Goal: Information Seeking & Learning: Find contact information

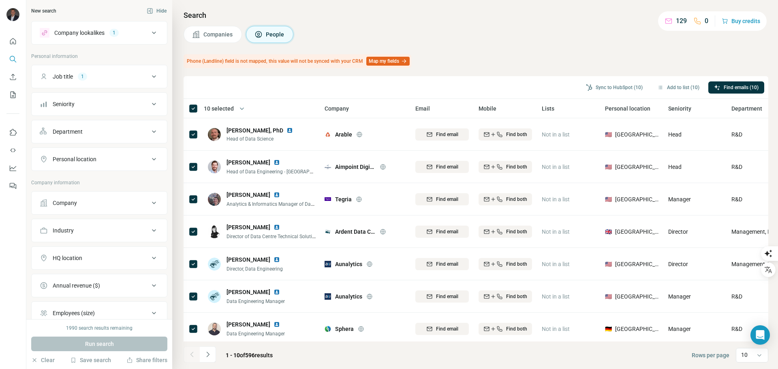
click at [642, 109] on span "Personal location" at bounding box center [627, 109] width 45 height 8
click at [608, 108] on span "Personal location" at bounding box center [627, 109] width 45 height 8
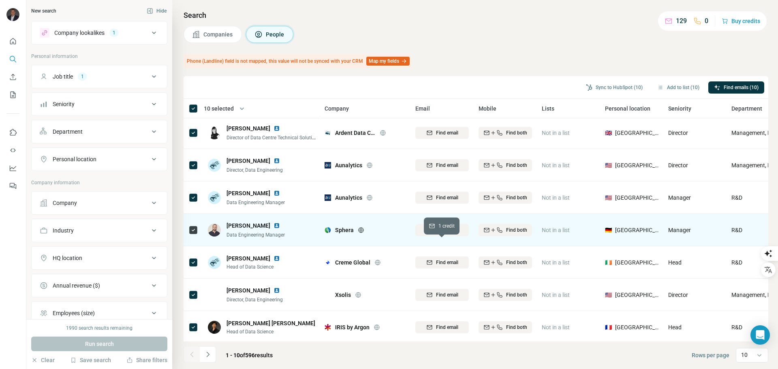
scroll to position [105, 0]
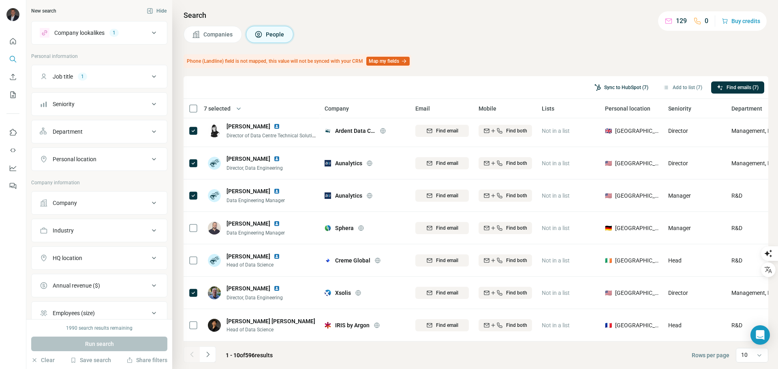
click at [615, 85] on button "Sync to HubSpot (7)" at bounding box center [621, 87] width 65 height 12
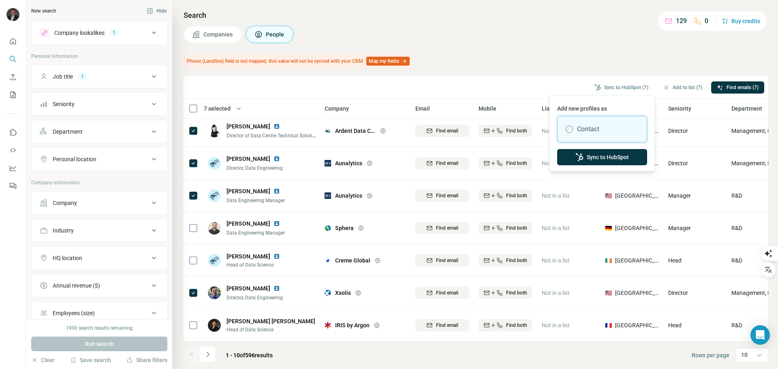
click at [599, 127] on label "Contact" at bounding box center [588, 129] width 22 height 10
click at [589, 130] on label "Contact" at bounding box center [588, 129] width 22 height 10
click at [596, 157] on button "Sync to HubSpot" at bounding box center [602, 157] width 90 height 16
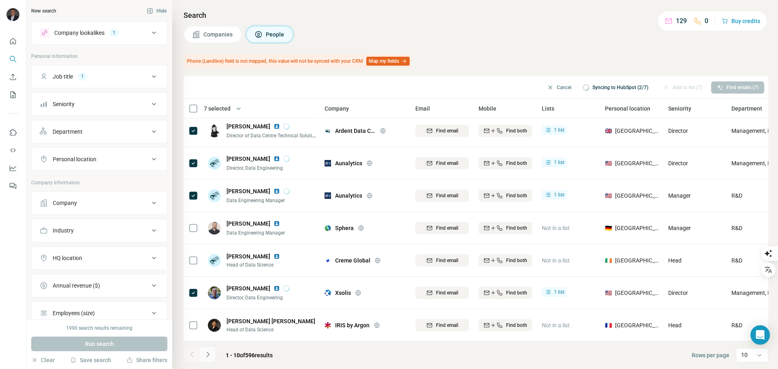
click at [210, 356] on icon "Navigate to next page" at bounding box center [208, 354] width 8 height 8
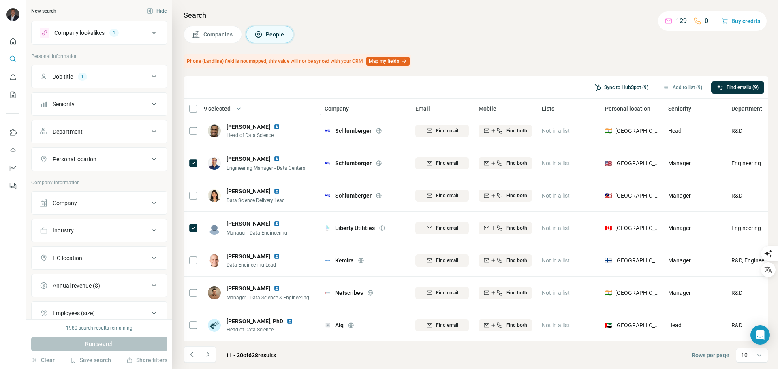
click at [621, 87] on button "Sync to HubSpot (9)" at bounding box center [621, 87] width 65 height 12
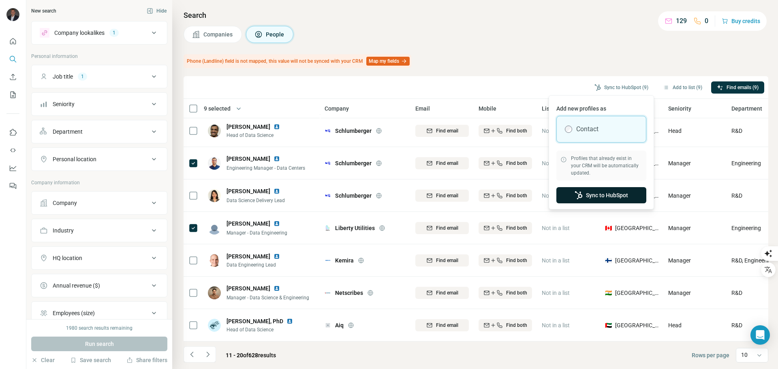
click at [604, 197] on button "Sync to HubSpot" at bounding box center [601, 195] width 90 height 16
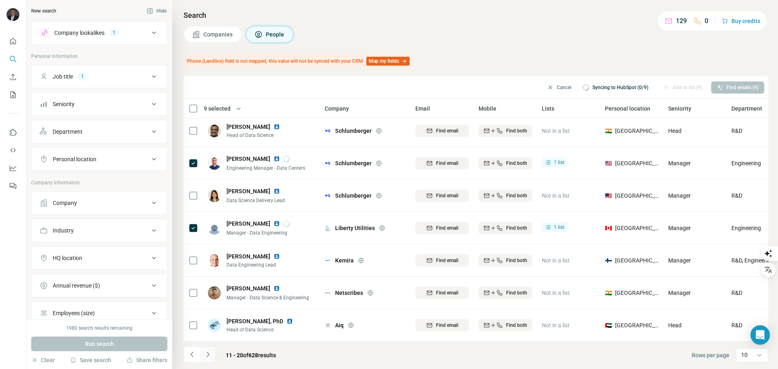
click at [208, 356] on icon "Navigate to next page" at bounding box center [208, 354] width 8 height 8
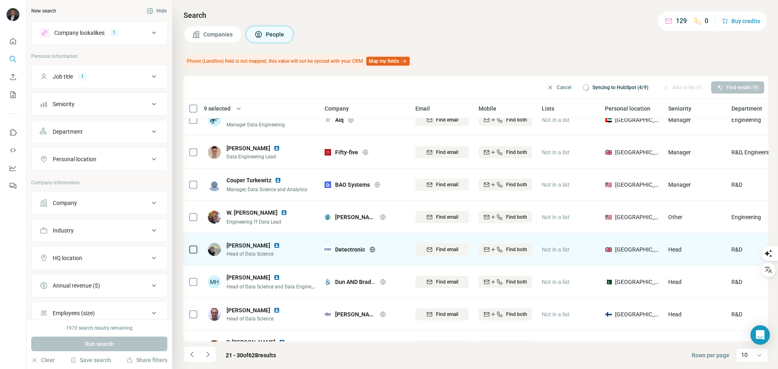
scroll to position [0, 0]
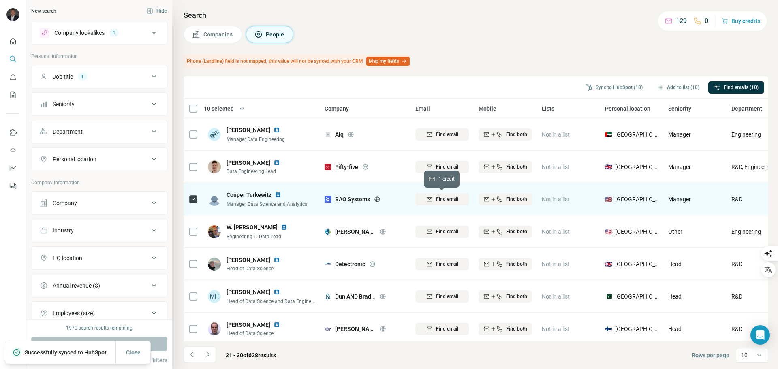
click at [431, 198] on icon "button" at bounding box center [429, 199] width 6 height 6
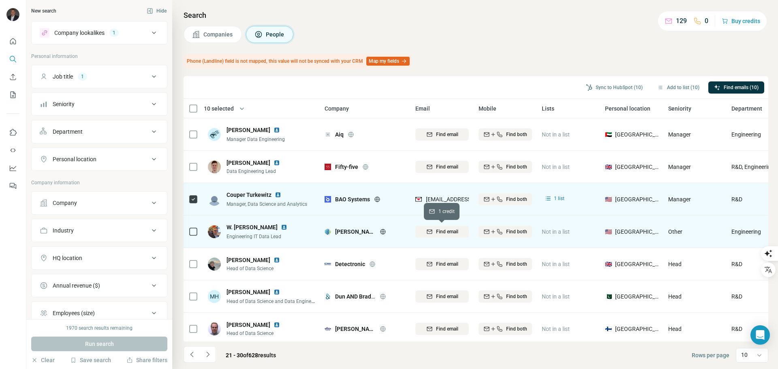
click at [444, 231] on span "Find email" at bounding box center [447, 231] width 22 height 7
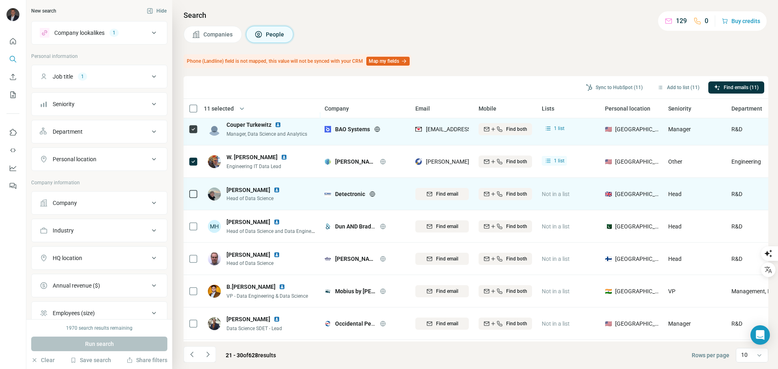
scroll to position [24, 0]
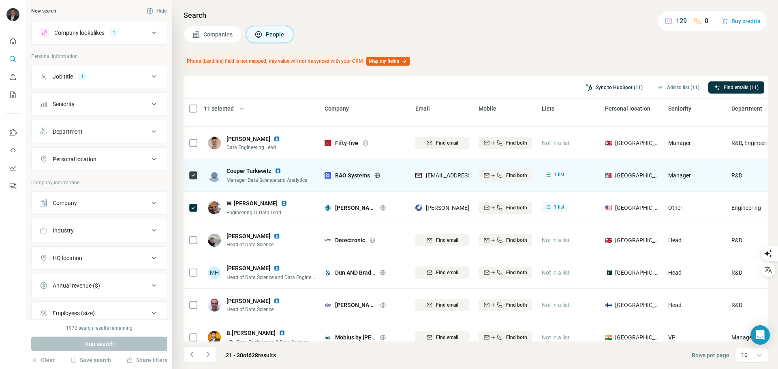
click at [610, 87] on button "Sync to HubSpot (11)" at bounding box center [614, 87] width 68 height 12
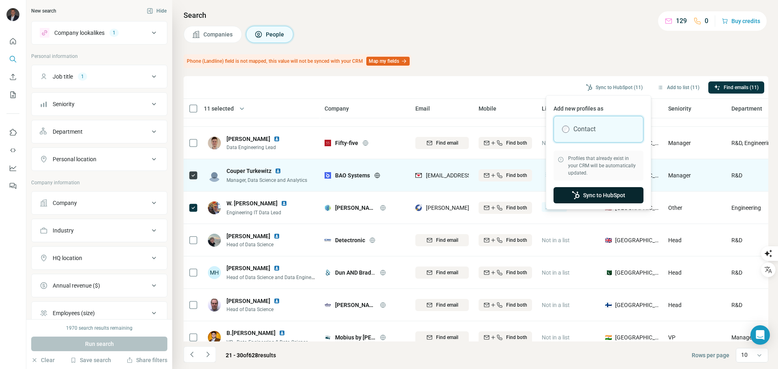
click at [596, 194] on button "Sync to HubSpot" at bounding box center [598, 195] width 90 height 16
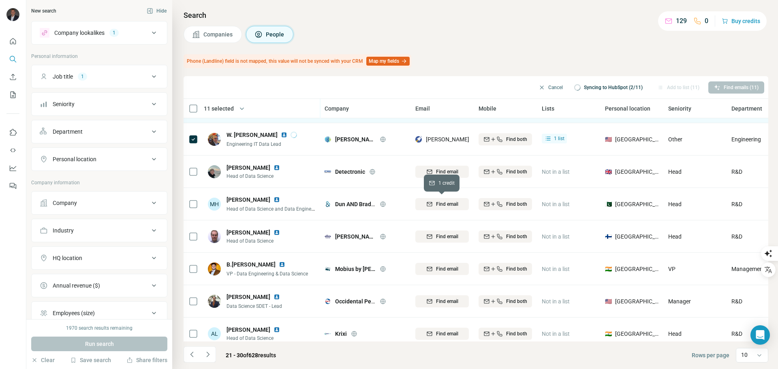
scroll to position [105, 0]
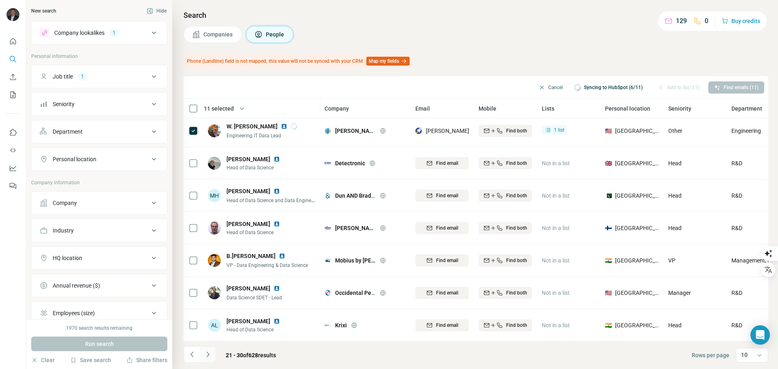
click at [210, 352] on icon "Navigate to next page" at bounding box center [208, 354] width 8 height 8
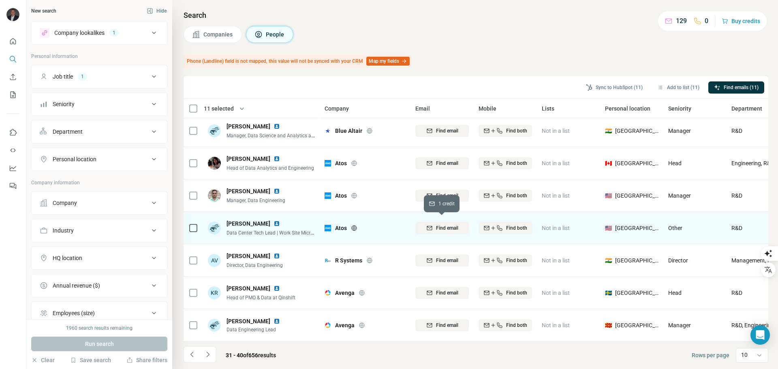
click at [440, 224] on span "Find email" at bounding box center [447, 227] width 22 height 7
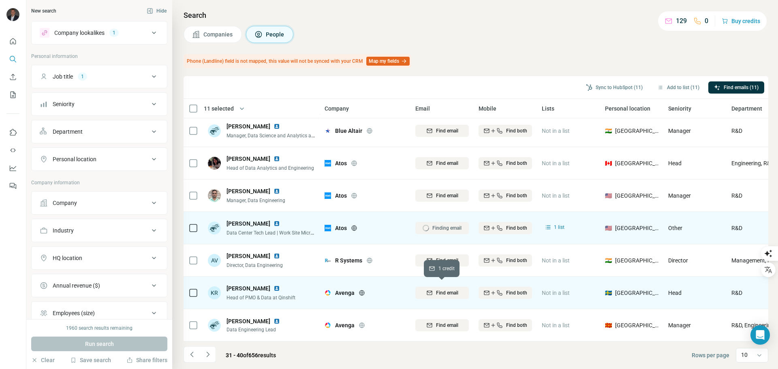
click at [448, 290] on span "Find email" at bounding box center [447, 292] width 22 height 7
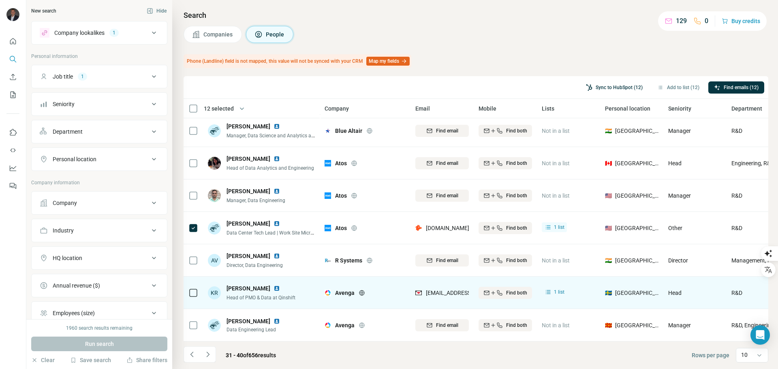
click at [613, 84] on button "Sync to HubSpot (12)" at bounding box center [614, 87] width 68 height 12
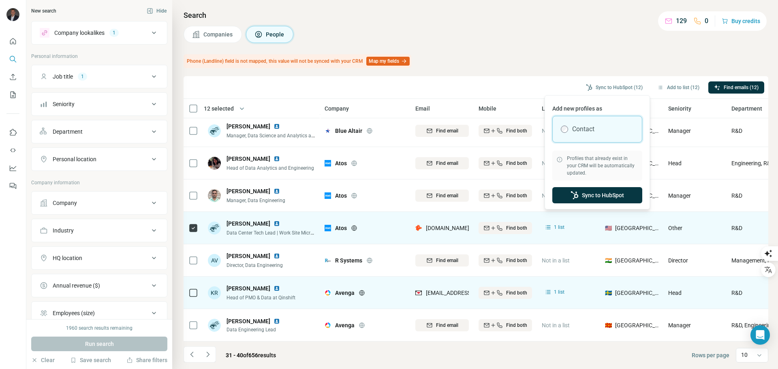
drag, startPoint x: 585, startPoint y: 195, endPoint x: 553, endPoint y: 208, distance: 34.2
click at [584, 197] on button "Sync to HubSpot" at bounding box center [597, 195] width 90 height 16
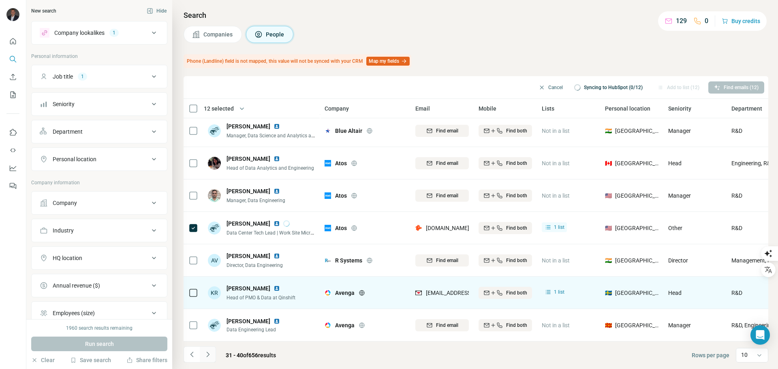
click at [212, 359] on button "Navigate to next page" at bounding box center [208, 354] width 16 height 16
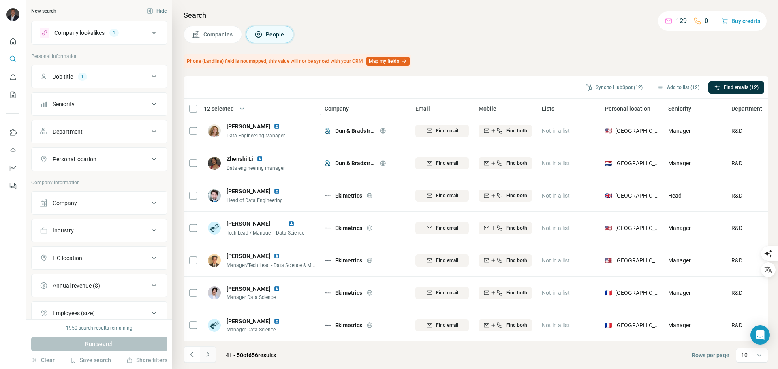
click at [209, 354] on icon "Navigate to next page" at bounding box center [208, 354] width 8 height 8
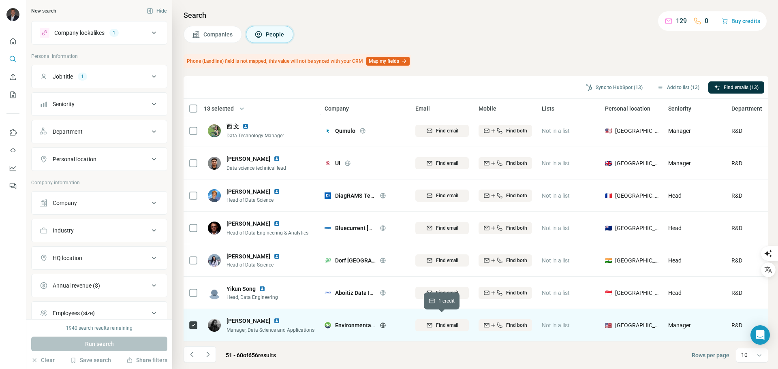
drag, startPoint x: 454, startPoint y: 325, endPoint x: 435, endPoint y: 328, distance: 18.8
click at [453, 325] on button "Find email" at bounding box center [441, 325] width 53 height 12
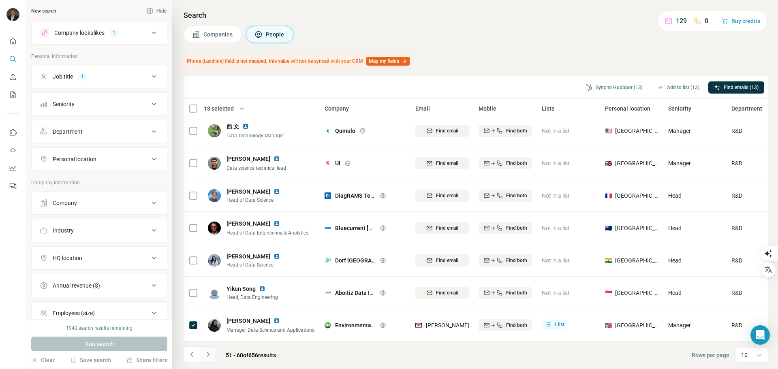
click at [208, 355] on icon "Navigate to next page" at bounding box center [208, 354] width 8 height 8
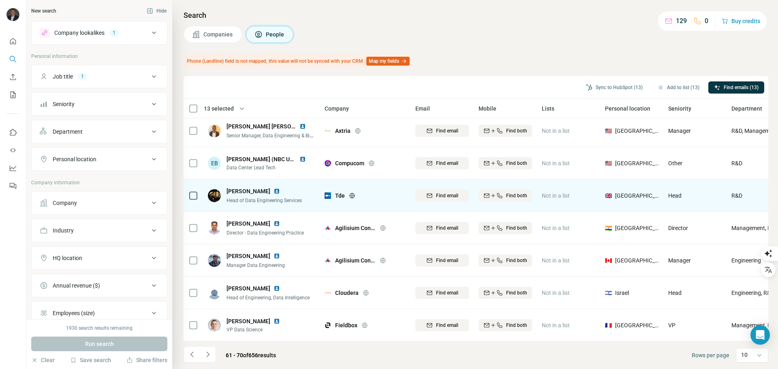
drag, startPoint x: 708, startPoint y: 173, endPoint x: 704, endPoint y: 179, distance: 6.5
click at [0, 0] on tbody "Biswajeet Mohapatra, CSM® Senior Manager, Data Engineering Axtria Find email Fi…" at bounding box center [0, 0] width 0 height 0
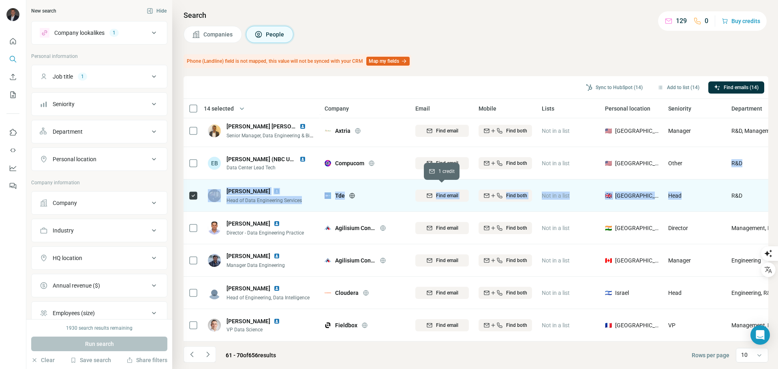
click at [449, 192] on span "Find email" at bounding box center [447, 195] width 22 height 7
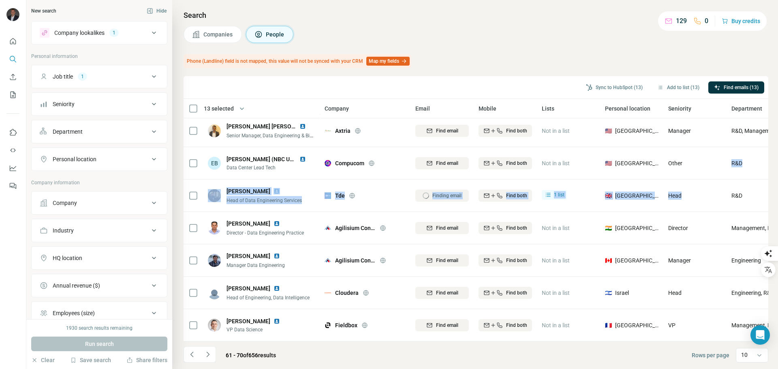
click at [448, 195] on div "Finding email" at bounding box center [441, 195] width 53 height 22
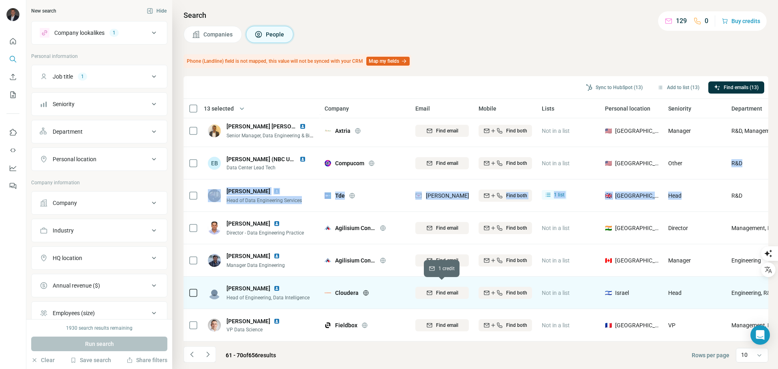
scroll to position [64, 0]
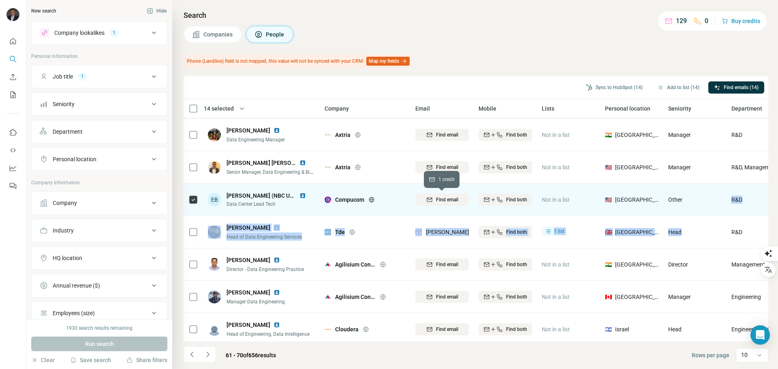
click at [438, 203] on span "Find email" at bounding box center [447, 199] width 22 height 7
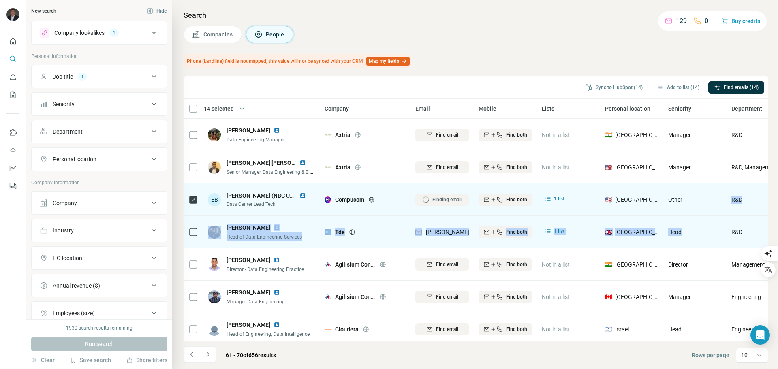
scroll to position [24, 0]
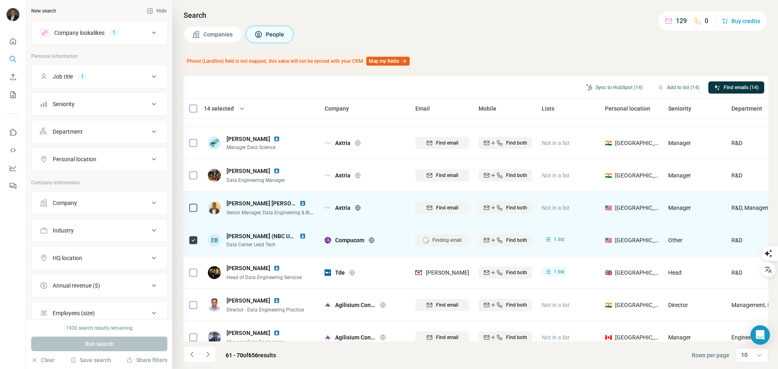
click at [197, 209] on icon at bounding box center [193, 208] width 10 height 10
click at [431, 206] on icon "button" at bounding box center [429, 208] width 6 height 6
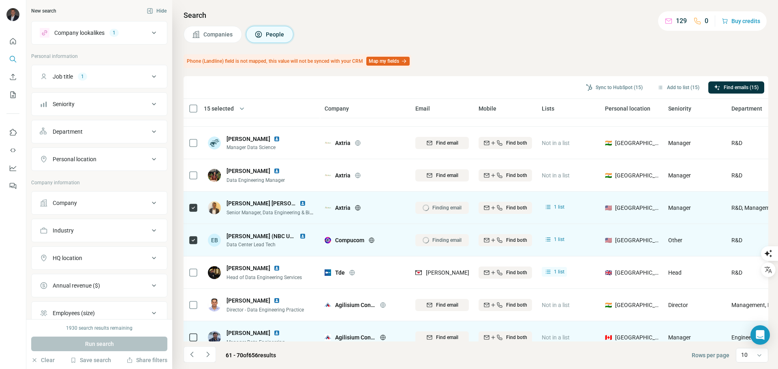
scroll to position [105, 0]
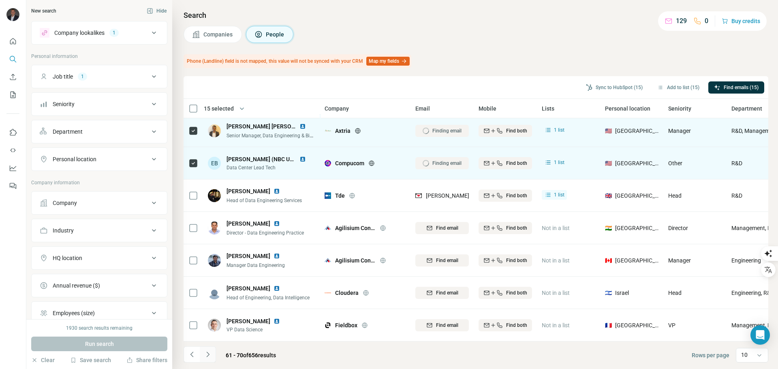
click at [207, 356] on icon "Navigate to next page" at bounding box center [208, 354] width 8 height 8
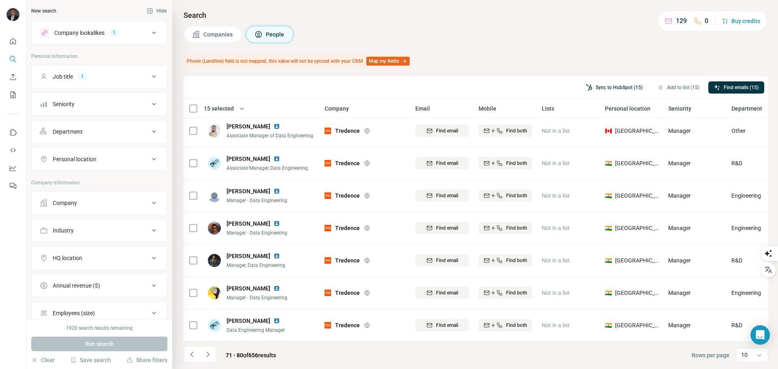
click at [615, 85] on button "Sync to HubSpot (15)" at bounding box center [614, 87] width 68 height 12
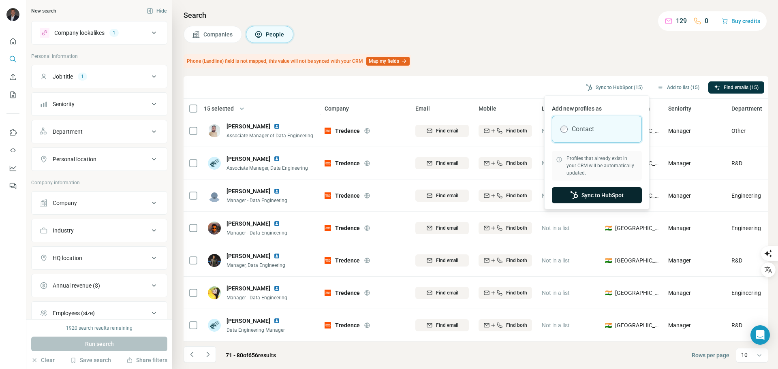
click at [595, 194] on button "Sync to HubSpot" at bounding box center [597, 195] width 90 height 16
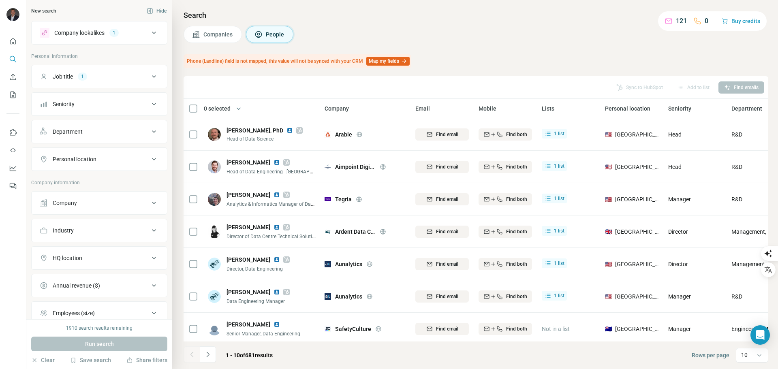
click at [98, 258] on div "HQ location" at bounding box center [94, 258] width 109 height 8
click at [95, 272] on input "text" at bounding box center [99, 278] width 119 height 15
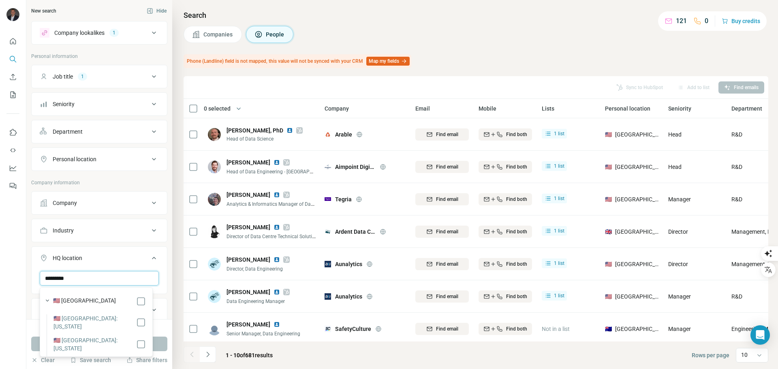
type input "*********"
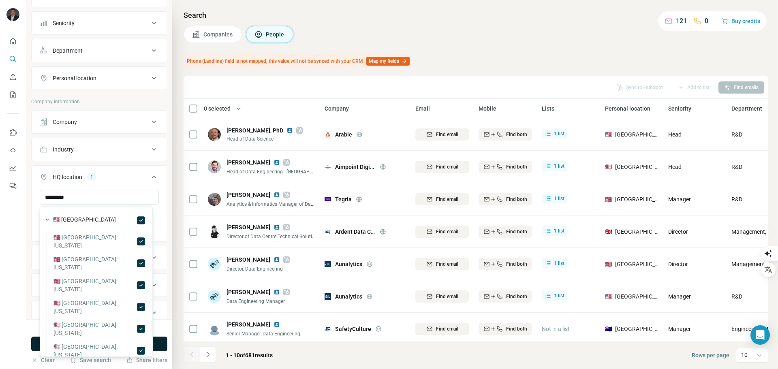
click at [160, 347] on button "Run search" at bounding box center [99, 344] width 136 height 15
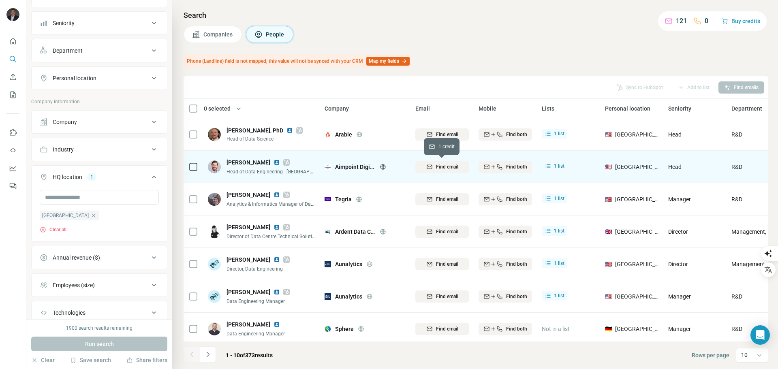
click at [441, 166] on span "Find email" at bounding box center [447, 166] width 22 height 7
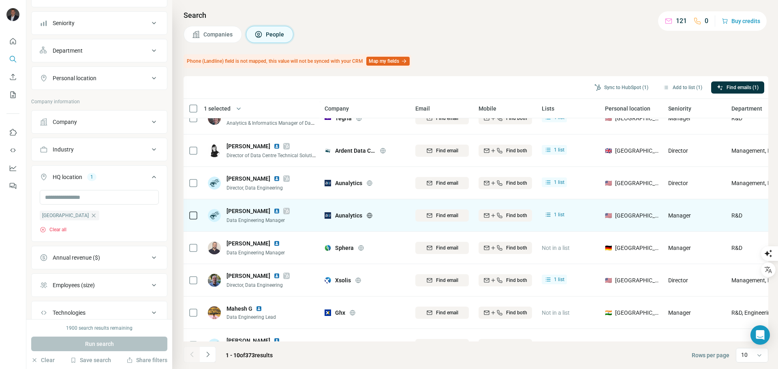
scroll to position [105, 0]
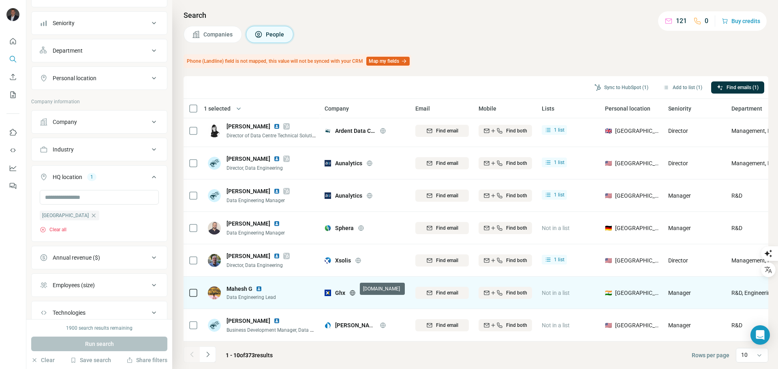
click at [353, 290] on icon at bounding box center [352, 292] width 2 height 5
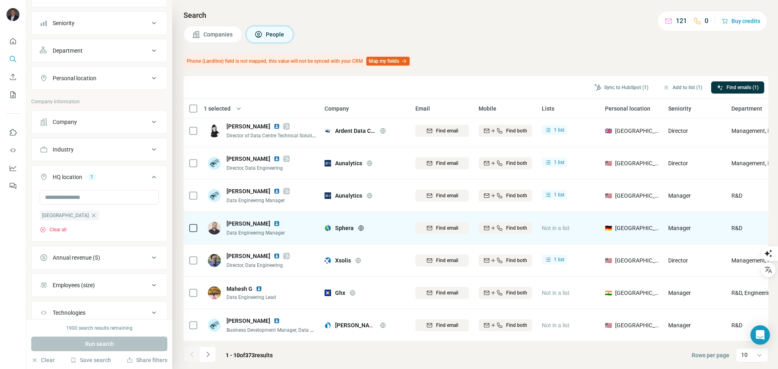
click at [362, 225] on icon at bounding box center [361, 227] width 2 height 5
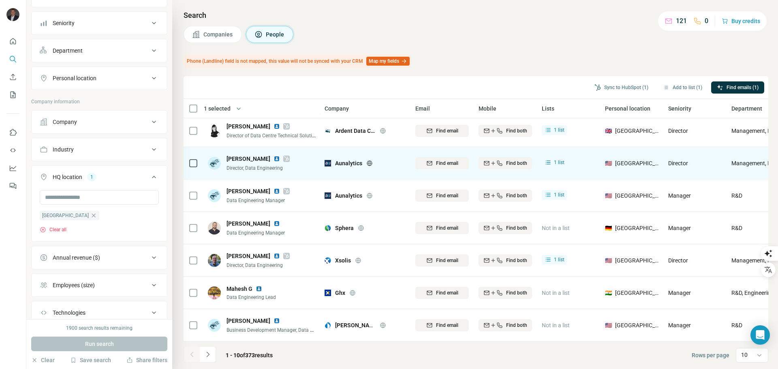
click at [372, 160] on icon at bounding box center [369, 163] width 6 height 6
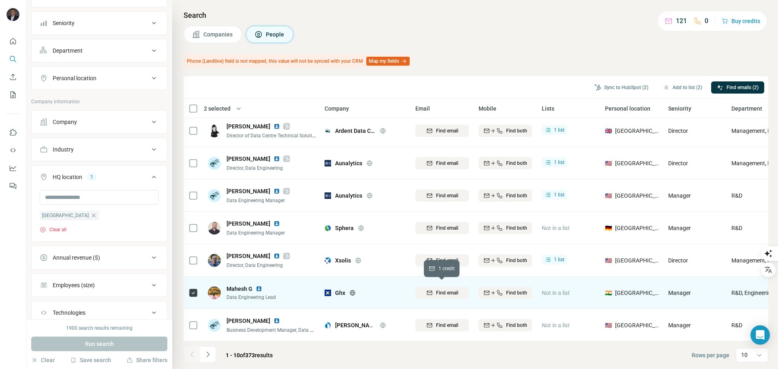
drag, startPoint x: 454, startPoint y: 287, endPoint x: 454, endPoint y: 294, distance: 7.3
click at [454, 289] on span "Find email" at bounding box center [447, 292] width 22 height 7
click at [212, 354] on button "Navigate to next page" at bounding box center [208, 354] width 16 height 16
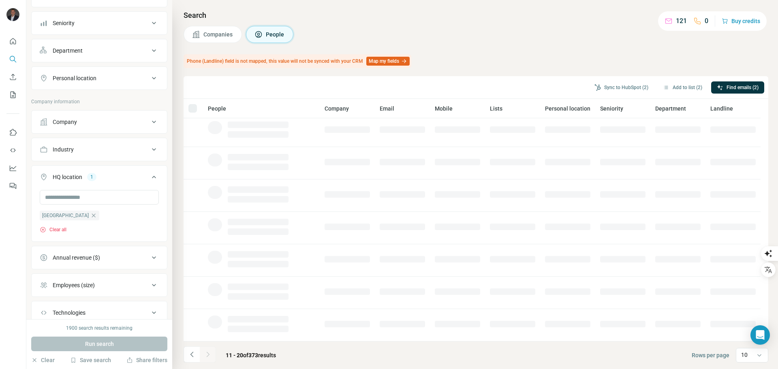
click at [89, 149] on div "Industry" at bounding box center [94, 149] width 109 height 8
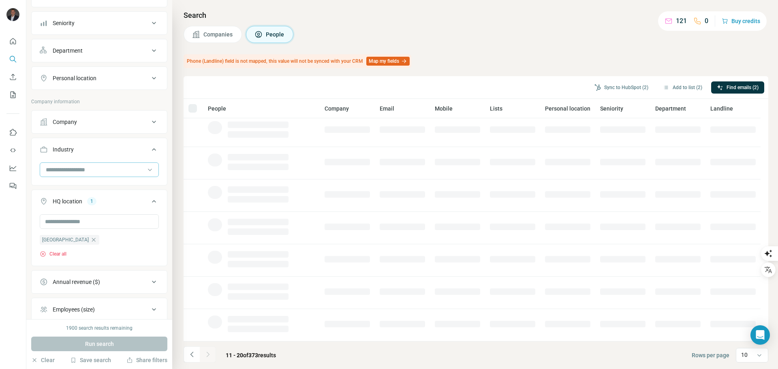
click at [98, 171] on input at bounding box center [95, 169] width 100 height 9
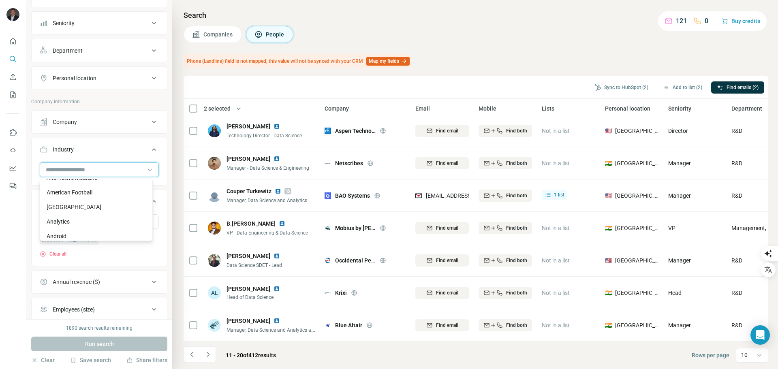
scroll to position [243, 0]
click at [101, 195] on p "[GEOGRAPHIC_DATA]" at bounding box center [74, 193] width 55 height 8
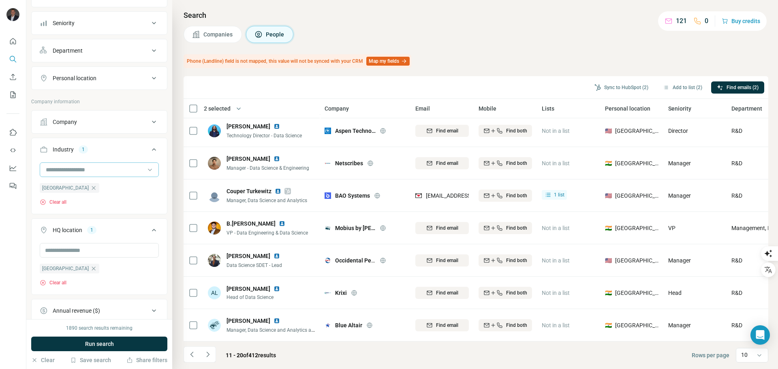
click at [101, 171] on input at bounding box center [95, 169] width 100 height 9
click at [100, 205] on div "Auto Insurance" at bounding box center [96, 201] width 99 height 8
click at [107, 169] on input at bounding box center [95, 169] width 100 height 9
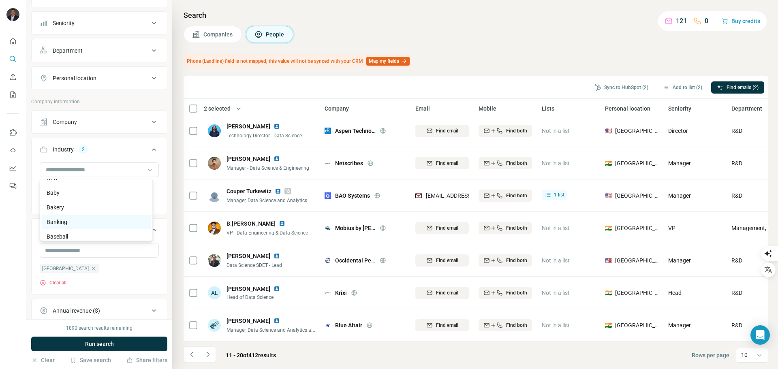
click at [81, 226] on div "Banking" at bounding box center [96, 222] width 99 height 8
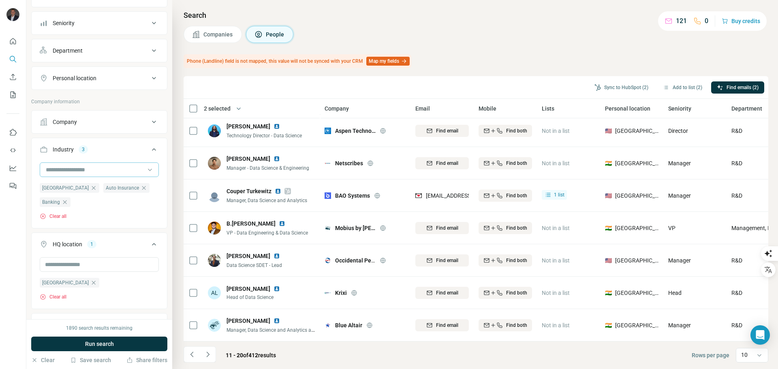
click at [100, 173] on input at bounding box center [95, 169] width 100 height 9
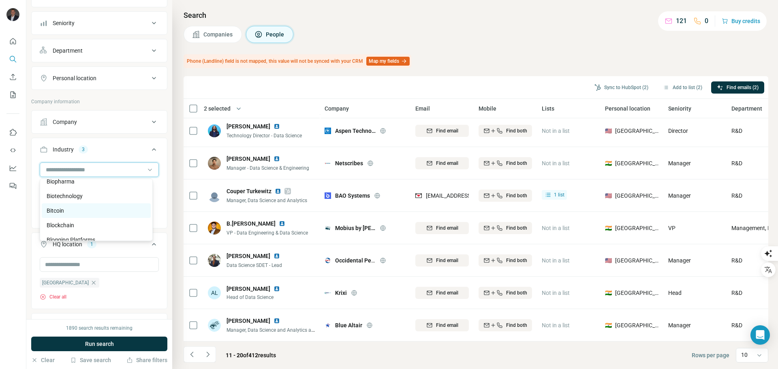
scroll to position [810, 0]
click at [79, 184] on div "Biopharma" at bounding box center [96, 180] width 99 height 8
click at [95, 171] on input at bounding box center [95, 169] width 100 height 9
click at [86, 187] on div "Blockchain" at bounding box center [96, 183] width 99 height 8
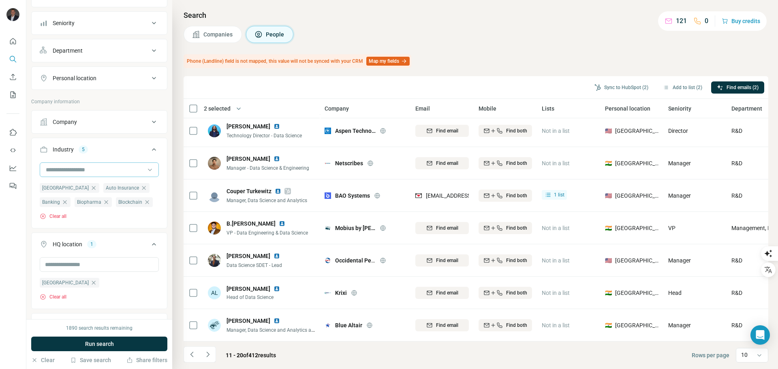
click at [96, 169] on input at bounding box center [95, 169] width 100 height 9
click at [94, 195] on div "Beauty" at bounding box center [96, 191] width 99 height 8
click at [115, 171] on input at bounding box center [95, 169] width 100 height 9
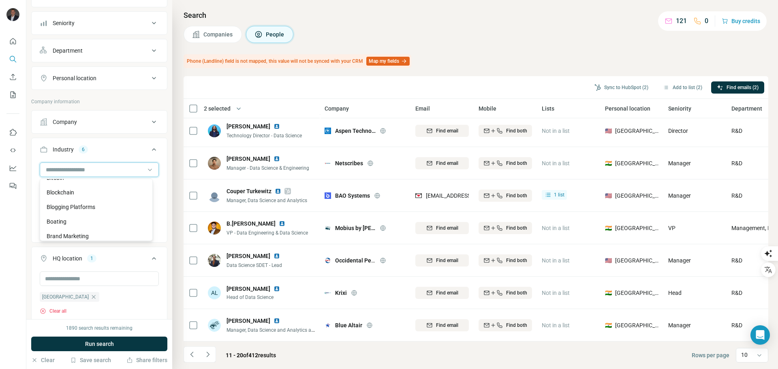
scroll to position [827, 0]
click at [115, 182] on div "Biotechnology" at bounding box center [96, 178] width 99 height 8
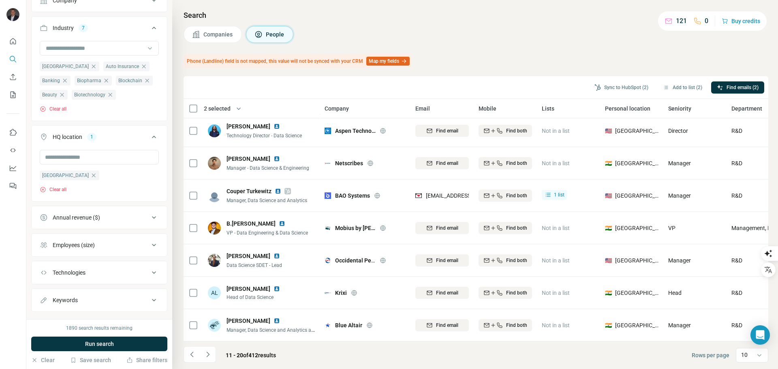
scroll to position [234, 0]
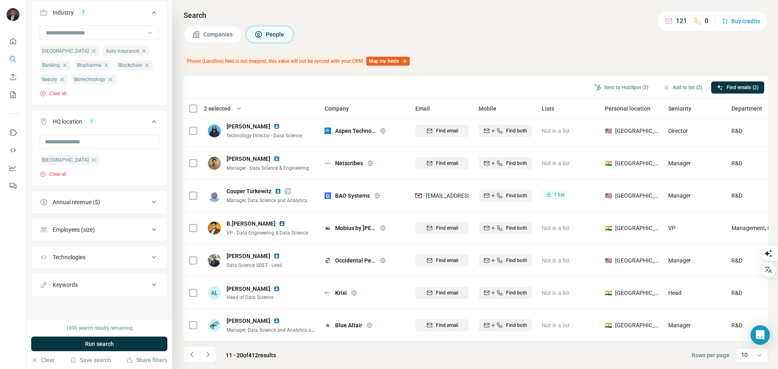
click at [88, 203] on div "Annual revenue ($)" at bounding box center [76, 202] width 47 height 8
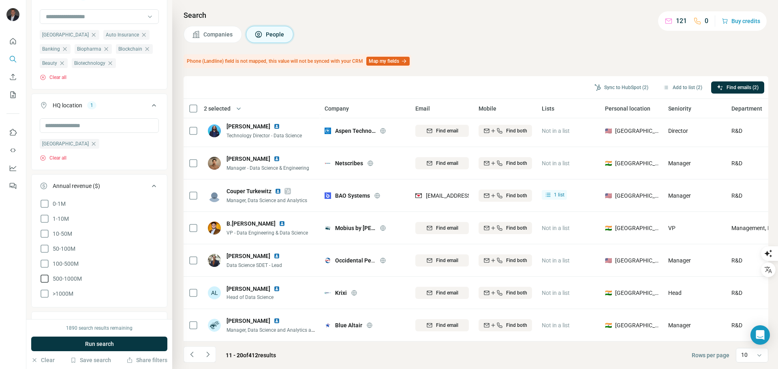
click at [42, 284] on icon at bounding box center [45, 279] width 10 height 10
click at [43, 269] on icon at bounding box center [45, 264] width 10 height 10
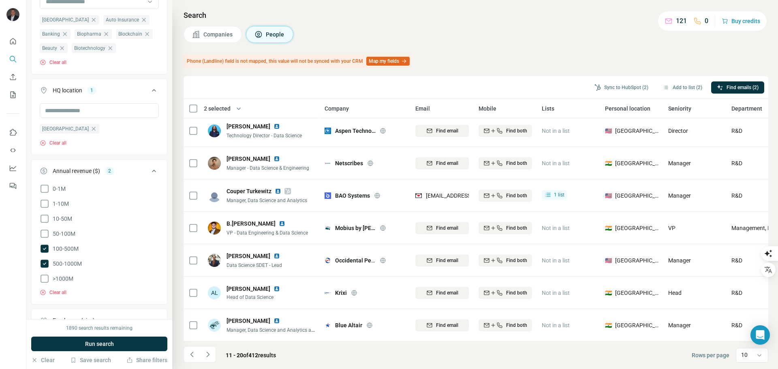
scroll to position [275, 0]
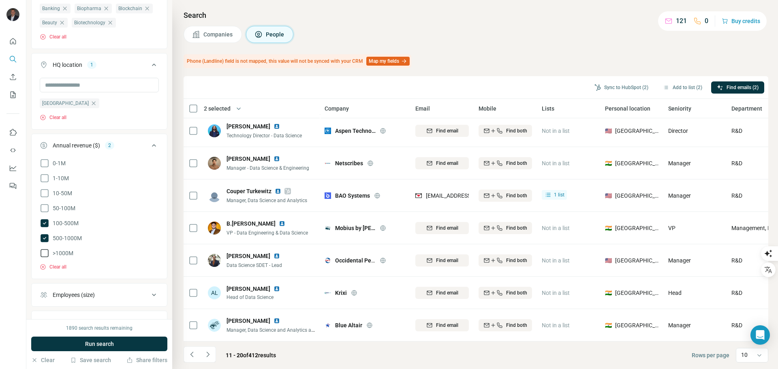
click at [47, 258] on icon at bounding box center [45, 253] width 10 height 10
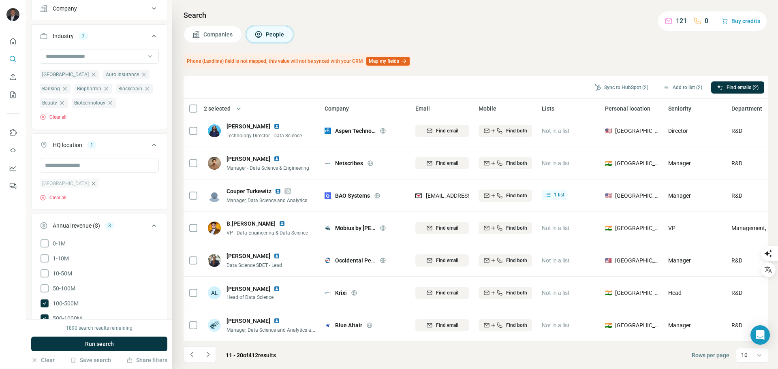
scroll to position [194, 0]
click at [97, 75] on icon "button" at bounding box center [93, 75] width 6 height 6
click at [82, 76] on icon "button" at bounding box center [81, 75] width 4 height 4
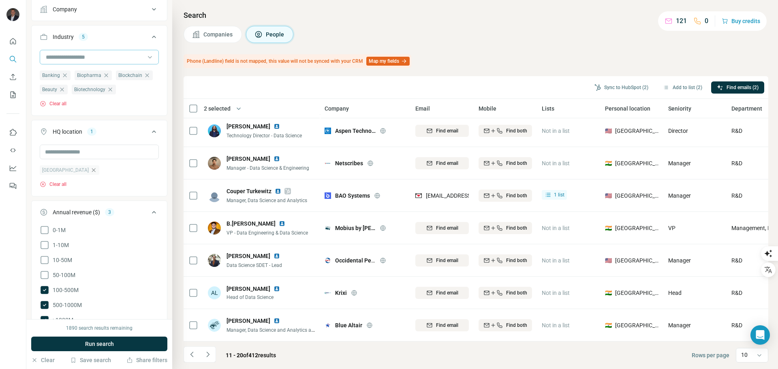
click at [114, 56] on input at bounding box center [95, 57] width 100 height 9
click at [74, 57] on input at bounding box center [95, 57] width 100 height 9
type input "****"
click at [70, 77] on div "Finance" at bounding box center [96, 75] width 99 height 8
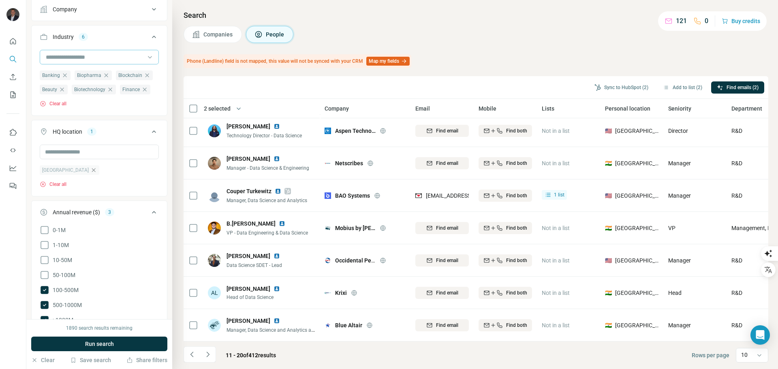
click at [72, 58] on input at bounding box center [95, 57] width 100 height 9
type input "******"
click at [84, 90] on div "Health Care" at bounding box center [96, 90] width 99 height 8
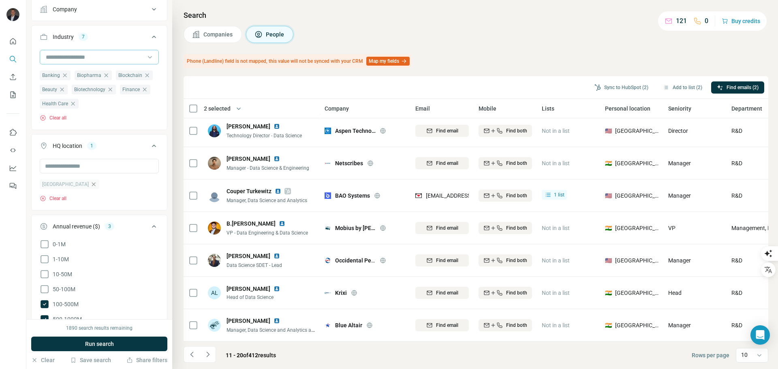
click at [81, 58] on input at bounding box center [95, 57] width 100 height 9
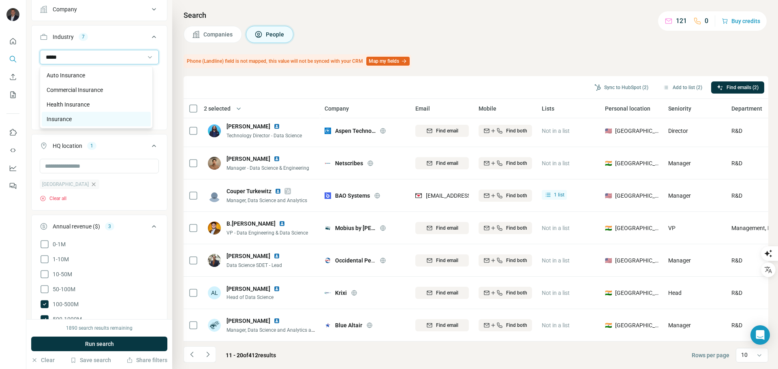
type input "*****"
click at [82, 118] on div "Insurance" at bounding box center [96, 119] width 99 height 8
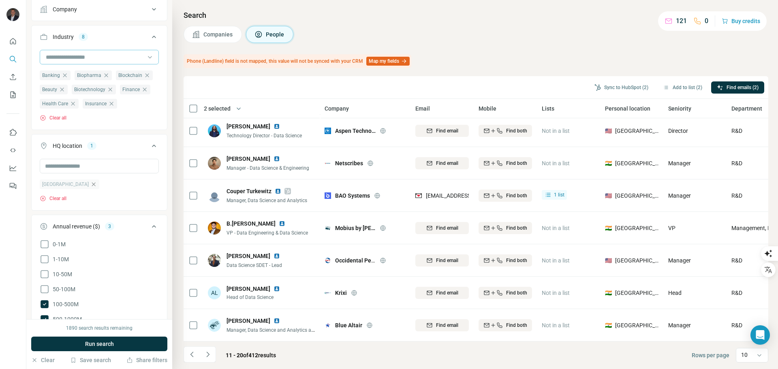
click at [80, 55] on input at bounding box center [95, 57] width 100 height 9
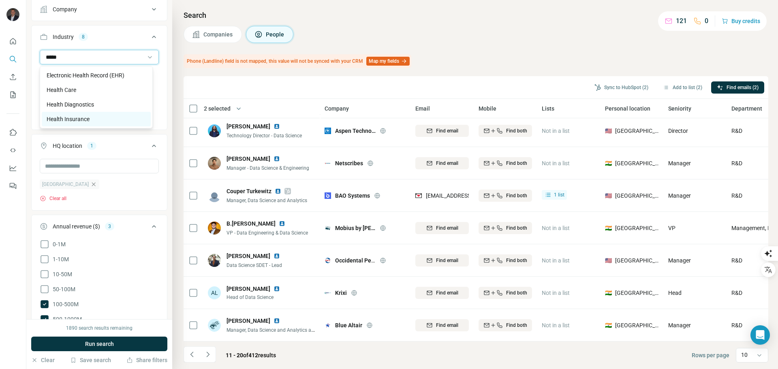
type input "*****"
click at [75, 120] on p "Health Insurance" at bounding box center [68, 119] width 43 height 8
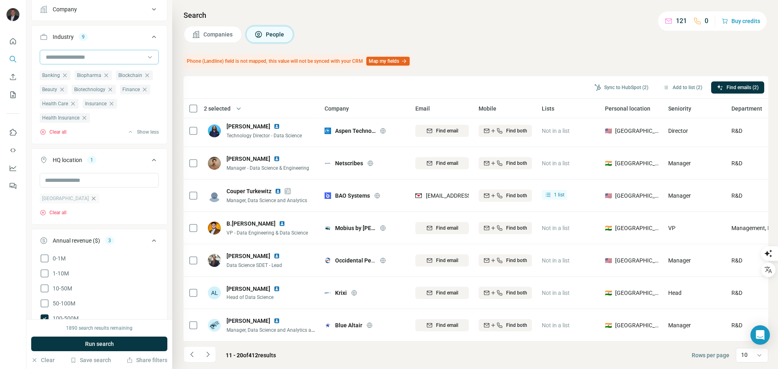
click at [70, 58] on input at bounding box center [95, 57] width 100 height 9
type input "*****"
click at [75, 77] on p "Industrial Manufacturing" at bounding box center [78, 75] width 63 height 8
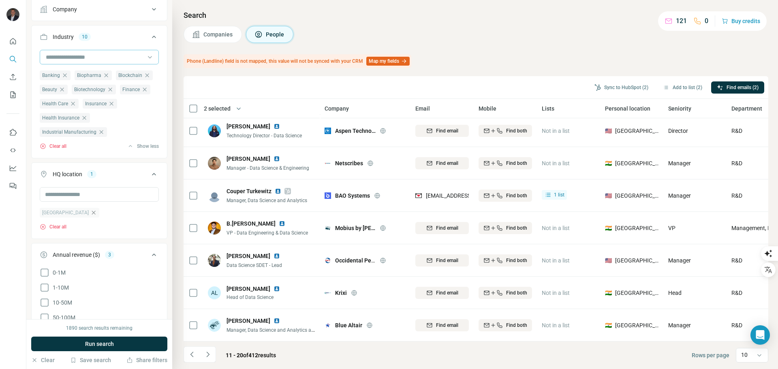
click at [81, 54] on input at bounding box center [95, 57] width 100 height 9
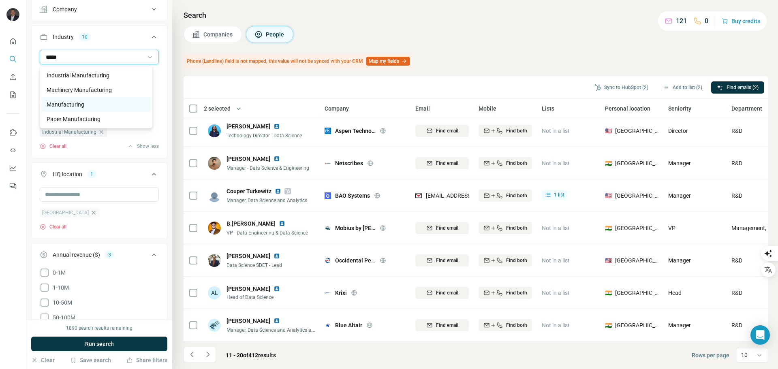
type input "*****"
click at [75, 101] on p "Manufacturing" at bounding box center [66, 104] width 38 height 8
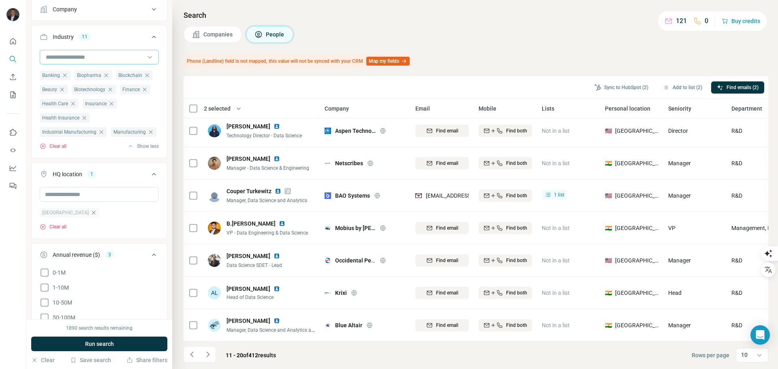
click at [78, 58] on input at bounding box center [95, 57] width 100 height 9
type input "***"
click at [78, 70] on div "Veterinary" at bounding box center [96, 75] width 109 height 15
click at [77, 57] on input at bounding box center [95, 57] width 100 height 9
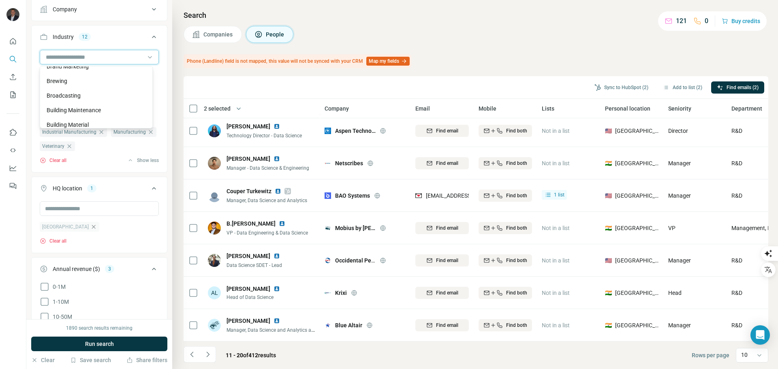
scroll to position [1134, 0]
click at [78, 112] on div "Chemical" at bounding box center [96, 108] width 99 height 8
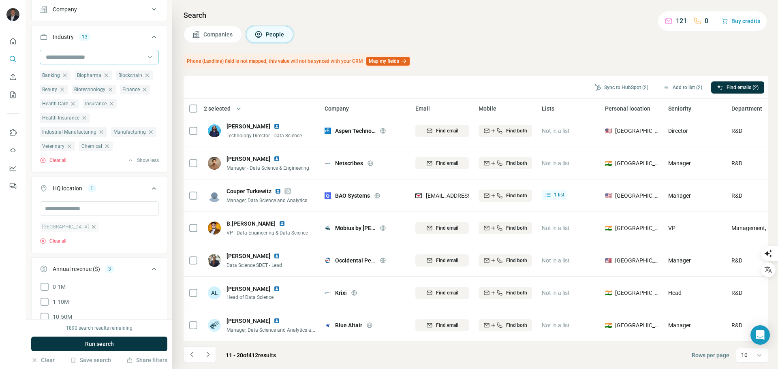
click at [86, 57] on input at bounding box center [95, 57] width 100 height 9
click at [94, 54] on input at bounding box center [95, 57] width 100 height 9
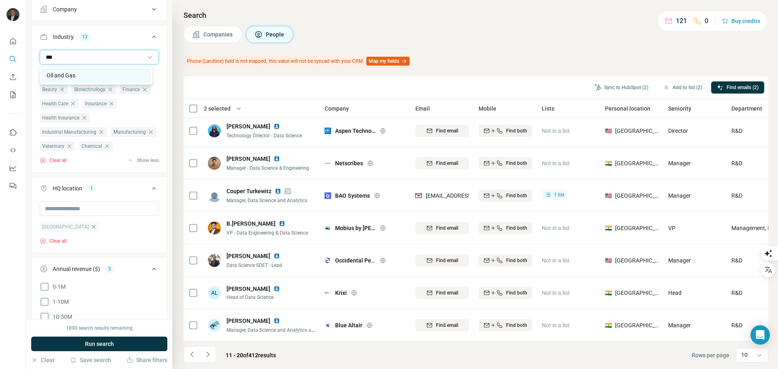
type input "***"
click at [83, 76] on div "Oil and Gas" at bounding box center [96, 75] width 99 height 8
click at [87, 58] on input at bounding box center [95, 57] width 100 height 9
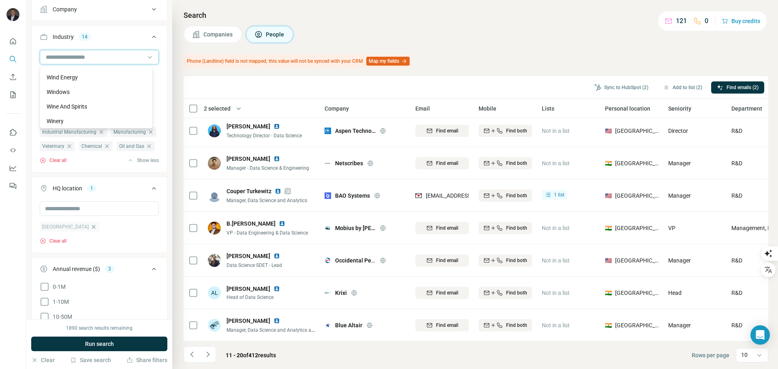
scroll to position [8961, 0]
click at [121, 66] on div "Wellness" at bounding box center [96, 62] width 99 height 8
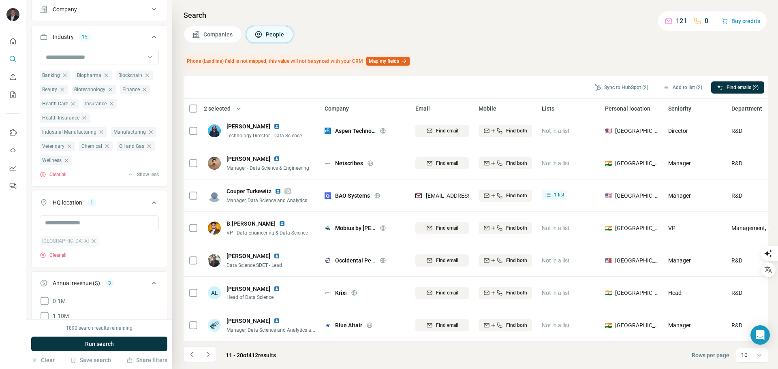
click at [121, 55] on input at bounding box center [95, 57] width 100 height 9
click at [97, 94] on p "Wealth Management" at bounding box center [73, 90] width 52 height 8
click at [90, 59] on input at bounding box center [95, 57] width 100 height 9
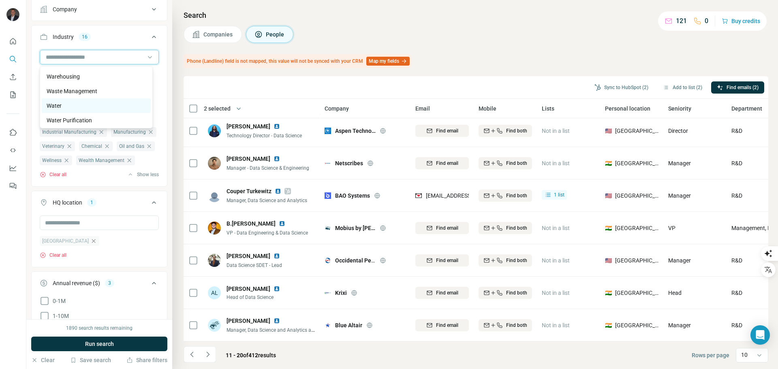
scroll to position [8788, 0]
click at [97, 79] on p "Waste Management" at bounding box center [72, 75] width 51 height 8
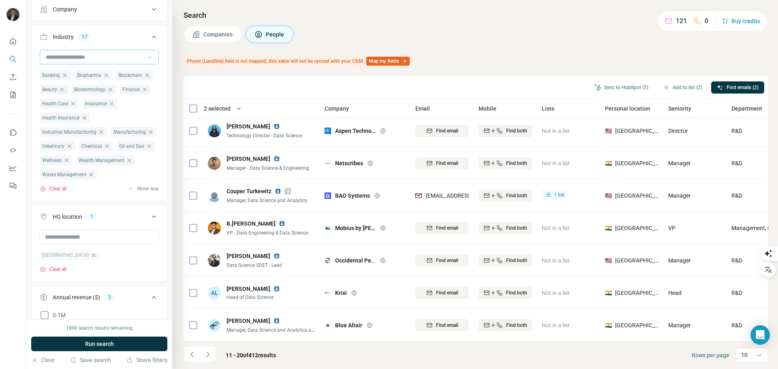
click at [96, 59] on input at bounding box center [95, 57] width 100 height 9
click at [109, 74] on p "Supply Chain Management" at bounding box center [81, 70] width 68 height 8
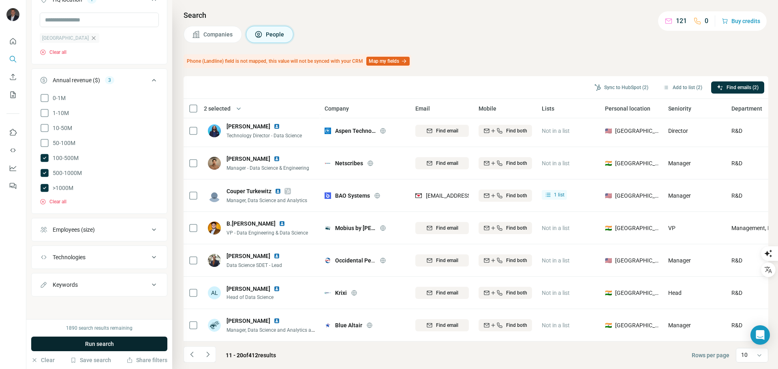
scroll to position [455, 0]
click at [122, 257] on div "Technologies" at bounding box center [94, 257] width 109 height 8
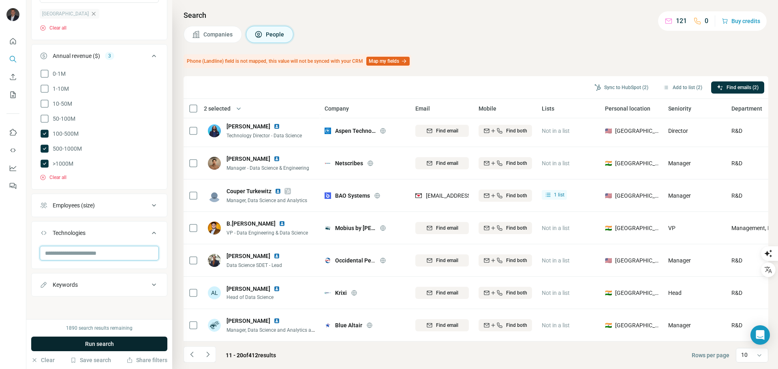
click at [102, 260] on input "text" at bounding box center [99, 253] width 119 height 15
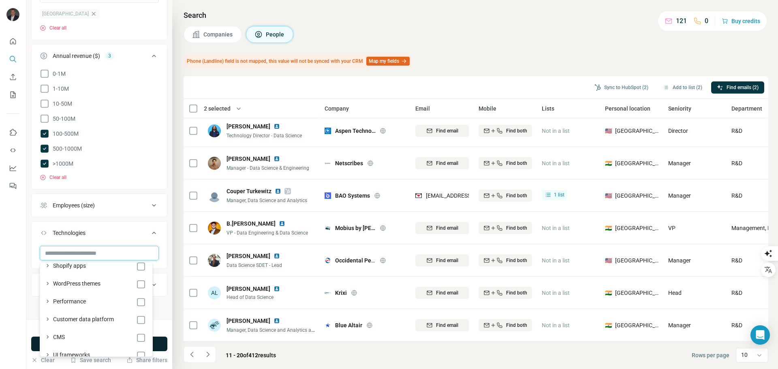
scroll to position [122, 0]
click at [48, 280] on icon "button" at bounding box center [47, 279] width 8 height 8
click at [51, 252] on input "text" at bounding box center [99, 253] width 119 height 15
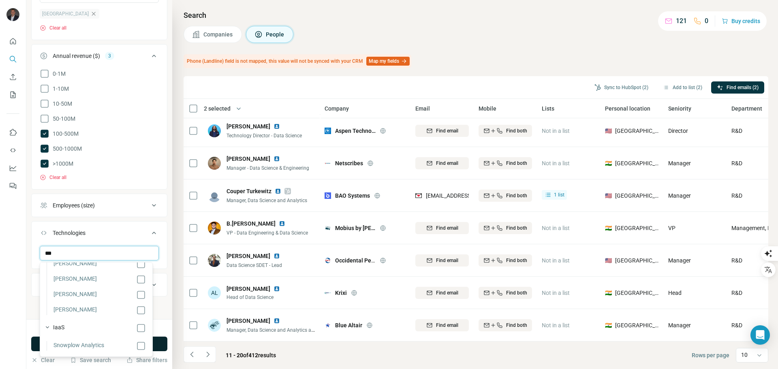
scroll to position [0, 0]
type input "*"
click at [49, 276] on icon "button" at bounding box center [47, 275] width 8 height 8
click at [66, 255] on input "***" at bounding box center [99, 253] width 119 height 15
type input "*"
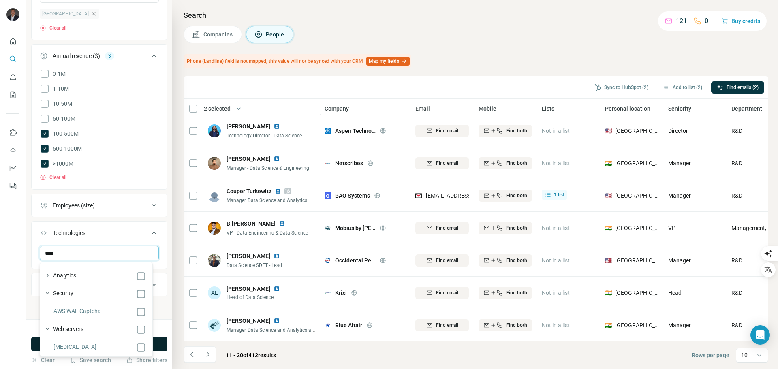
type input "*****"
drag, startPoint x: 80, startPoint y: 252, endPoint x: 32, endPoint y: 253, distance: 48.2
click at [32, 249] on div "*****" at bounding box center [99, 256] width 135 height 21
click at [17, 254] on div at bounding box center [13, 184] width 26 height 369
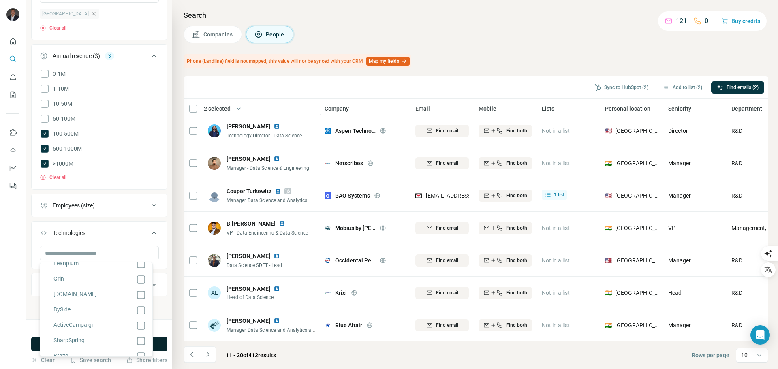
click at [14, 249] on div at bounding box center [13, 184] width 26 height 369
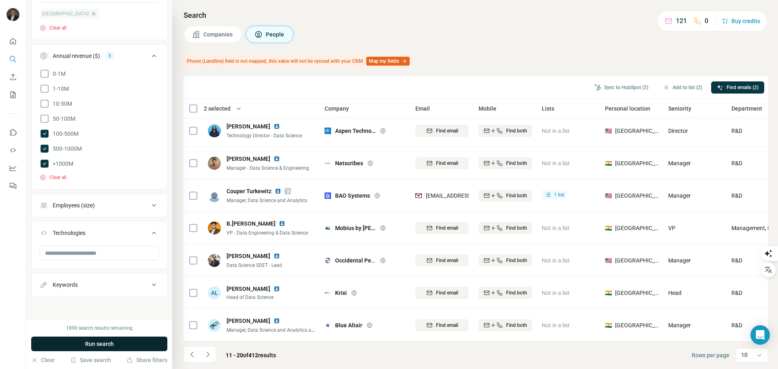
click div
click div "Keywords"
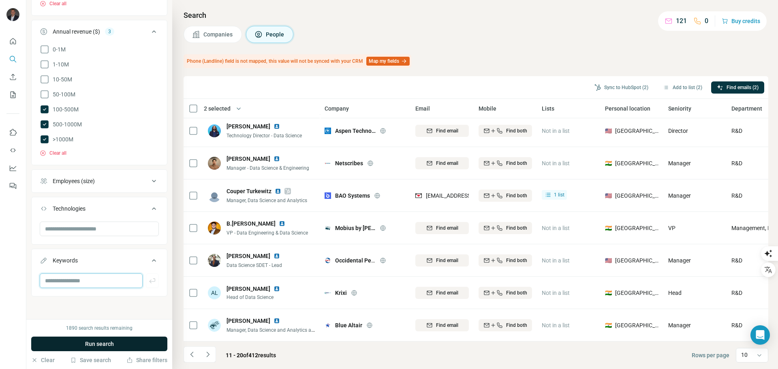
click input "text"
type input "*********"
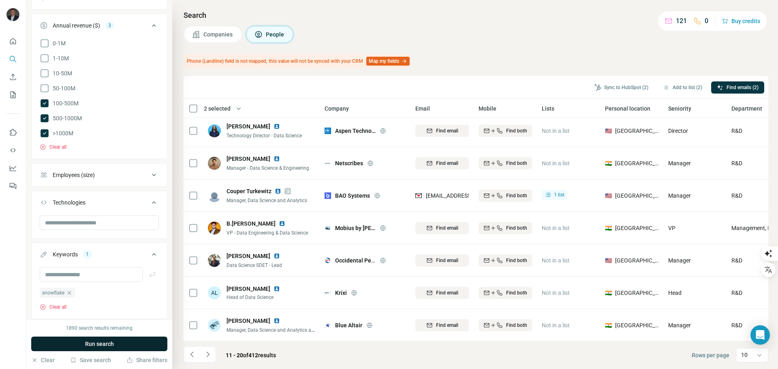
click span "Run search"
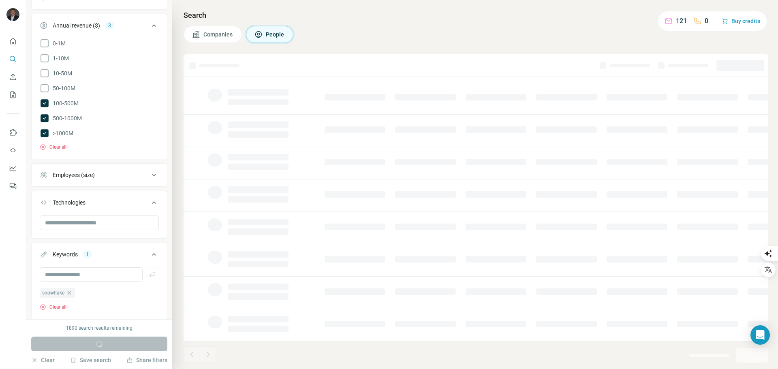
scroll to position [83, 0]
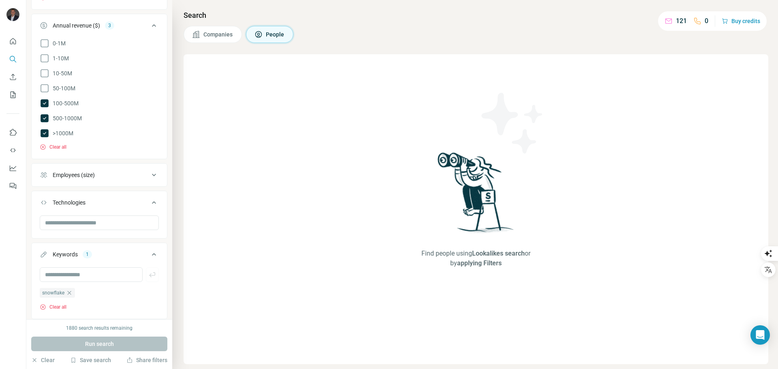
click icon
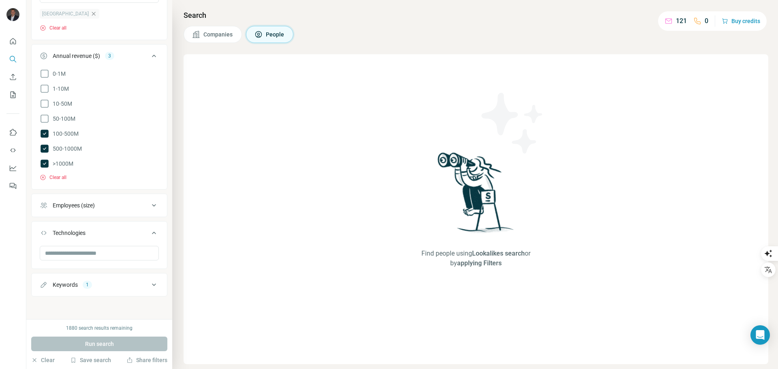
click div "1"
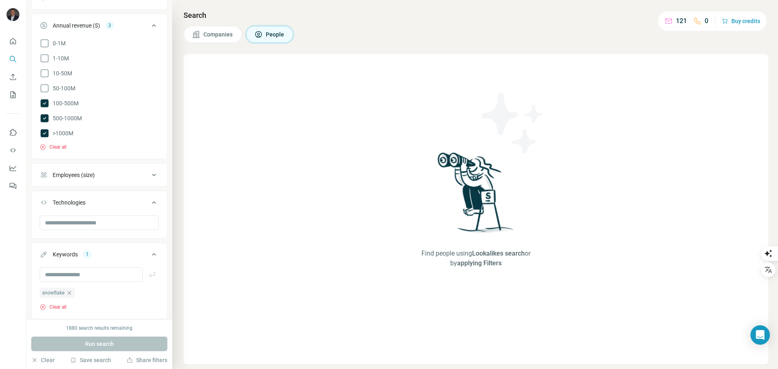
click div "1"
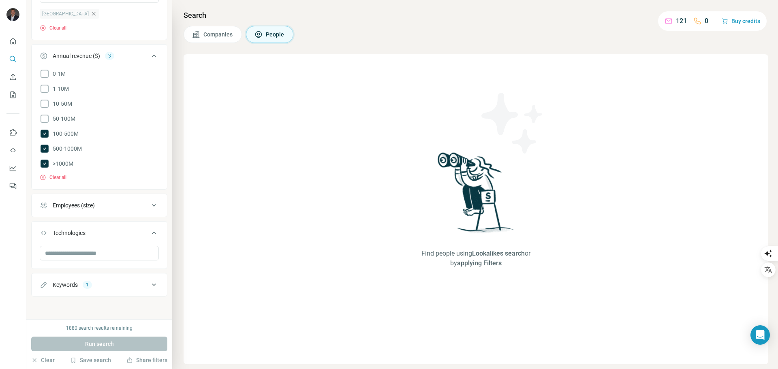
click div "1"
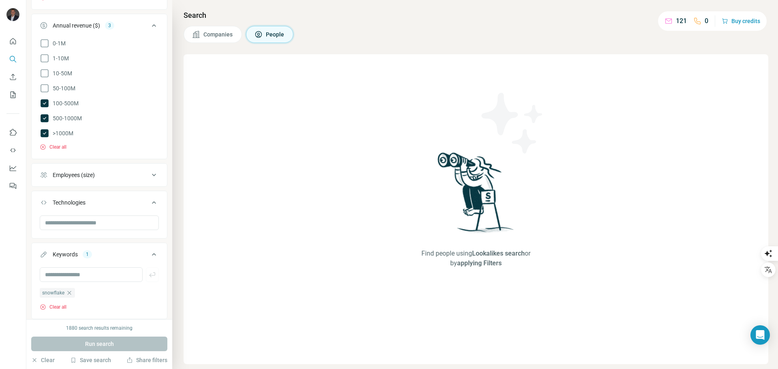
click icon
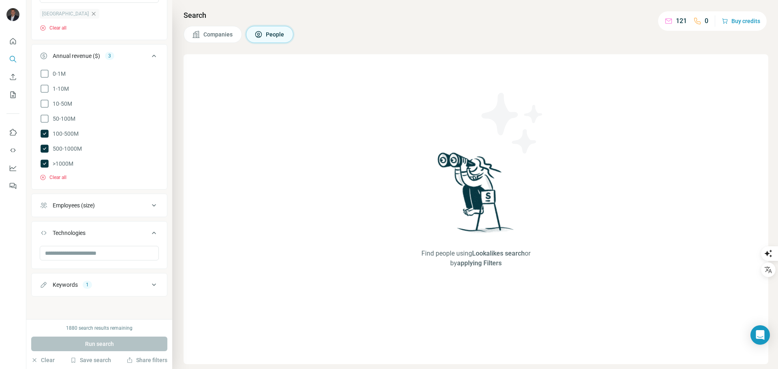
click icon
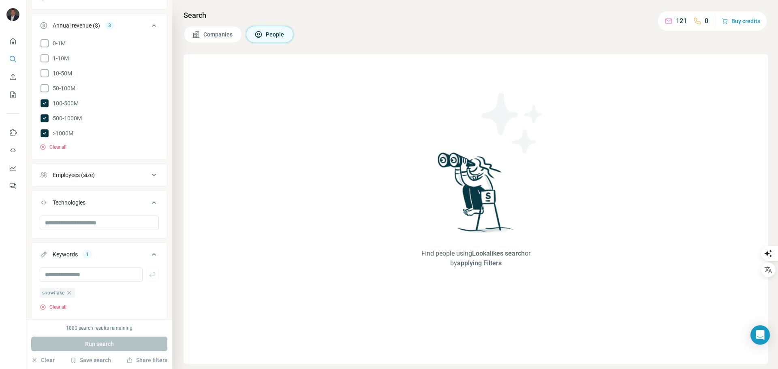
click div "Keywords"
click icon
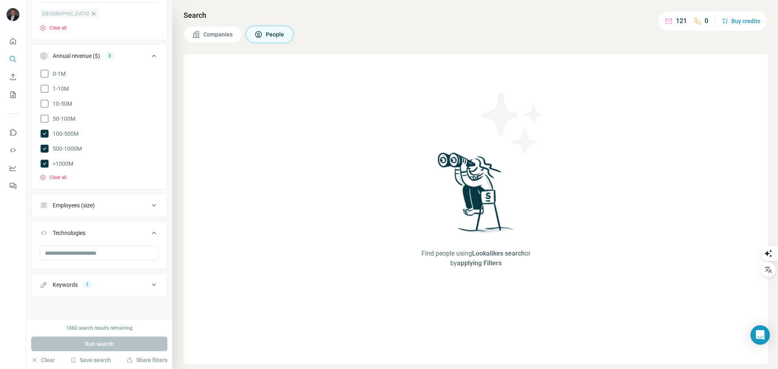
click icon
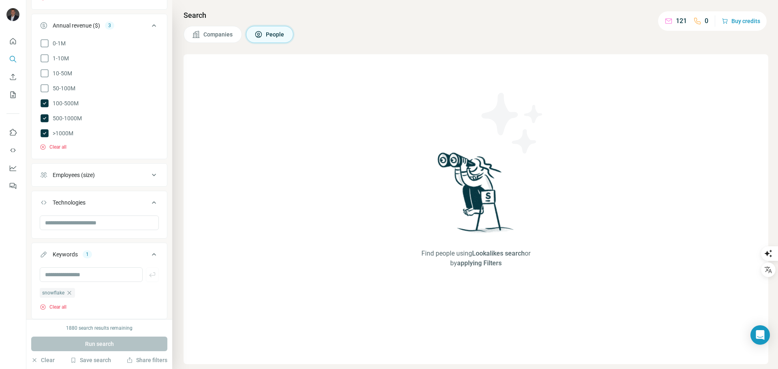
click input "text"
type input "***"
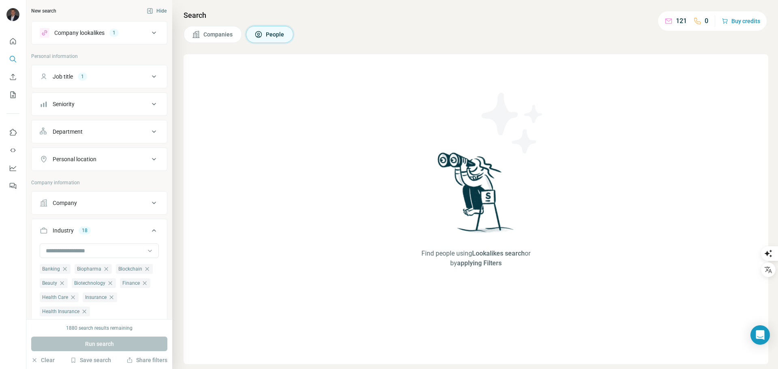
scroll to position [1624, 0]
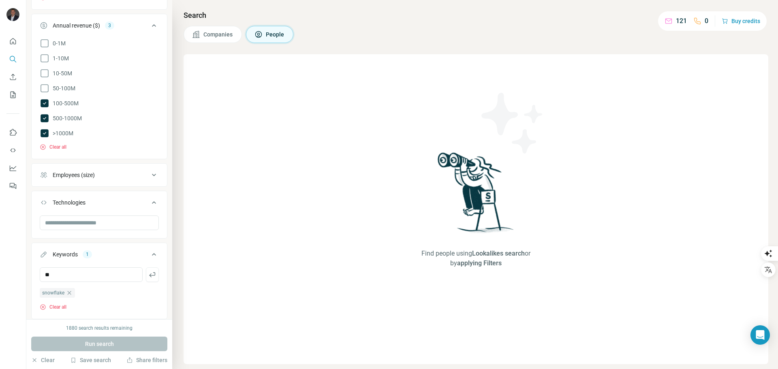
type input "*"
click at [44, 362] on button "Clear" at bounding box center [42, 360] width 23 height 8
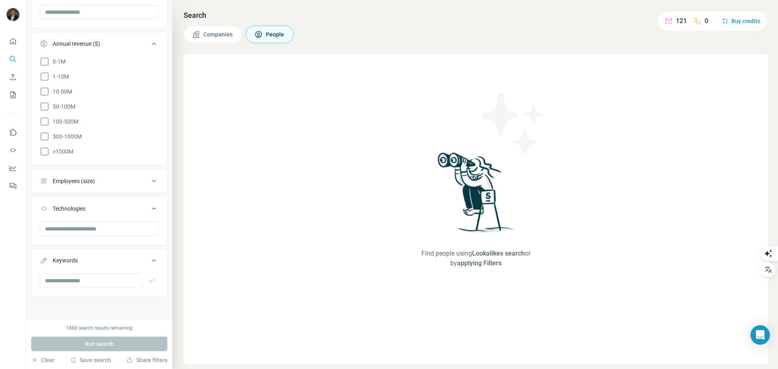
scroll to position [288, 0]
drag, startPoint x: 46, startPoint y: 150, endPoint x: 45, endPoint y: 139, distance: 11.4
click at [45, 150] on icon at bounding box center [45, 154] width 10 height 10
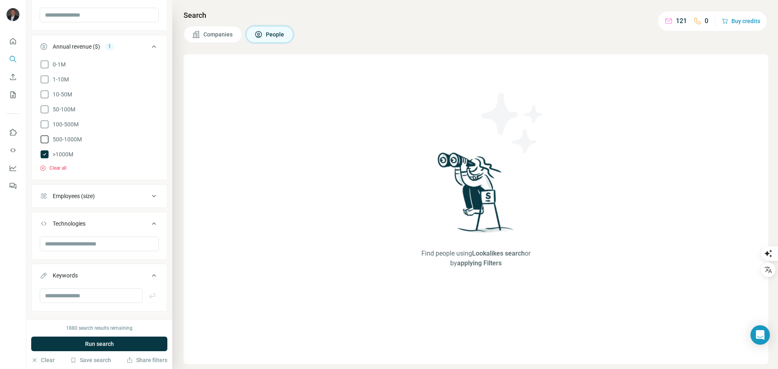
click at [45, 139] on icon at bounding box center [45, 139] width 10 height 10
click at [44, 124] on icon at bounding box center [45, 125] width 10 height 10
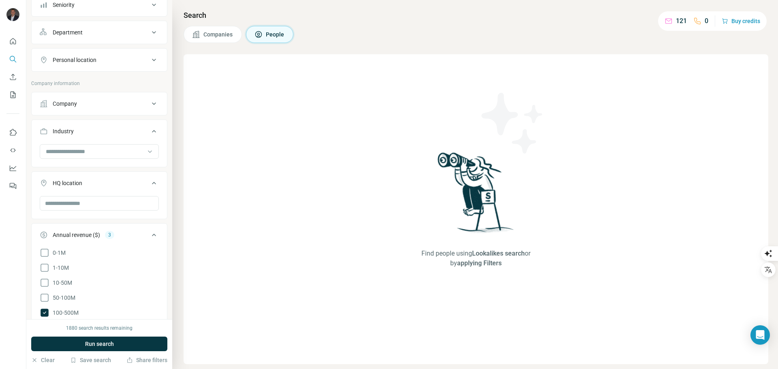
scroll to position [85, 0]
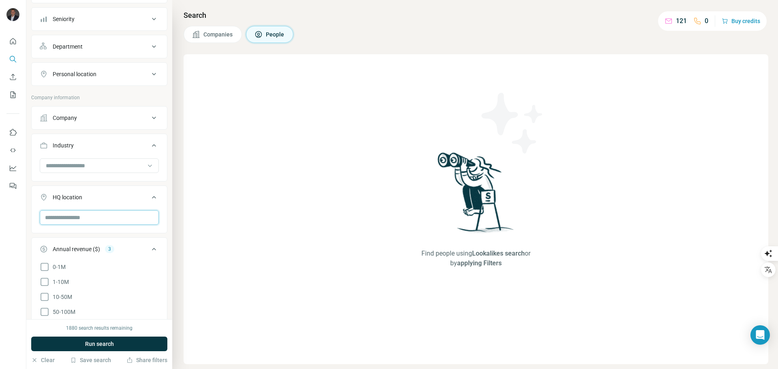
click at [72, 215] on input "text" at bounding box center [99, 217] width 119 height 15
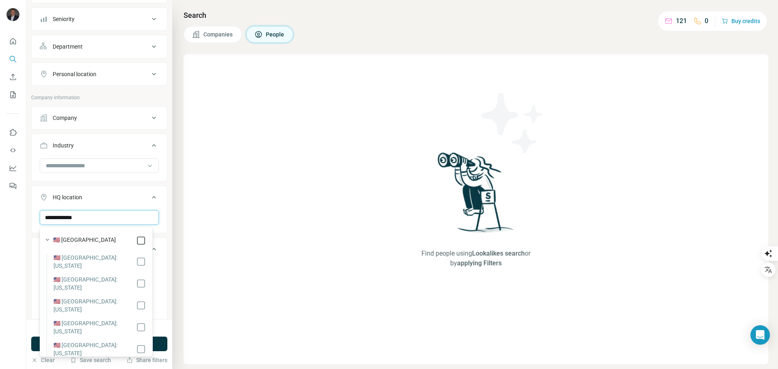
type input "**********"
click at [86, 79] on button "Personal location" at bounding box center [99, 73] width 135 height 19
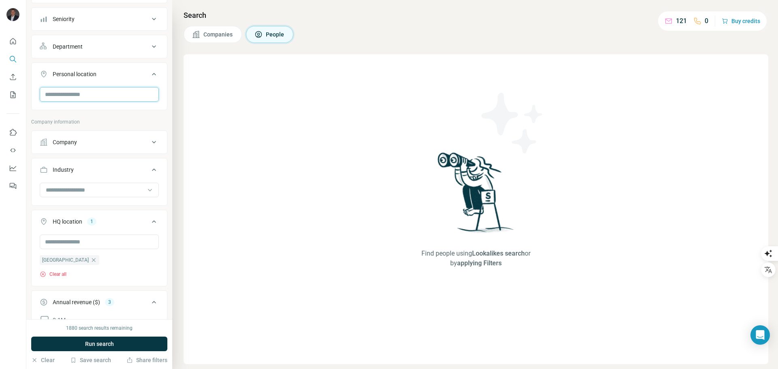
click at [75, 94] on input "text" at bounding box center [99, 94] width 119 height 15
type input "**********"
click at [79, 113] on label "🇺🇸 [GEOGRAPHIC_DATA]" at bounding box center [78, 116] width 63 height 10
click at [98, 344] on span "Run search" at bounding box center [99, 344] width 29 height 8
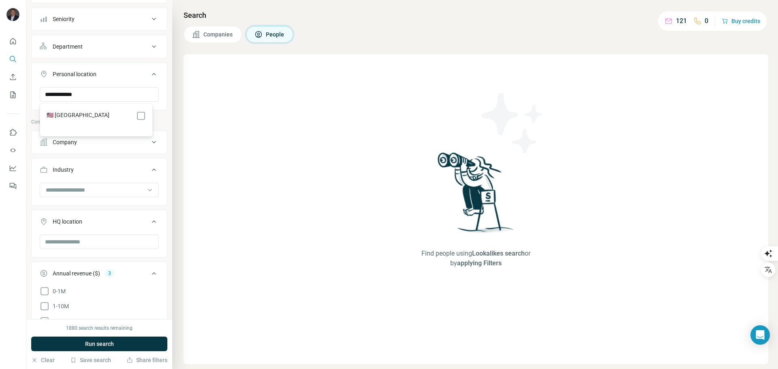
click at [112, 344] on div "Run search" at bounding box center [99, 344] width 136 height 15
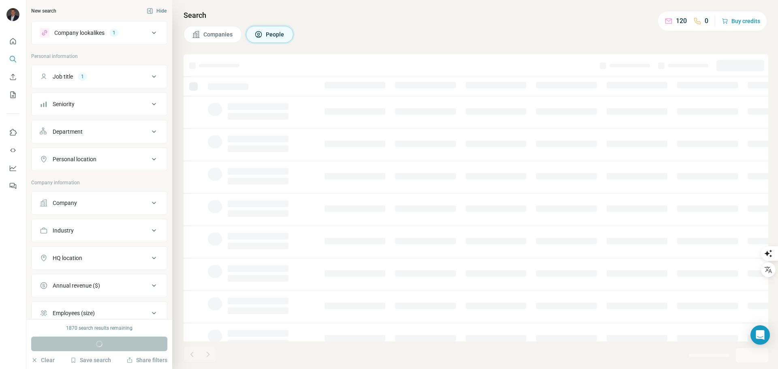
click at [152, 33] on icon at bounding box center [154, 33] width 4 height 2
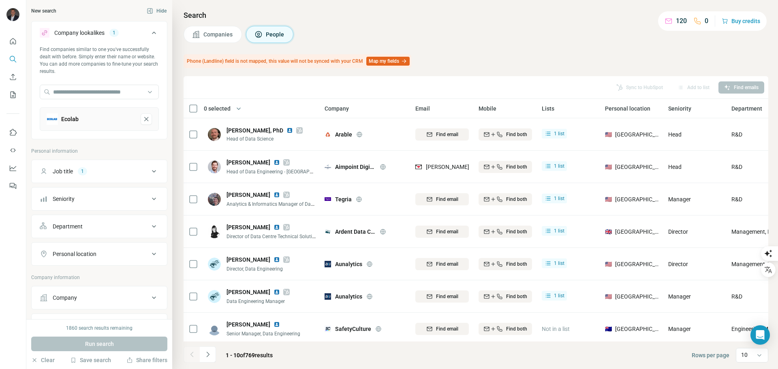
click at [152, 33] on icon at bounding box center [154, 33] width 4 height 2
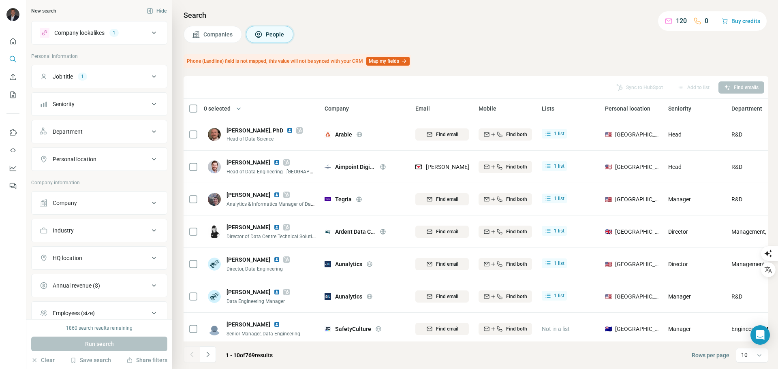
click at [121, 160] on div "Personal location" at bounding box center [94, 159] width 109 height 8
click at [108, 183] on input "text" at bounding box center [99, 179] width 119 height 15
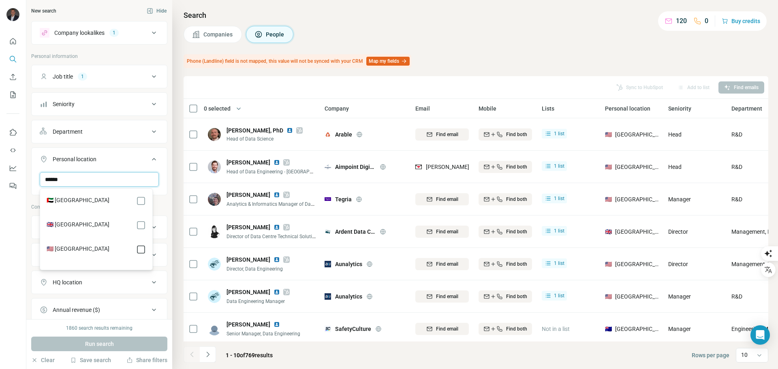
type input "******"
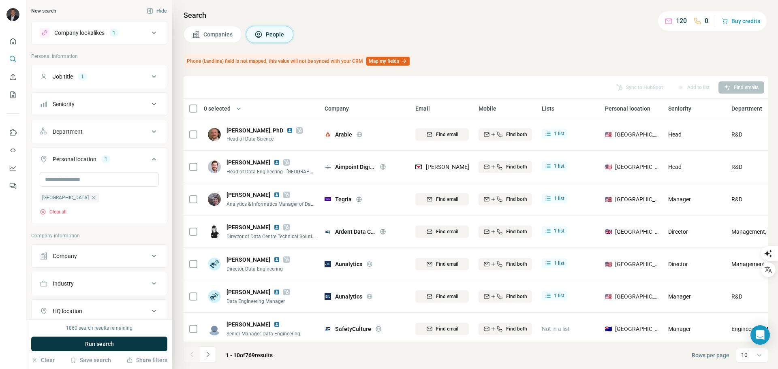
click at [19, 294] on div at bounding box center [13, 184] width 26 height 369
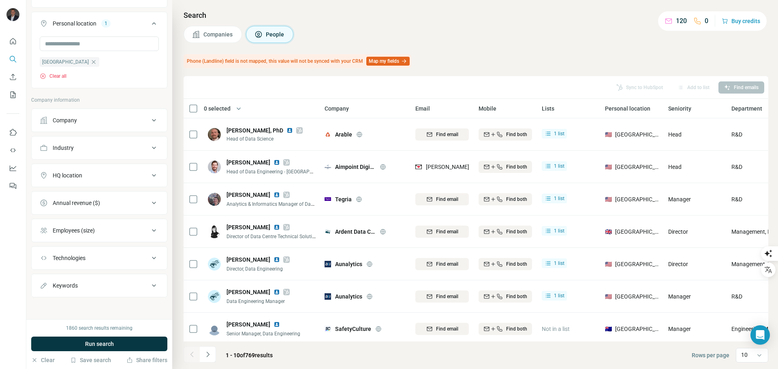
scroll to position [137, 0]
click at [149, 201] on icon at bounding box center [154, 202] width 10 height 10
click at [43, 307] on icon at bounding box center [45, 310] width 10 height 10
click at [44, 293] on icon at bounding box center [45, 295] width 10 height 10
click at [44, 280] on icon at bounding box center [45, 280] width 10 height 10
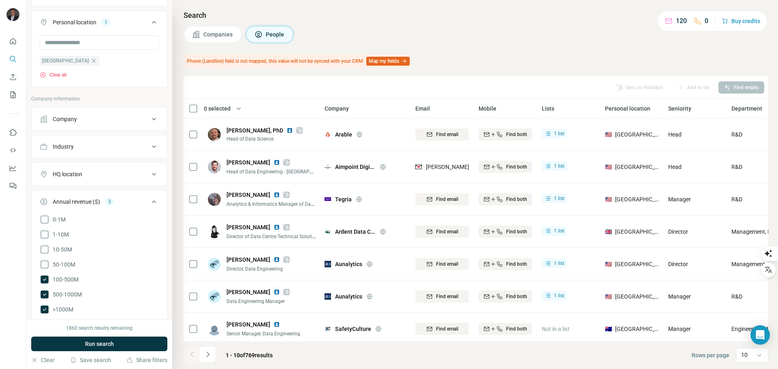
click at [108, 341] on span "Run search" at bounding box center [99, 344] width 29 height 8
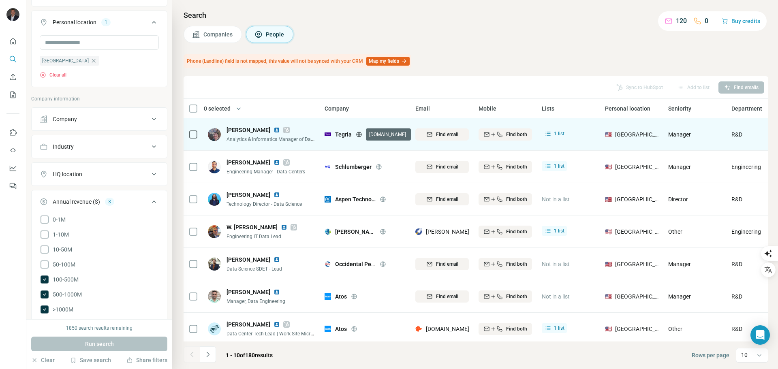
click at [360, 135] on icon at bounding box center [359, 134] width 6 height 6
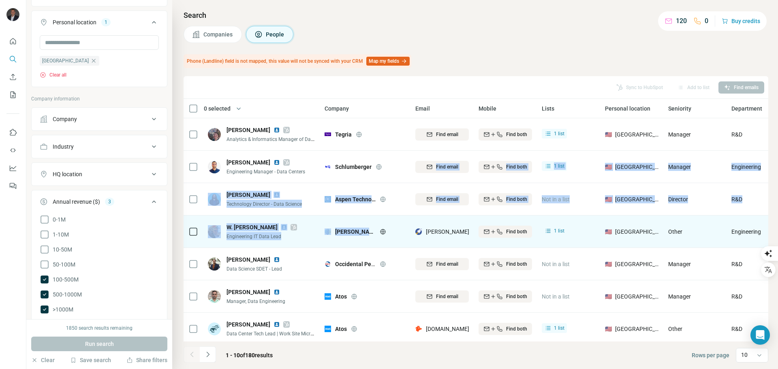
drag, startPoint x: 381, startPoint y: 166, endPoint x: 393, endPoint y: 235, distance: 69.9
click at [0, 0] on tbody "Dennis Sobolewski Analytics & Informatics Manager of Data Science Tegria Find e…" at bounding box center [0, 0] width 0 height 0
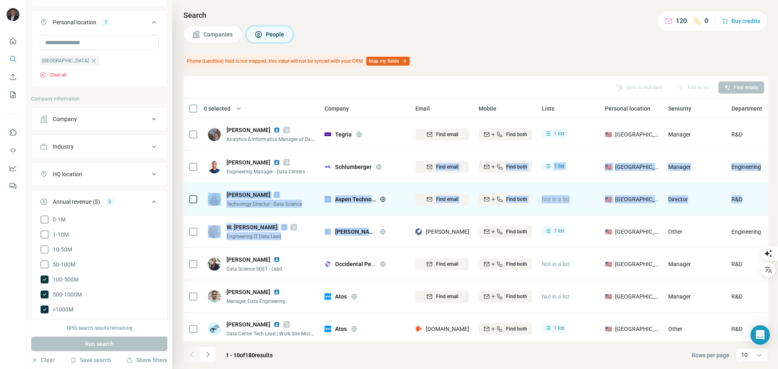
click at [383, 198] on icon at bounding box center [383, 199] width 6 height 6
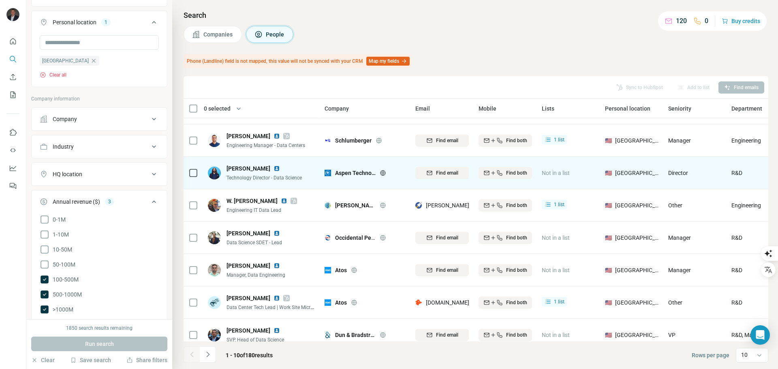
scroll to position [41, 0]
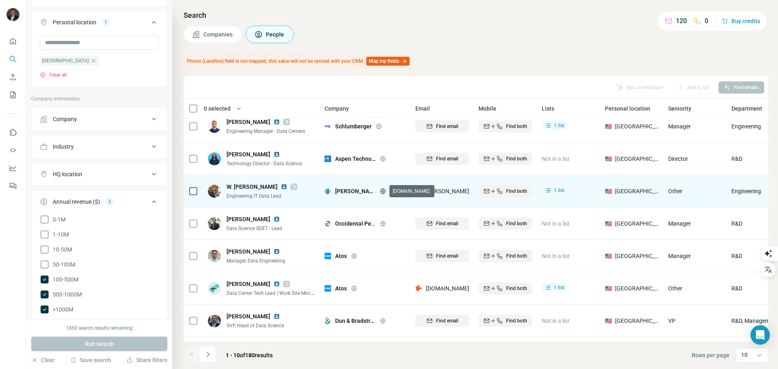
click at [384, 190] on icon at bounding box center [383, 190] width 2 height 5
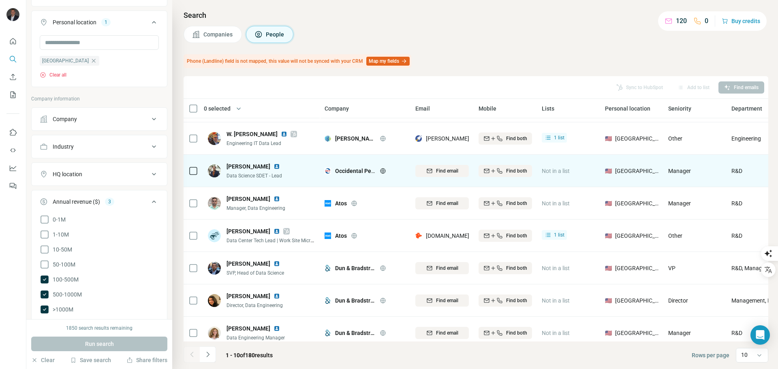
scroll to position [105, 0]
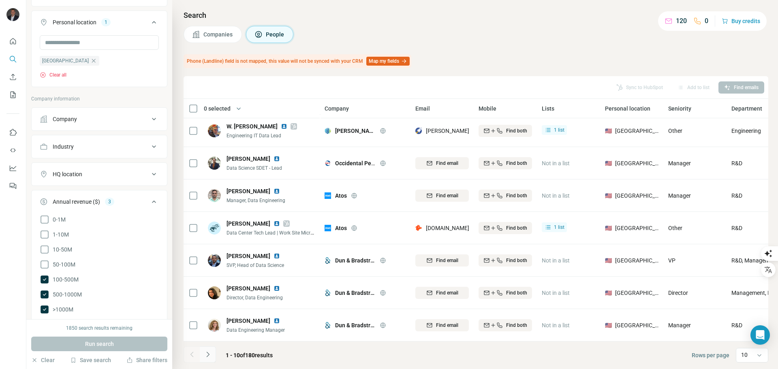
click at [207, 352] on icon "Navigate to next page" at bounding box center [208, 354] width 8 height 8
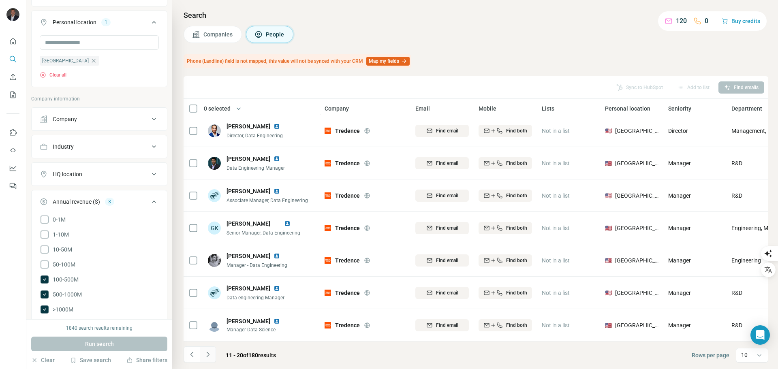
click at [209, 355] on icon "Navigate to next page" at bounding box center [208, 354] width 8 height 8
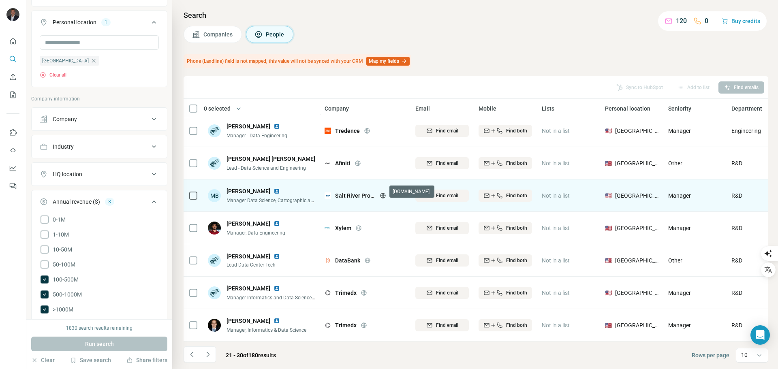
click at [384, 192] on icon at bounding box center [383, 195] width 6 height 6
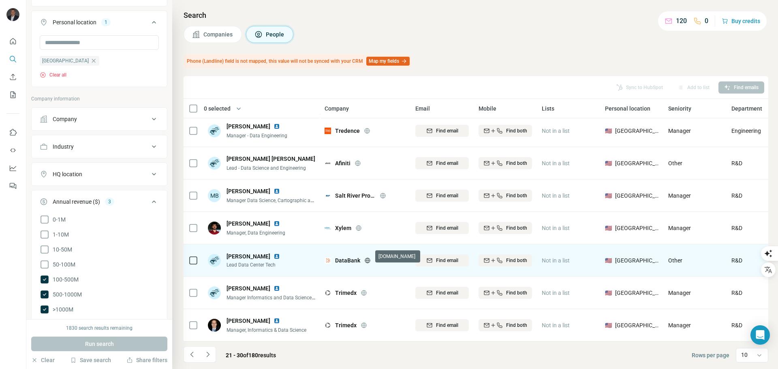
click at [368, 258] on icon at bounding box center [367, 260] width 2 height 5
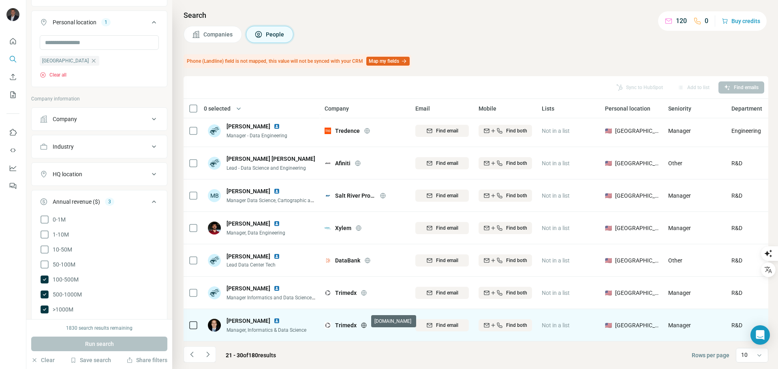
click at [366, 322] on icon at bounding box center [364, 325] width 6 height 6
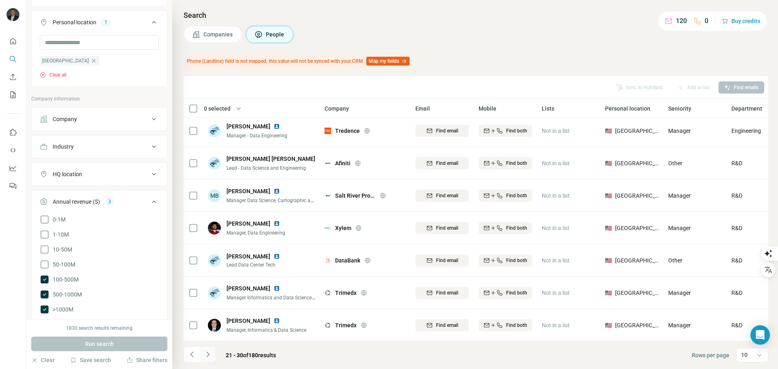
click at [212, 352] on button "Navigate to next page" at bounding box center [208, 354] width 16 height 16
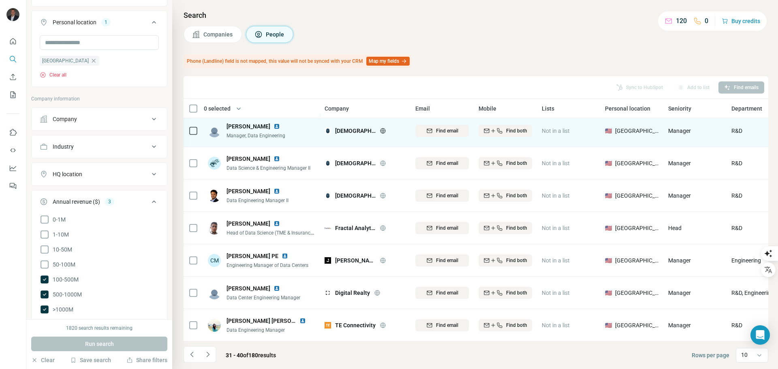
click at [382, 128] on icon at bounding box center [383, 130] width 2 height 5
click at [446, 127] on span "Find email" at bounding box center [447, 130] width 22 height 7
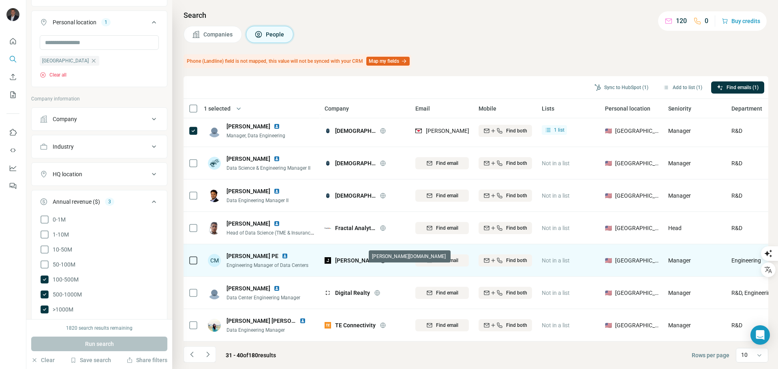
click at [382, 258] on icon at bounding box center [383, 260] width 2 height 5
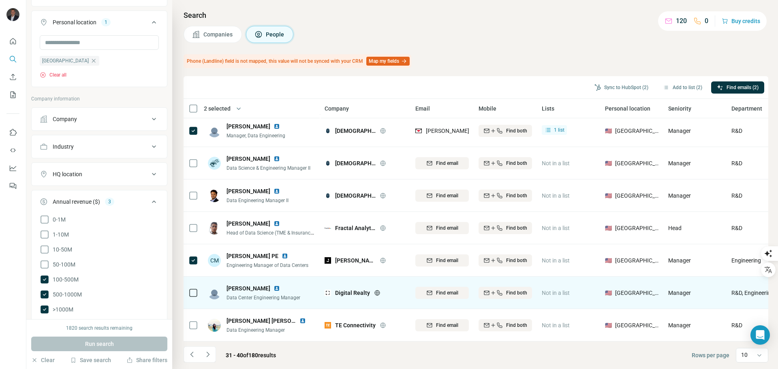
click at [377, 290] on icon at bounding box center [377, 293] width 6 height 6
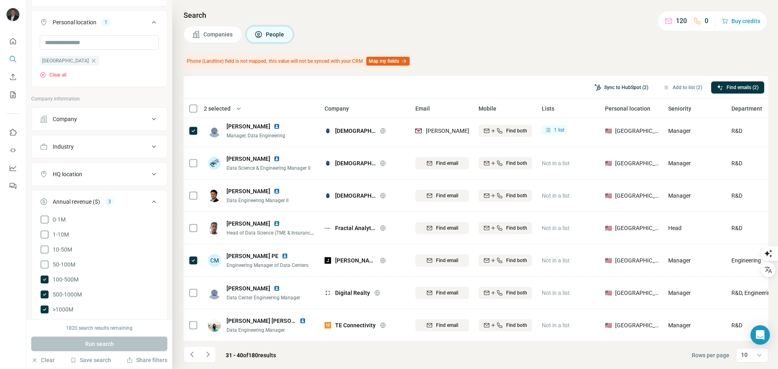
click at [621, 85] on button "Sync to HubSpot (2)" at bounding box center [621, 87] width 65 height 12
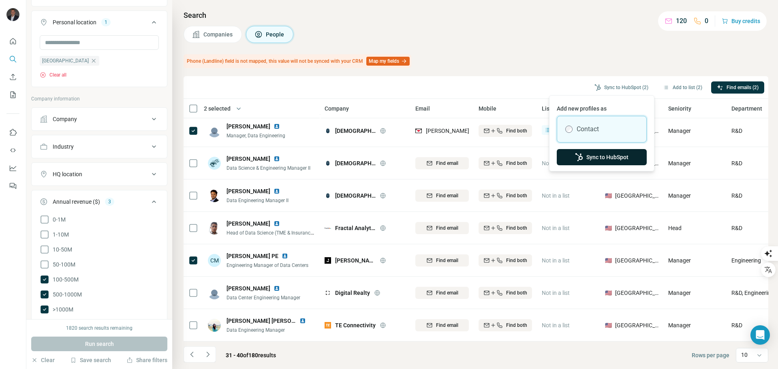
click at [613, 152] on button "Sync to HubSpot" at bounding box center [602, 157] width 90 height 16
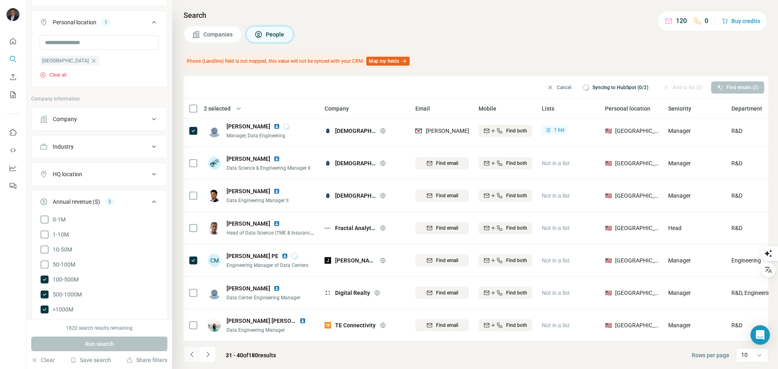
click at [192, 355] on icon "Navigate to previous page" at bounding box center [192, 354] width 8 height 8
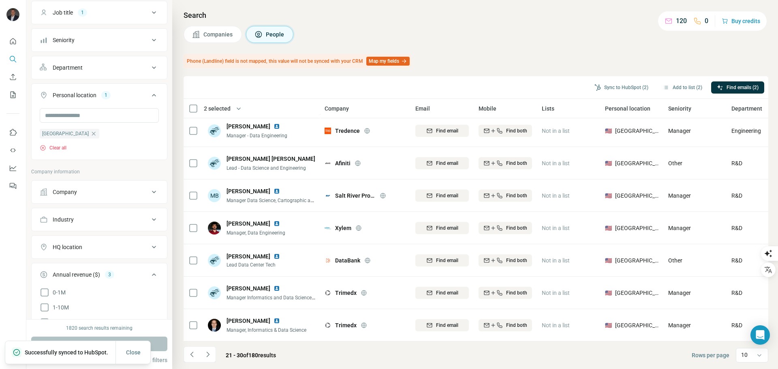
scroll to position [56, 0]
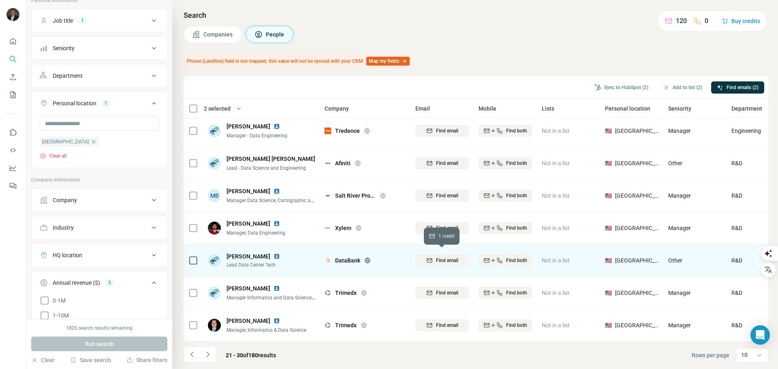
click at [452, 257] on span "Find email" at bounding box center [447, 260] width 22 height 7
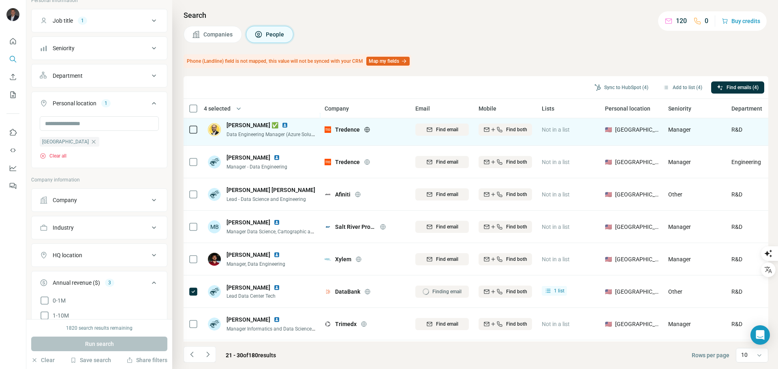
scroll to position [64, 0]
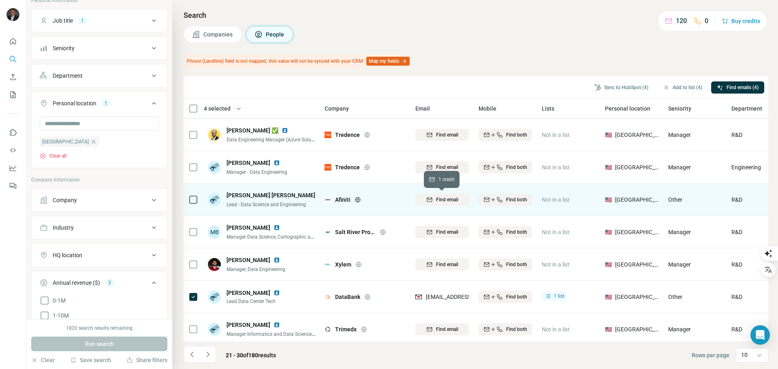
click at [453, 203] on button "Find email" at bounding box center [441, 200] width 53 height 12
drag, startPoint x: 620, startPoint y: 83, endPoint x: 618, endPoint y: 120, distance: 37.3
click at [620, 83] on button "Sync to HubSpot (4)" at bounding box center [621, 87] width 65 height 12
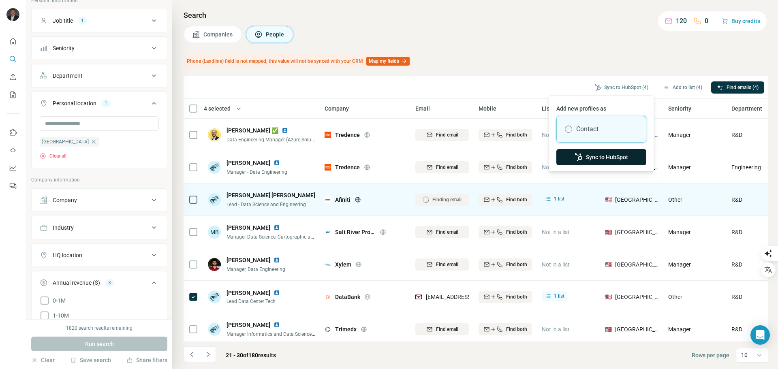
click at [606, 154] on button "Sync to HubSpot" at bounding box center [601, 157] width 90 height 16
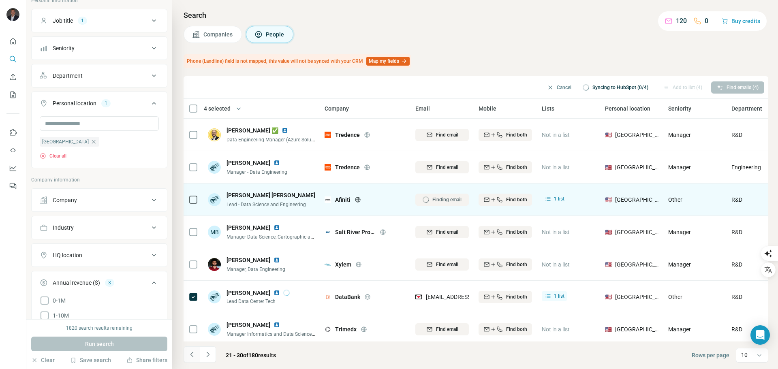
click at [187, 356] on button "Navigate to previous page" at bounding box center [192, 354] width 16 height 16
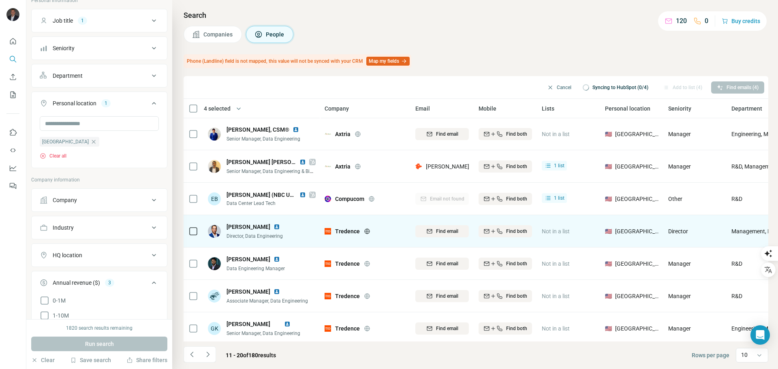
scroll to position [0, 0]
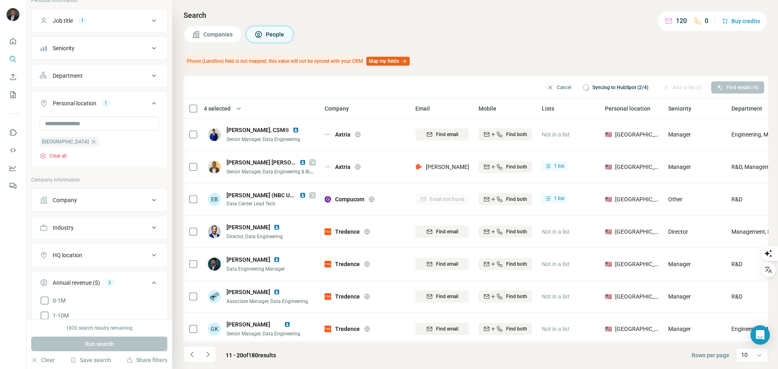
click at [109, 231] on div "Industry" at bounding box center [94, 228] width 109 height 8
click at [96, 248] on input at bounding box center [95, 247] width 100 height 9
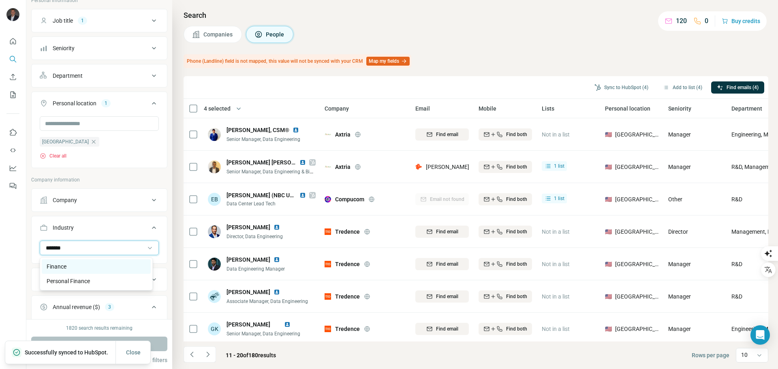
type input "*******"
click at [89, 265] on div "Finance" at bounding box center [96, 267] width 99 height 8
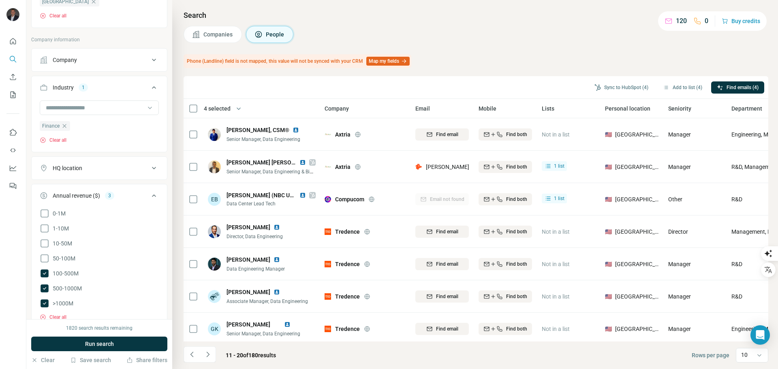
scroll to position [96, 0]
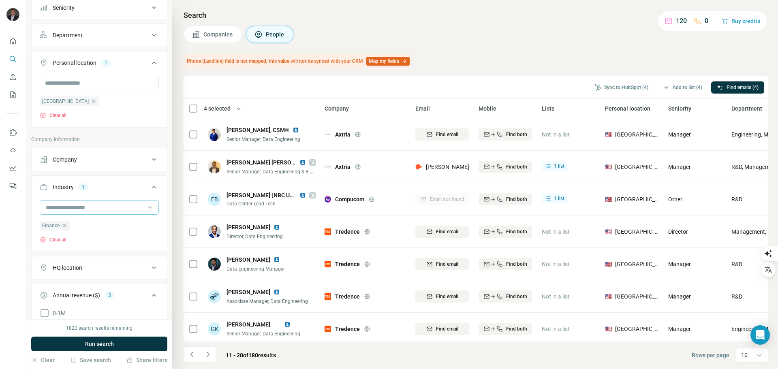
click at [102, 208] on input at bounding box center [95, 207] width 100 height 9
type input "***"
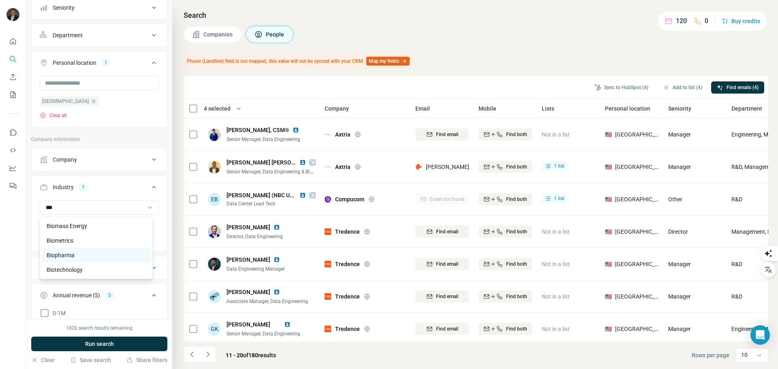
click at [89, 255] on div "Biopharma" at bounding box center [96, 255] width 99 height 8
click at [96, 209] on input at bounding box center [95, 207] width 100 height 9
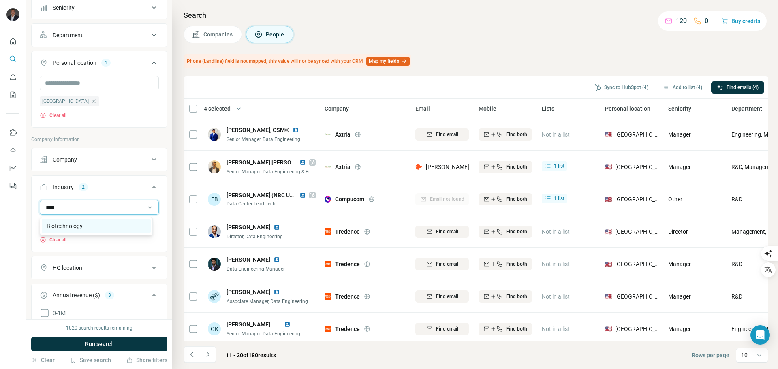
type input "****"
click at [96, 229] on div "Biotechnology" at bounding box center [96, 226] width 99 height 8
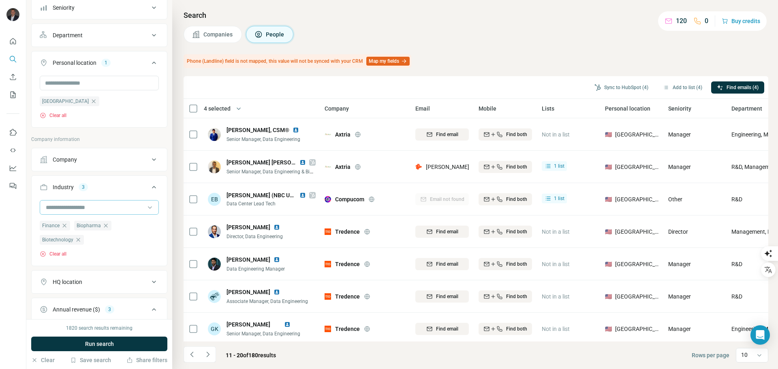
click at [94, 206] on input at bounding box center [95, 207] width 100 height 9
type input "***"
click at [81, 227] on div "Veterinary" at bounding box center [96, 226] width 99 height 8
click at [82, 209] on input at bounding box center [95, 207] width 100 height 9
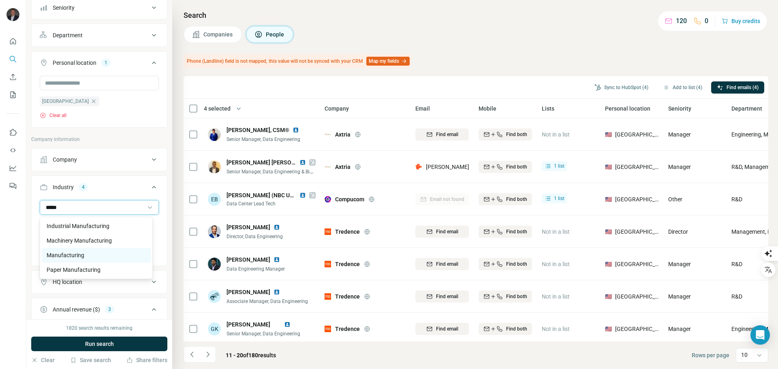
type input "*****"
click at [82, 248] on div "Manufacturing" at bounding box center [96, 255] width 109 height 15
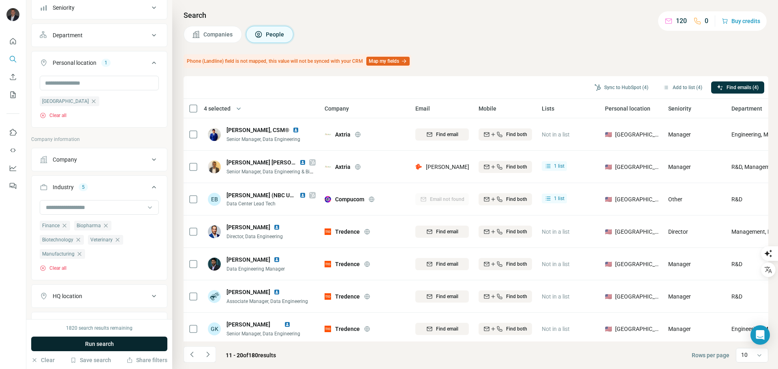
click at [106, 343] on span "Run search" at bounding box center [99, 344] width 29 height 8
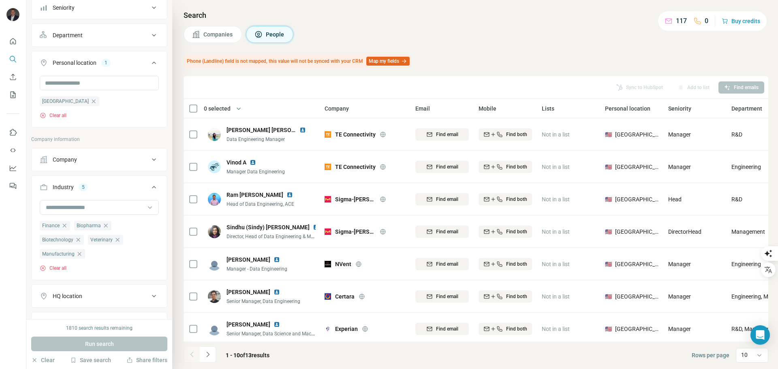
click at [75, 200] on button "Industry 5" at bounding box center [99, 188] width 135 height 23
click at [62, 184] on div "Industry" at bounding box center [63, 187] width 21 height 8
click at [73, 205] on input at bounding box center [95, 207] width 100 height 9
type input "*****"
click at [74, 228] on div "Chemical" at bounding box center [96, 226] width 99 height 8
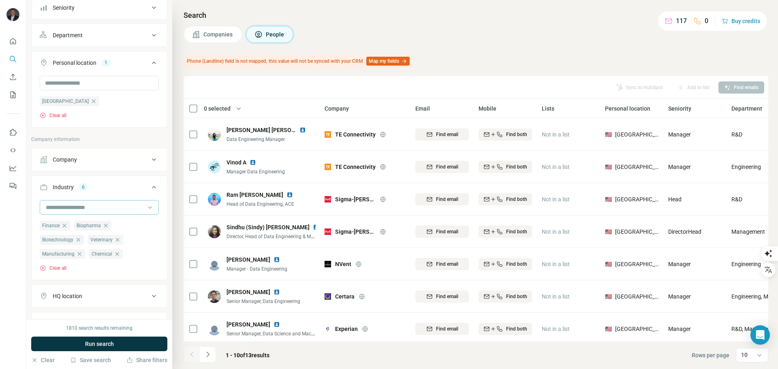
click at [73, 211] on input at bounding box center [95, 207] width 100 height 9
type input "***"
click at [81, 221] on div "Oil and Gas" at bounding box center [96, 226] width 109 height 15
click at [90, 343] on span "Run search" at bounding box center [99, 344] width 29 height 8
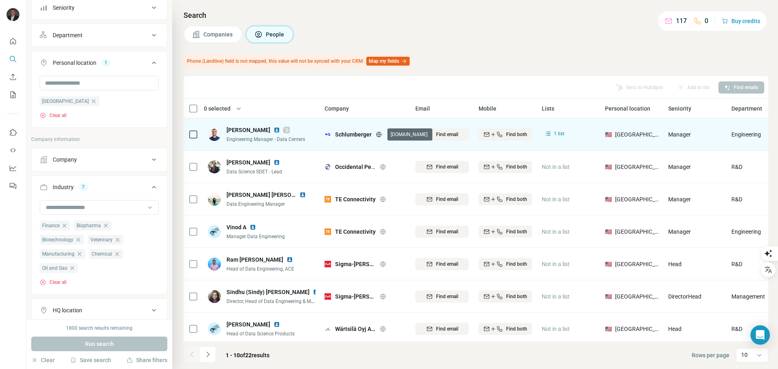
click at [382, 134] on icon at bounding box center [379, 134] width 6 height 6
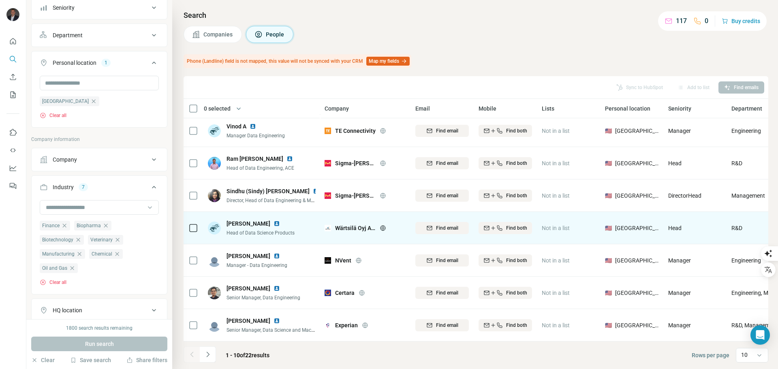
scroll to position [105, 0]
click at [429, 226] on icon "button" at bounding box center [429, 227] width 5 height 2
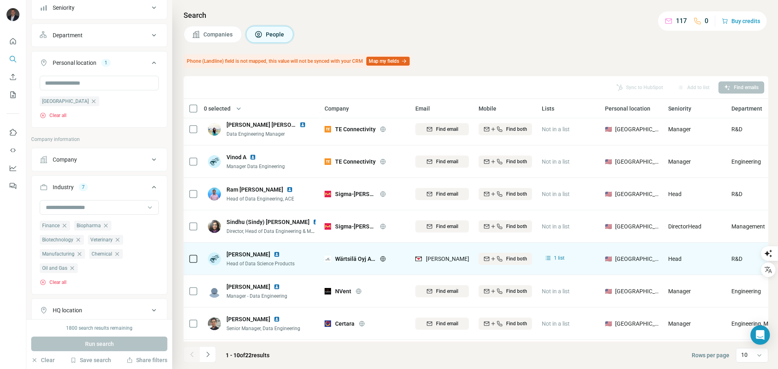
scroll to position [0, 0]
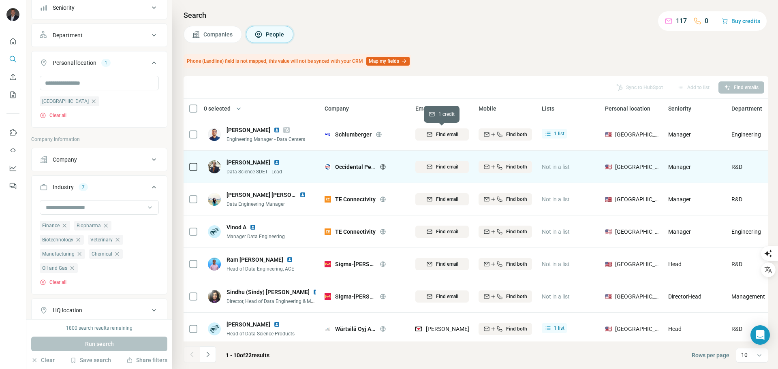
drag, startPoint x: 446, startPoint y: 134, endPoint x: 448, endPoint y: 154, distance: 20.3
click at [446, 134] on span "Find email" at bounding box center [447, 134] width 22 height 7
click at [444, 168] on span "Find email" at bounding box center [447, 166] width 22 height 7
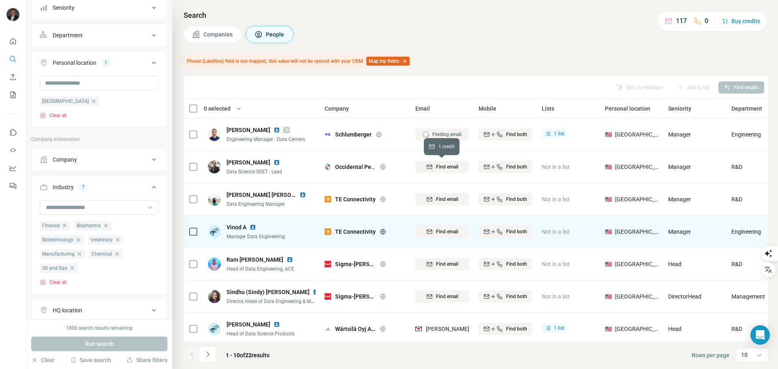
click at [435, 193] on div "Find email" at bounding box center [441, 199] width 53 height 22
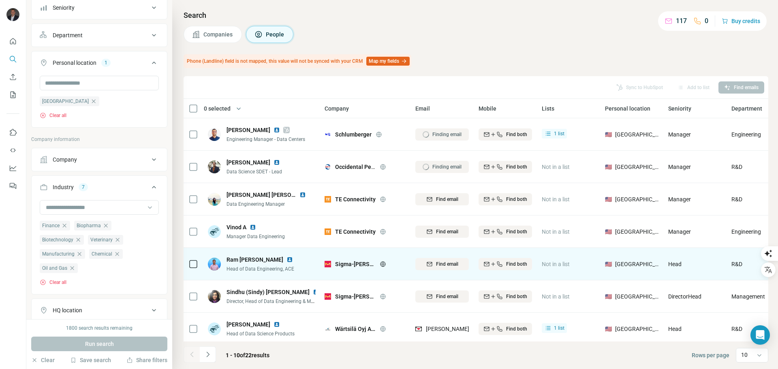
click at [447, 233] on span "Find email" at bounding box center [447, 231] width 22 height 7
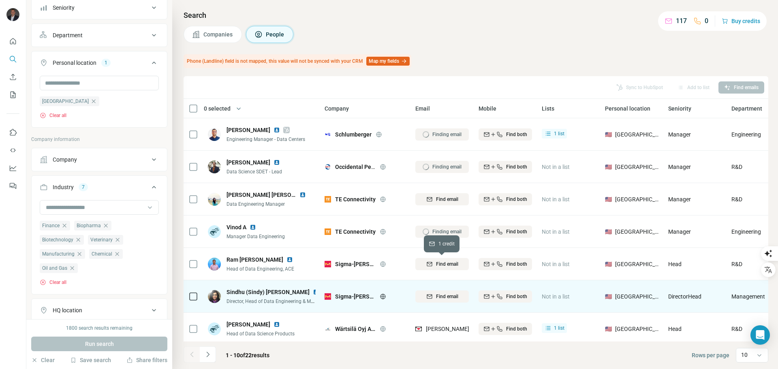
drag, startPoint x: 447, startPoint y: 260, endPoint x: 446, endPoint y: 292, distance: 32.4
click at [447, 264] on span "Find email" at bounding box center [447, 263] width 22 height 7
click at [446, 292] on button "Find email" at bounding box center [441, 296] width 53 height 12
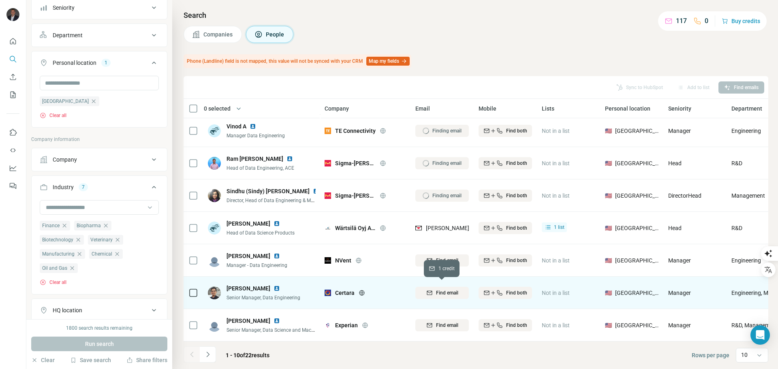
click at [443, 289] on span "Find email" at bounding box center [447, 292] width 22 height 7
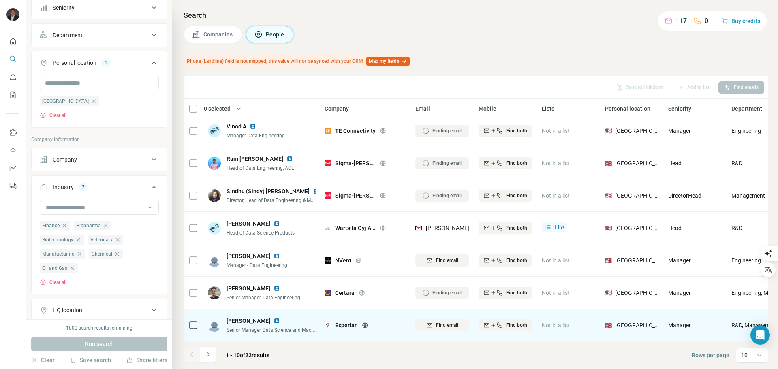
drag, startPoint x: 443, startPoint y: 309, endPoint x: 443, endPoint y: 315, distance: 6.1
click at [443, 310] on td "Find email" at bounding box center [441, 325] width 63 height 32
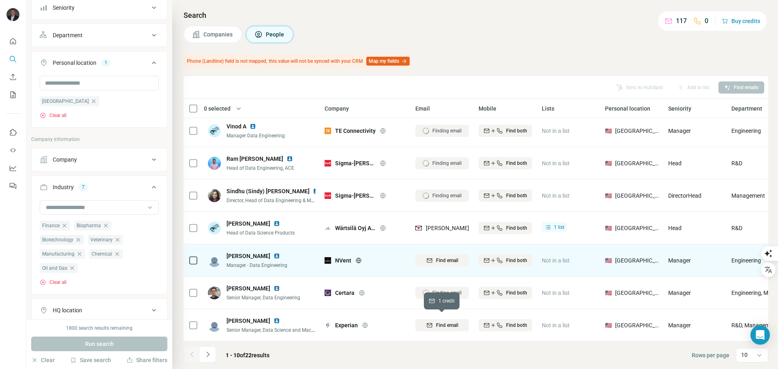
click at [443, 319] on button "Find email" at bounding box center [441, 325] width 53 height 12
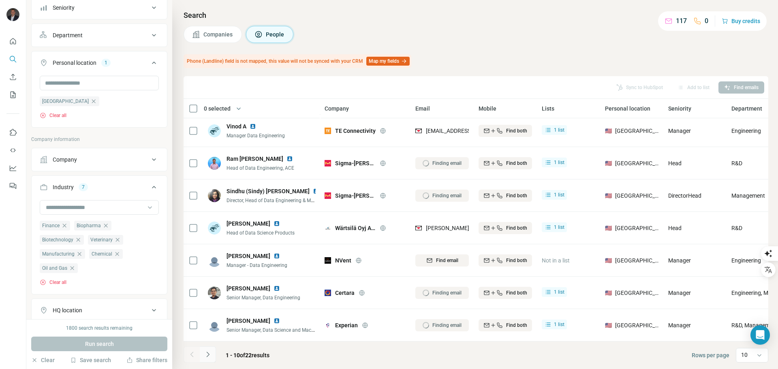
click at [207, 354] on icon "Navigate to next page" at bounding box center [208, 354] width 8 height 8
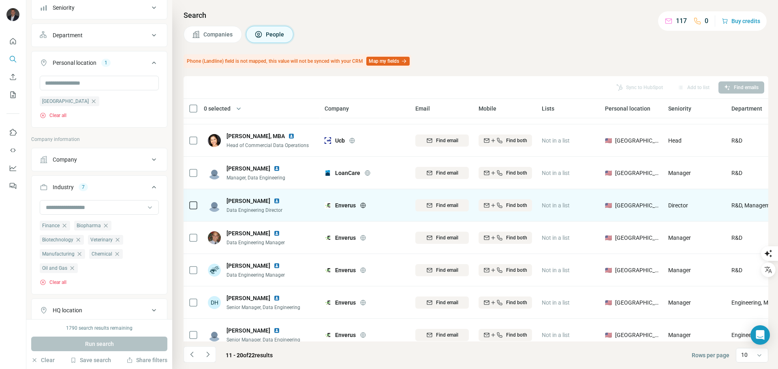
scroll to position [0, 0]
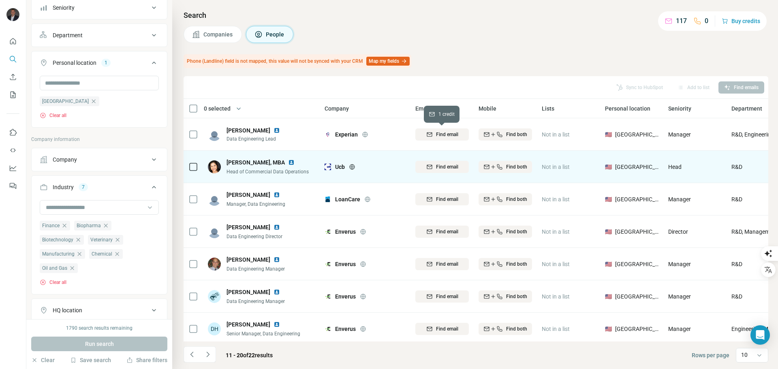
drag, startPoint x: 442, startPoint y: 132, endPoint x: 414, endPoint y: 164, distance: 42.5
click at [442, 133] on span "Find email" at bounding box center [447, 134] width 22 height 7
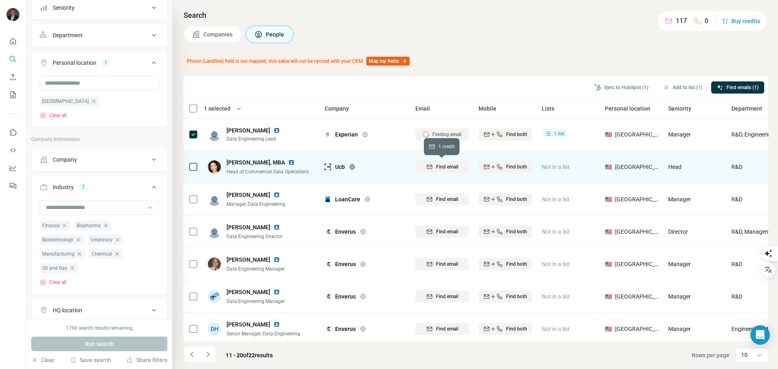
click at [442, 165] on span "Find email" at bounding box center [447, 166] width 22 height 7
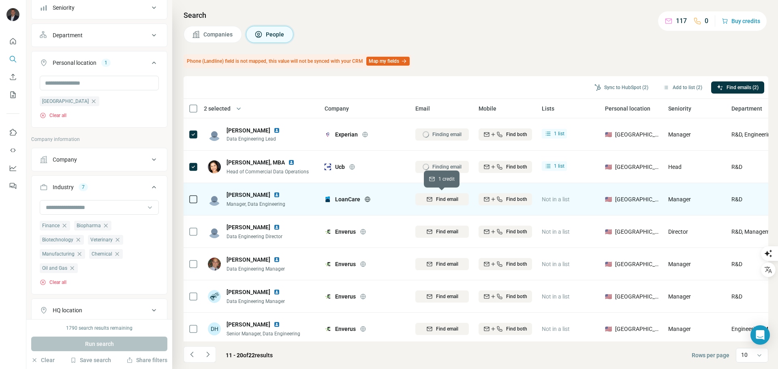
drag, startPoint x: 448, startPoint y: 199, endPoint x: 443, endPoint y: 199, distance: 4.9
click at [447, 199] on span "Find email" at bounding box center [447, 199] width 22 height 7
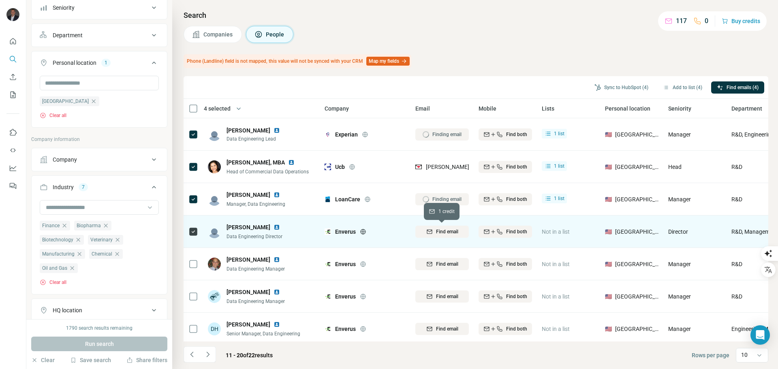
click at [440, 235] on span "Find email" at bounding box center [447, 231] width 22 height 7
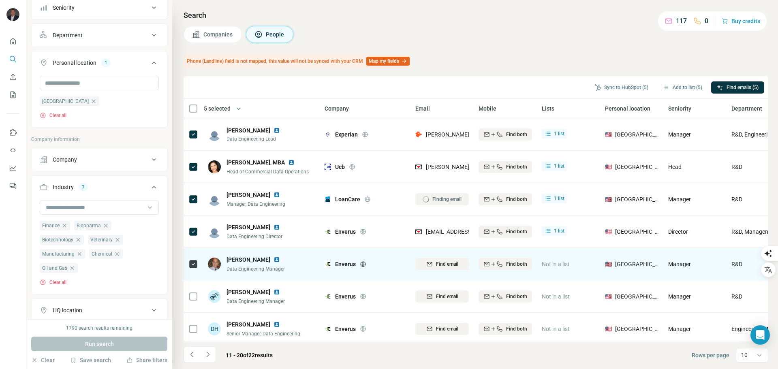
click at [444, 262] on span "Find email" at bounding box center [447, 263] width 22 height 7
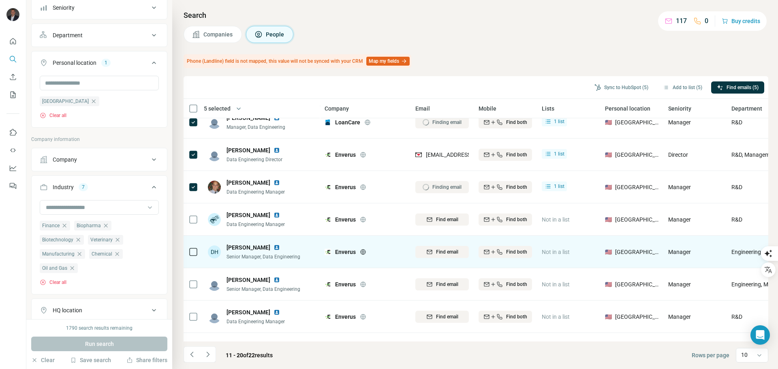
scroll to position [105, 0]
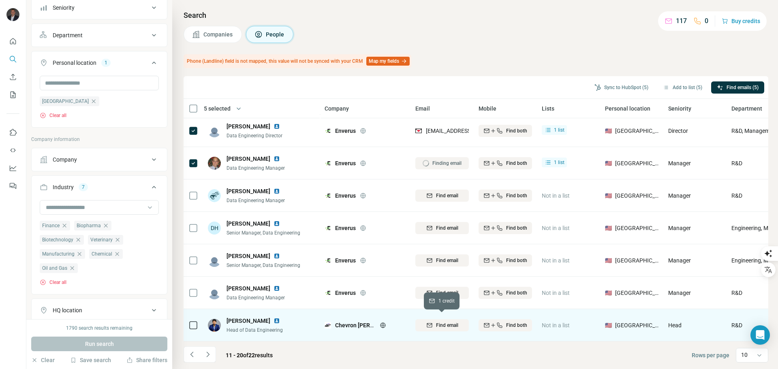
click at [450, 322] on span "Find email" at bounding box center [447, 325] width 22 height 7
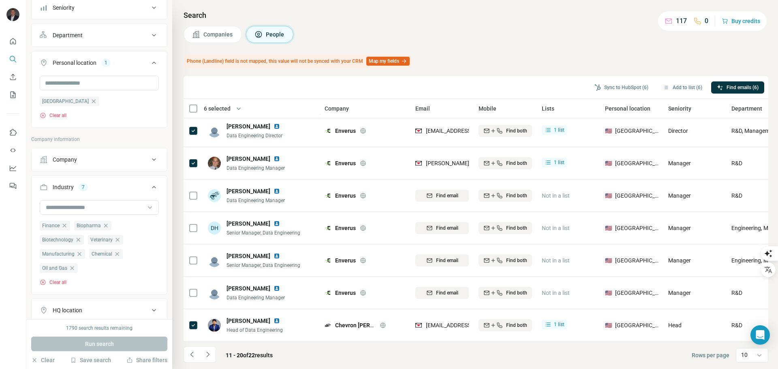
click at [208, 355] on icon "Navigate to next page" at bounding box center [207, 354] width 3 height 5
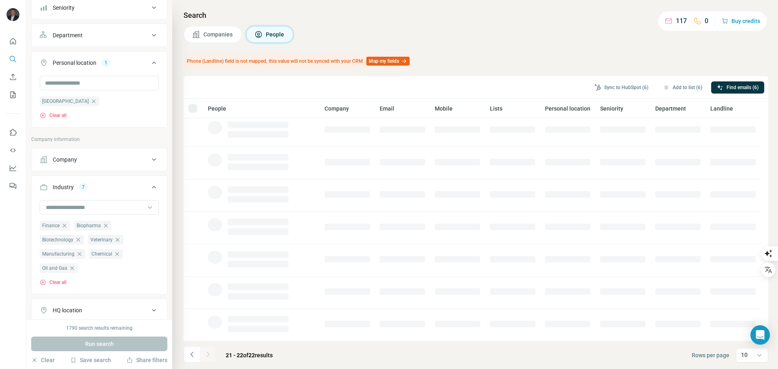
scroll to position [0, 0]
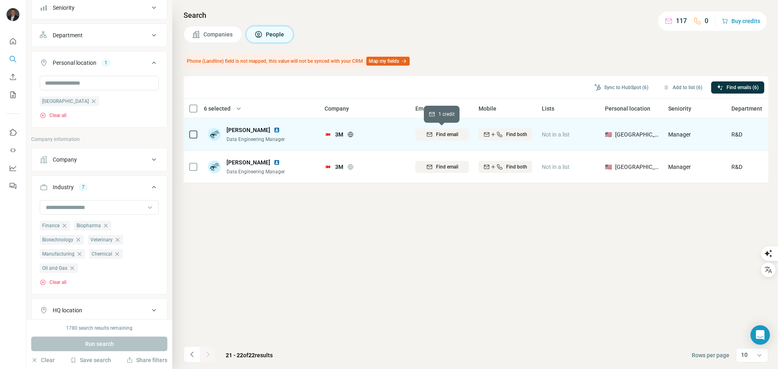
click at [437, 135] on span "Find email" at bounding box center [447, 134] width 22 height 7
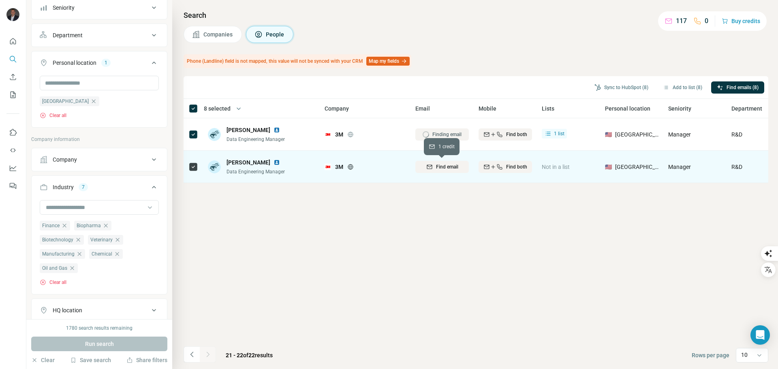
click at [437, 166] on span "Find email" at bounding box center [447, 166] width 22 height 7
click at [615, 88] on button "Sync to HubSpot (8)" at bounding box center [621, 87] width 65 height 12
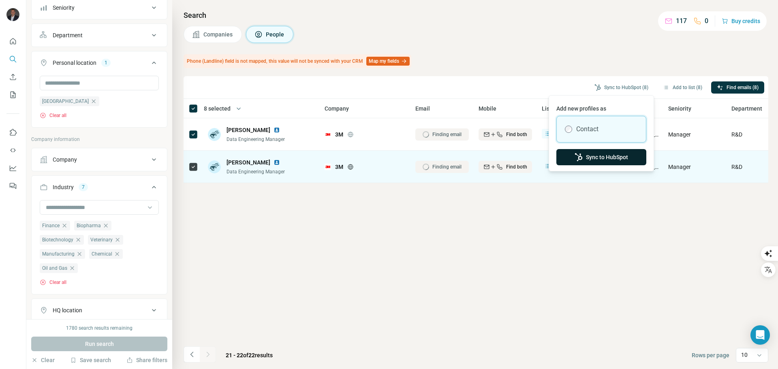
click at [610, 153] on button "Sync to HubSpot" at bounding box center [601, 157] width 90 height 16
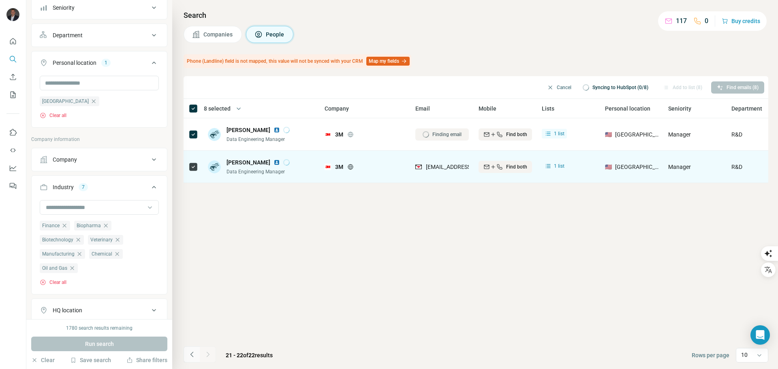
click at [189, 354] on icon "Navigate to previous page" at bounding box center [192, 354] width 8 height 8
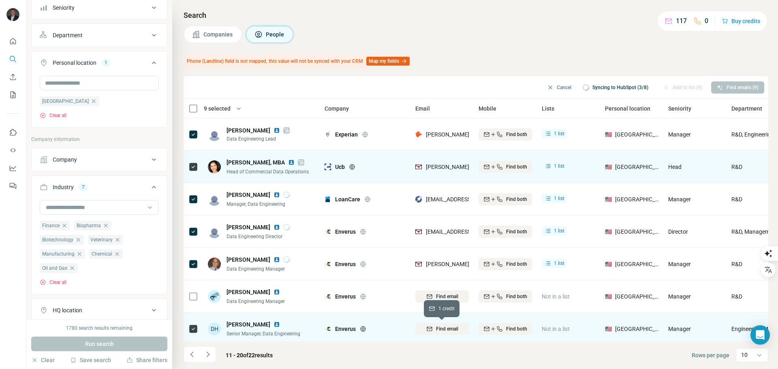
click at [449, 326] on span "Find email" at bounding box center [447, 328] width 22 height 7
click at [56, 284] on button "Clear all" at bounding box center [53, 282] width 27 height 7
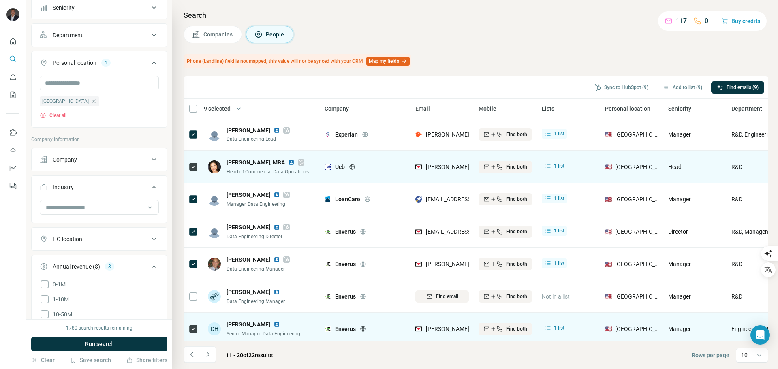
scroll to position [15, 0]
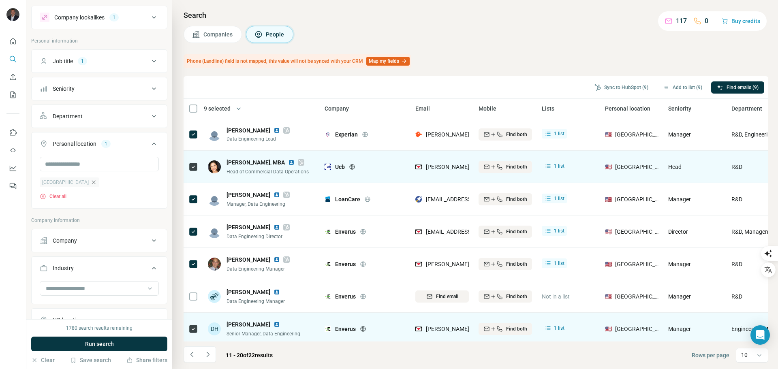
click at [90, 180] on icon "button" at bounding box center [93, 182] width 6 height 6
click at [84, 161] on input "text" at bounding box center [99, 164] width 119 height 15
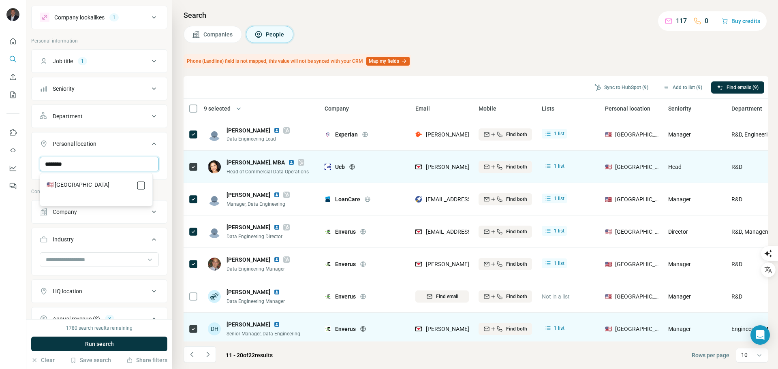
type input "********"
click at [149, 60] on icon at bounding box center [154, 61] width 10 height 10
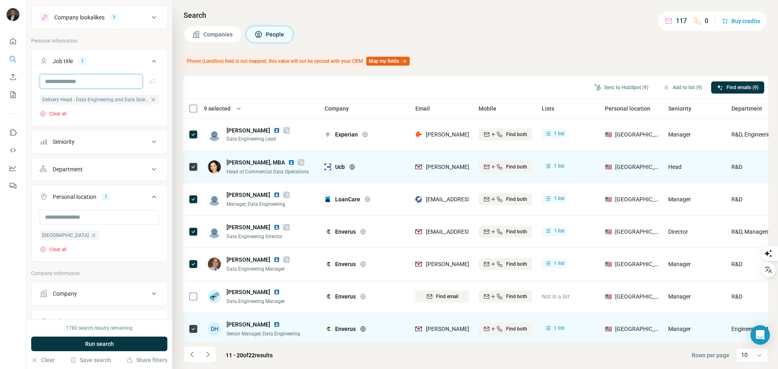
click at [64, 78] on input "text" at bounding box center [91, 81] width 103 height 15
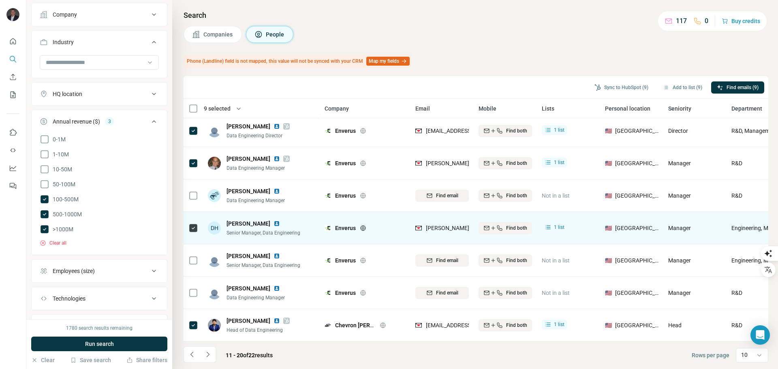
scroll to position [299, 0]
click at [149, 88] on icon at bounding box center [154, 90] width 10 height 10
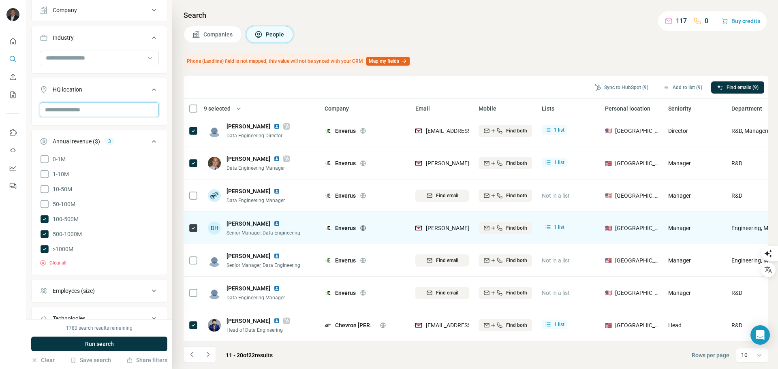
click at [118, 110] on input "text" at bounding box center [99, 109] width 119 height 15
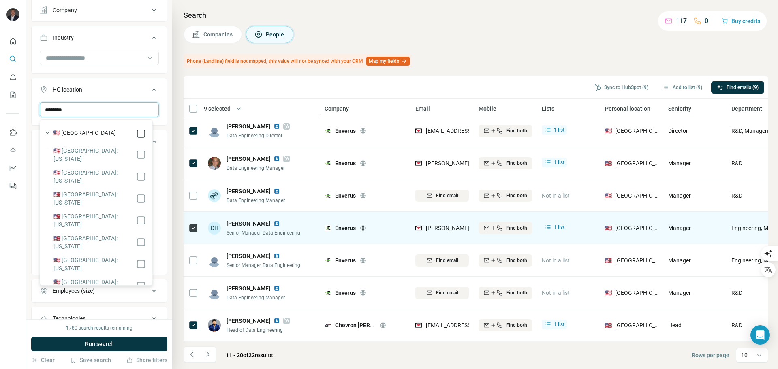
type input "********"
click at [16, 222] on div at bounding box center [13, 184] width 26 height 369
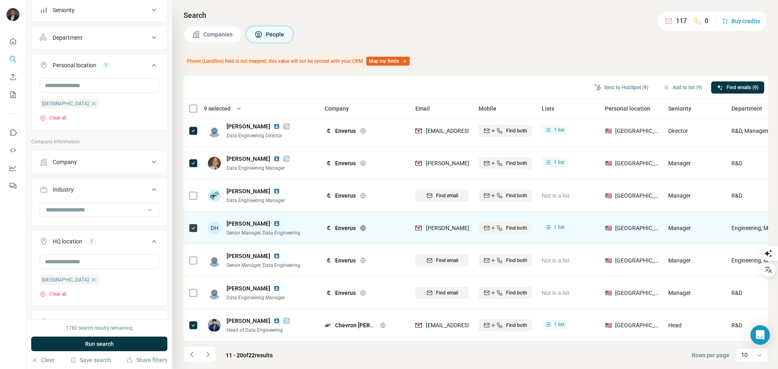
scroll to position [144, 0]
click at [95, 213] on input at bounding box center [95, 212] width 100 height 9
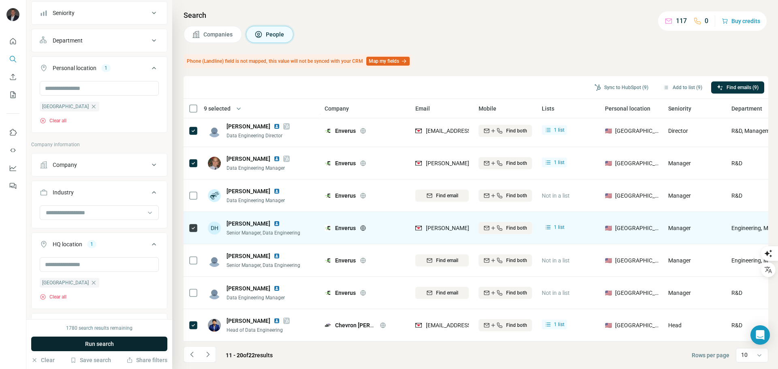
click at [100, 347] on span "Run search" at bounding box center [99, 344] width 29 height 8
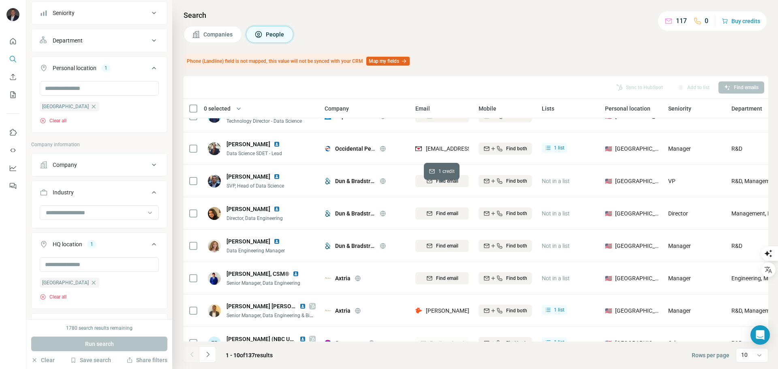
scroll to position [105, 0]
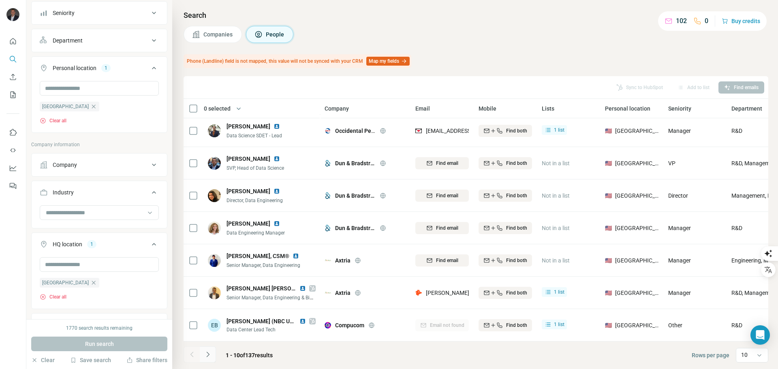
click at [207, 352] on icon "Navigate to next page" at bounding box center [208, 354] width 8 height 8
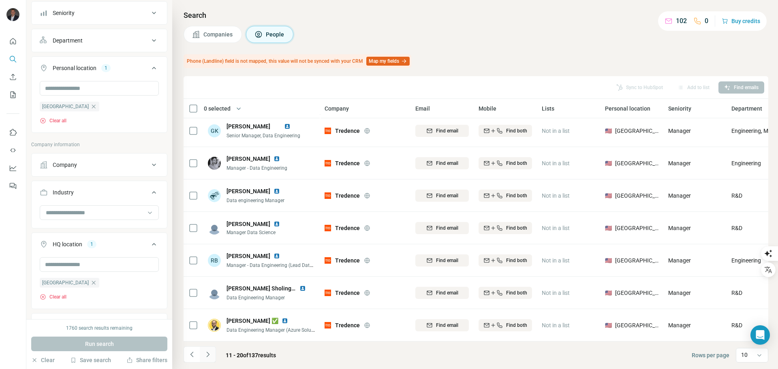
click at [211, 356] on icon "Navigate to next page" at bounding box center [208, 354] width 8 height 8
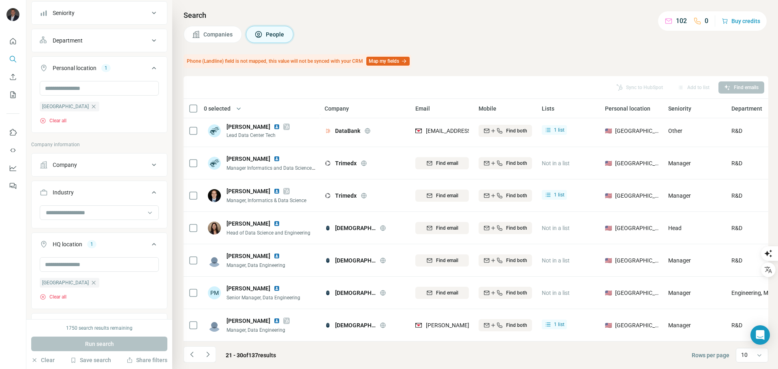
click at [211, 356] on icon "Navigate to next page" at bounding box center [208, 354] width 8 height 8
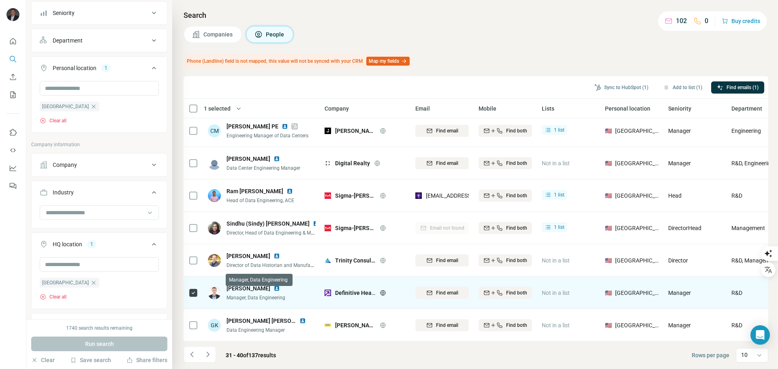
click at [441, 289] on span "Find email" at bounding box center [447, 292] width 22 height 7
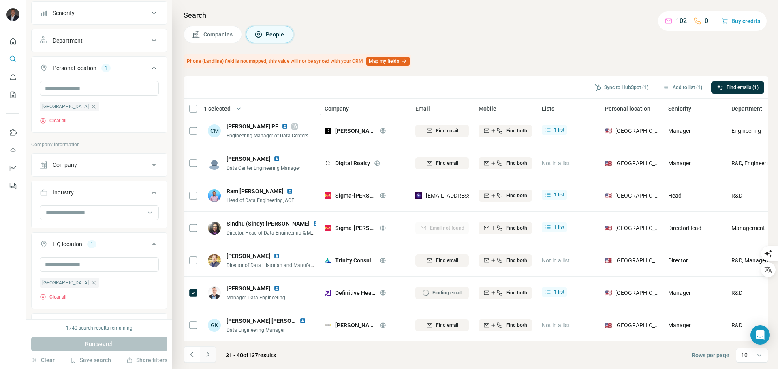
click at [211, 356] on icon "Navigate to next page" at bounding box center [208, 354] width 8 height 8
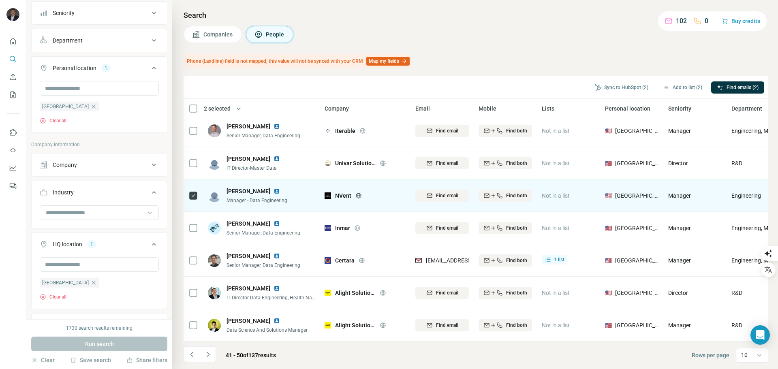
click at [361, 192] on icon at bounding box center [358, 195] width 6 height 6
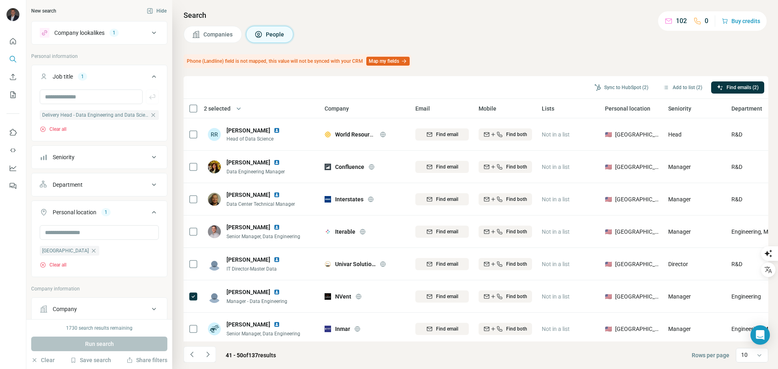
scroll to position [105, 0]
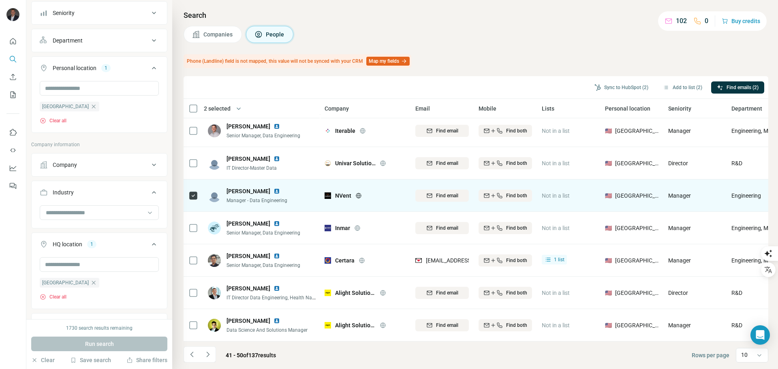
click at [441, 192] on span "Find email" at bounding box center [447, 195] width 22 height 7
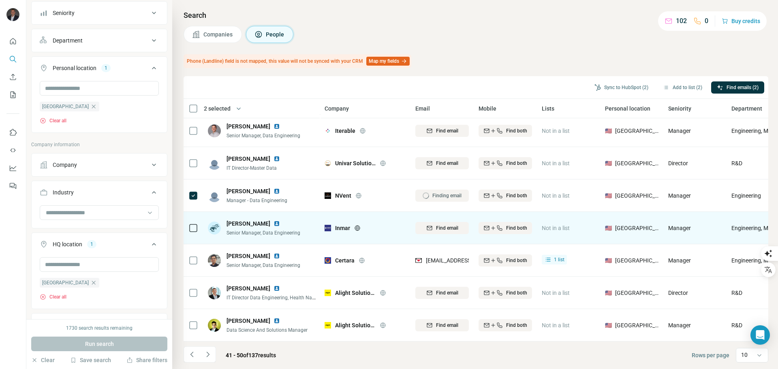
click at [359, 228] on icon at bounding box center [356, 228] width 5 height 0
click at [448, 224] on span "Find email" at bounding box center [447, 227] width 22 height 7
click at [210, 354] on icon "Navigate to next page" at bounding box center [208, 354] width 8 height 8
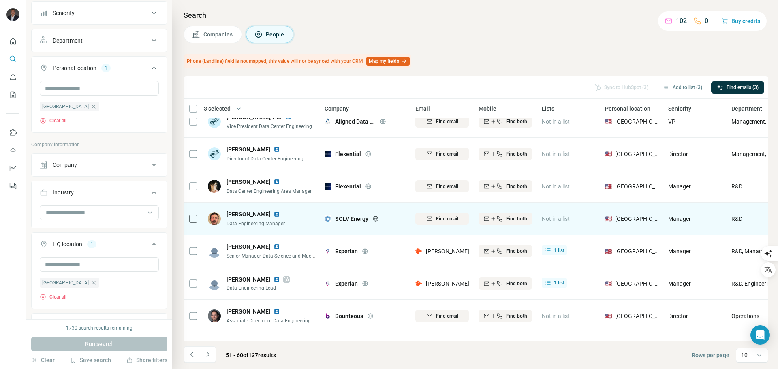
scroll to position [64, 0]
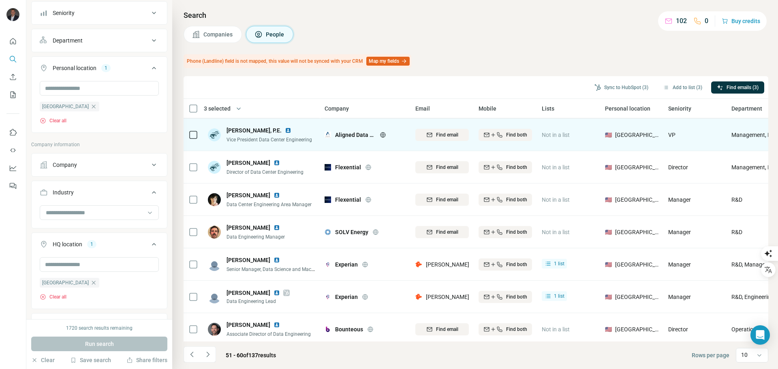
click at [383, 134] on icon at bounding box center [383, 135] width 6 height 6
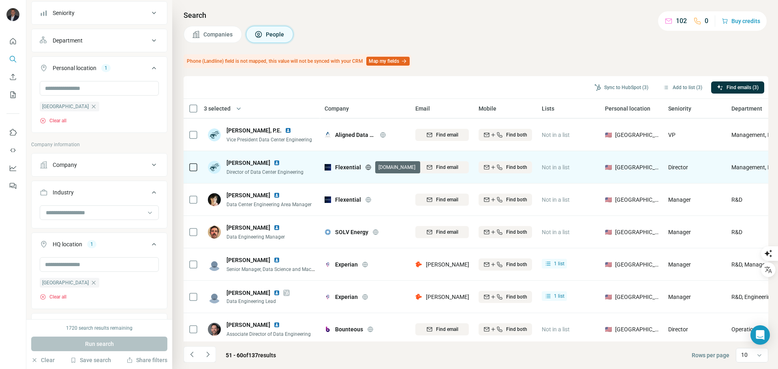
click at [369, 166] on icon at bounding box center [368, 167] width 6 height 6
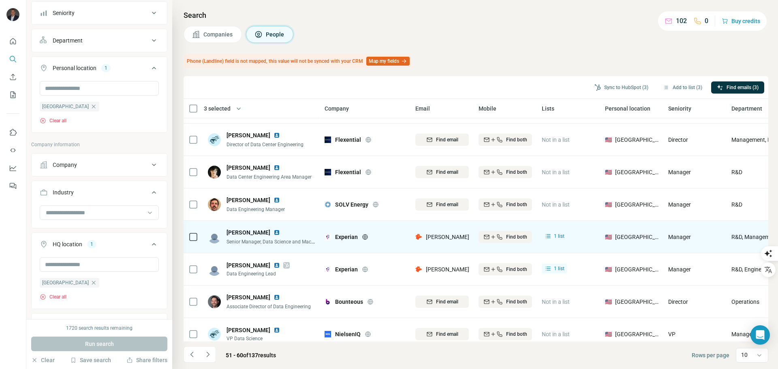
scroll to position [105, 0]
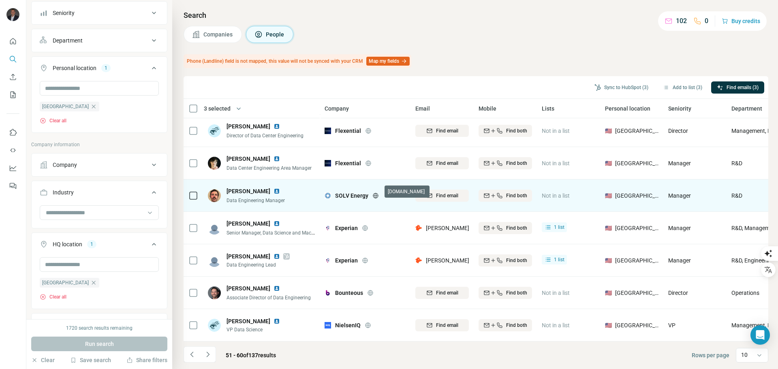
click at [378, 192] on icon at bounding box center [375, 195] width 6 height 6
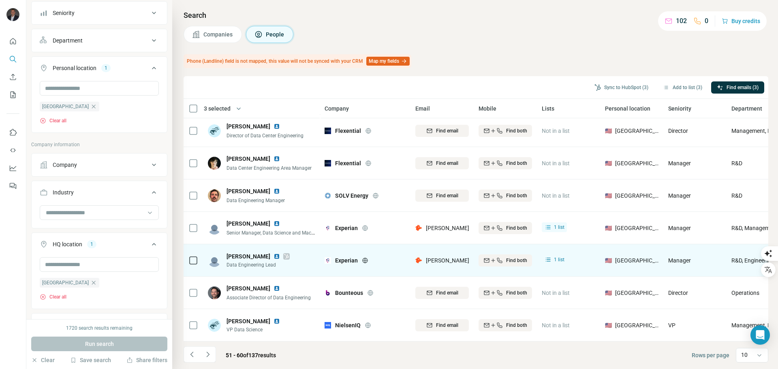
click at [366, 258] on icon at bounding box center [365, 260] width 2 height 5
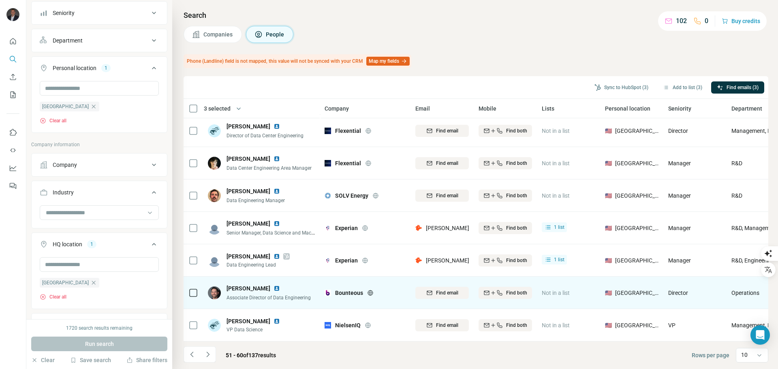
click at [371, 290] on icon at bounding box center [370, 293] width 6 height 6
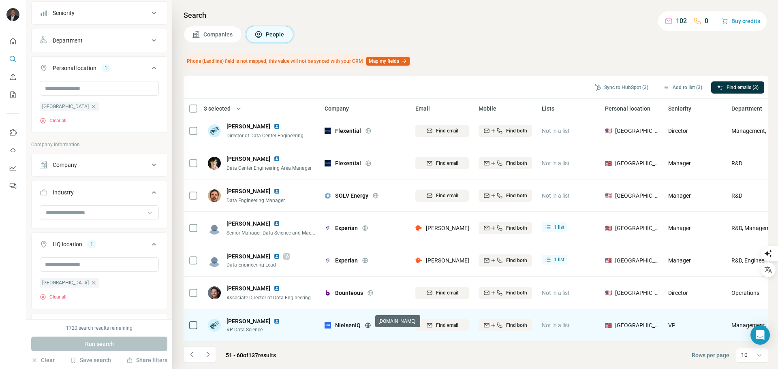
click at [369, 322] on icon at bounding box center [368, 325] width 6 height 6
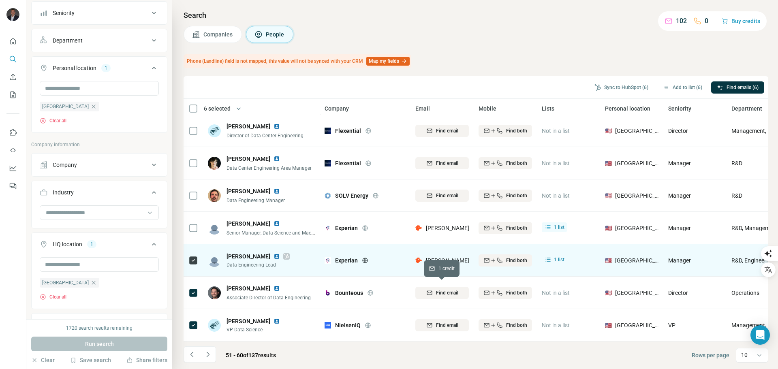
click at [451, 290] on span "Find email" at bounding box center [447, 292] width 22 height 7
click at [448, 322] on span "Find email" at bounding box center [447, 325] width 22 height 7
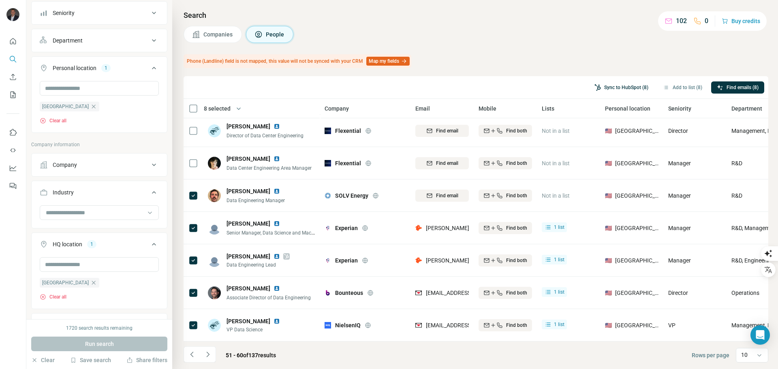
click at [604, 88] on button "Sync to HubSpot (8)" at bounding box center [621, 87] width 65 height 12
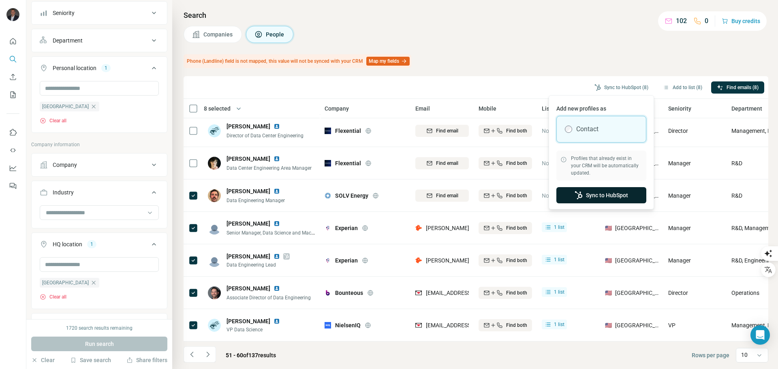
click at [595, 195] on button "Sync to HubSpot" at bounding box center [601, 195] width 90 height 16
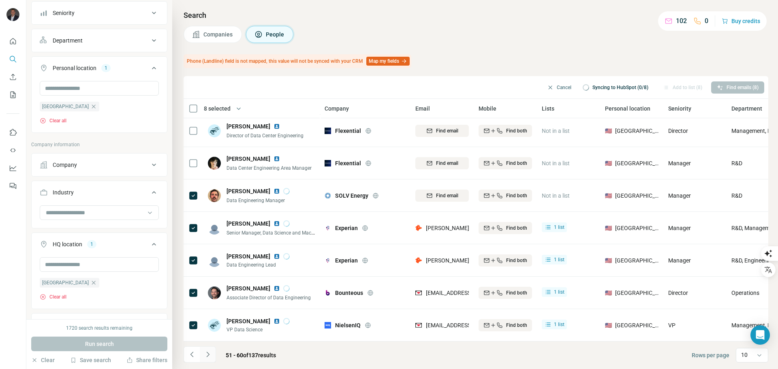
click at [207, 355] on icon "Navigate to next page" at bounding box center [208, 354] width 8 height 8
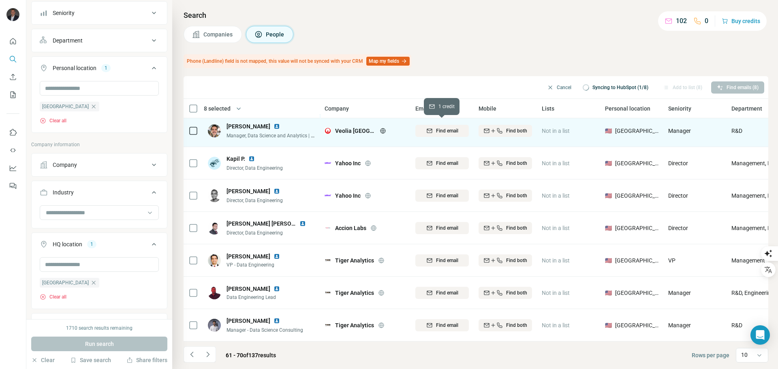
click at [438, 127] on span "Find email" at bounding box center [447, 130] width 22 height 7
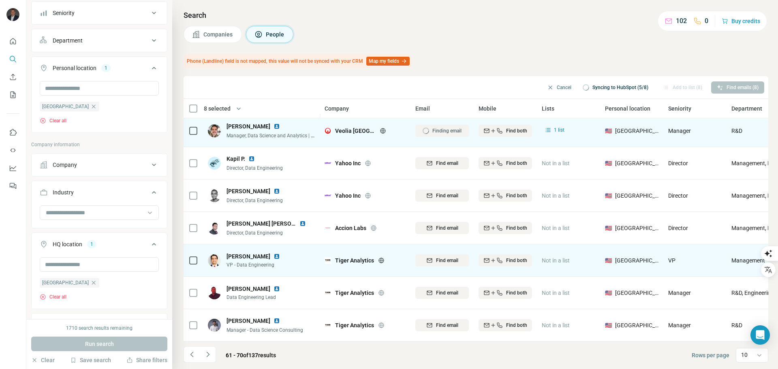
click at [382, 260] on icon at bounding box center [380, 260] width 5 height 0
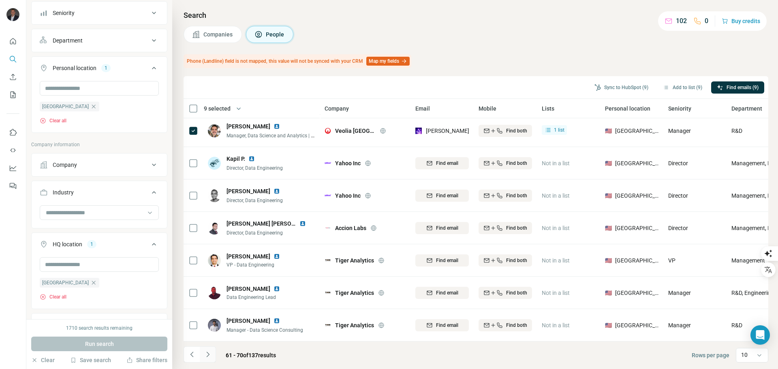
click at [211, 354] on icon "Navigate to next page" at bounding box center [208, 354] width 8 height 8
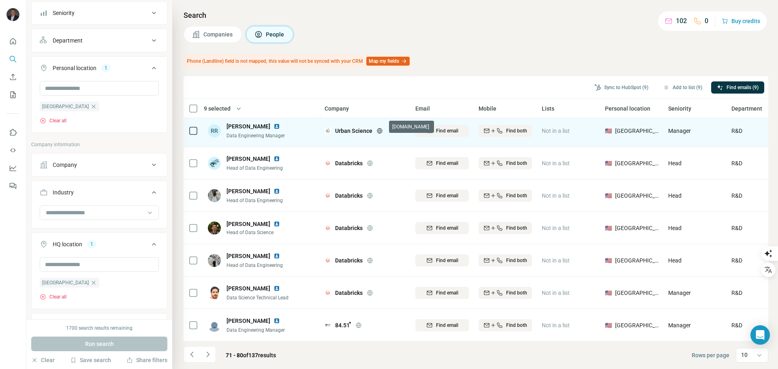
click at [382, 130] on icon at bounding box center [379, 130] width 5 height 0
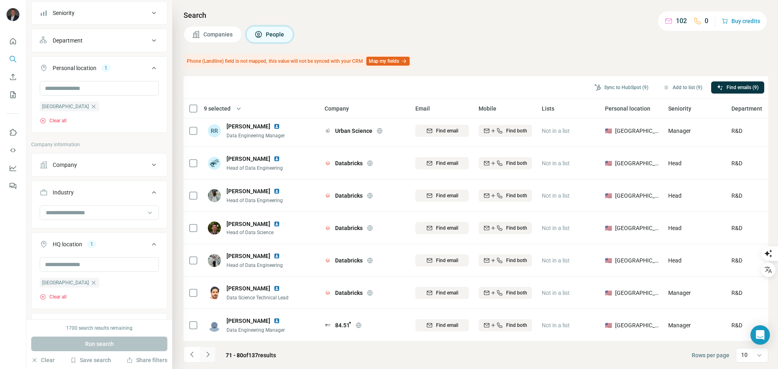
click at [210, 352] on icon "Navigate to next page" at bounding box center [208, 354] width 8 height 8
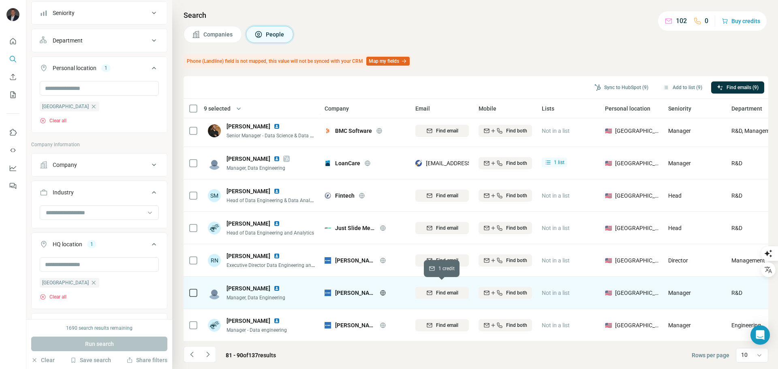
click at [439, 289] on span "Find email" at bounding box center [447, 292] width 22 height 7
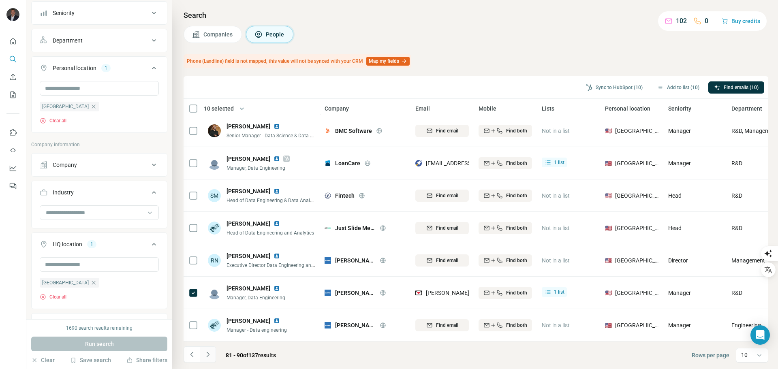
click at [207, 355] on icon "Navigate to next page" at bounding box center [208, 354] width 8 height 8
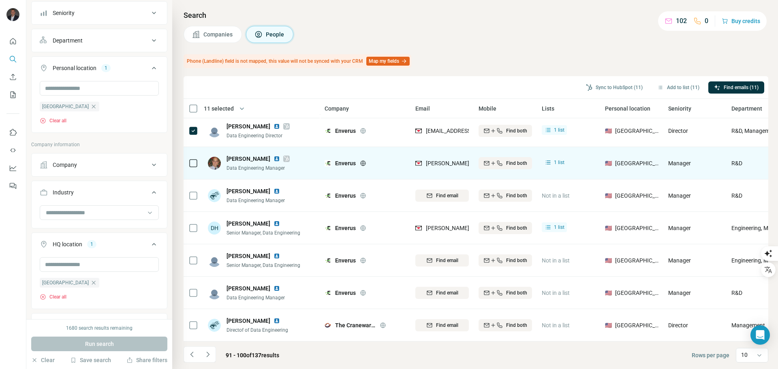
click at [188, 162] on td at bounding box center [193, 163] width 19 height 32
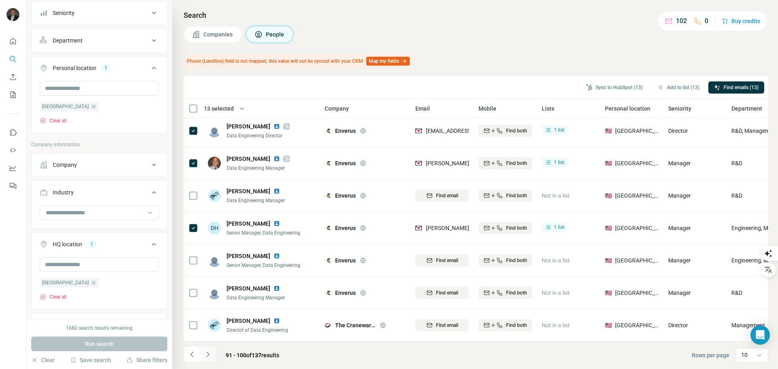
click at [210, 354] on icon "Navigate to next page" at bounding box center [208, 354] width 8 height 8
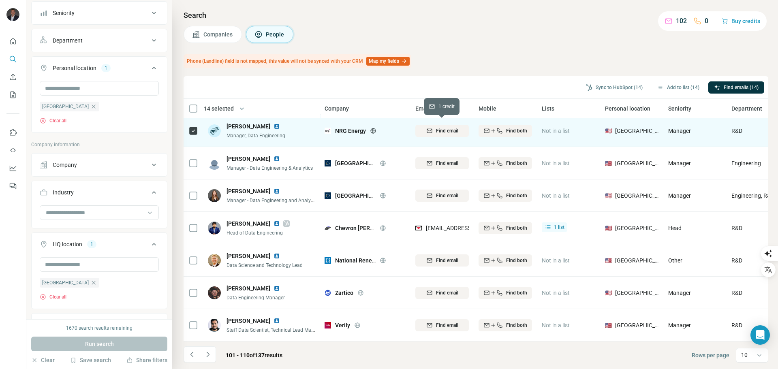
click at [444, 127] on span "Find email" at bounding box center [447, 130] width 22 height 7
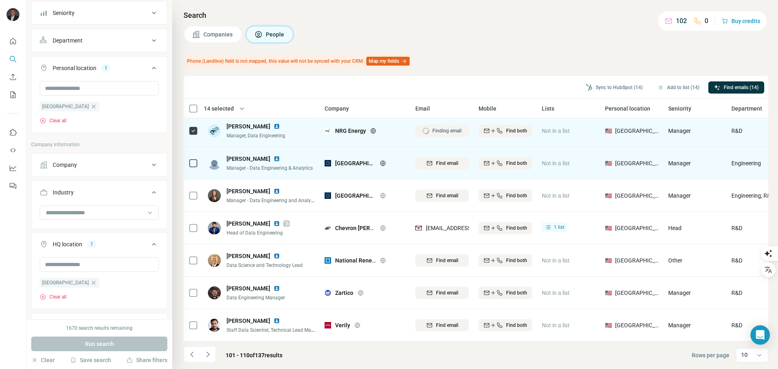
click at [381, 160] on icon at bounding box center [383, 163] width 6 height 6
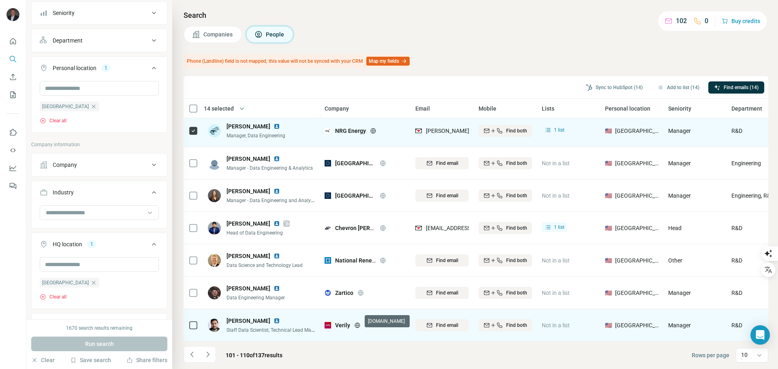
click at [356, 322] on icon at bounding box center [357, 325] width 6 height 6
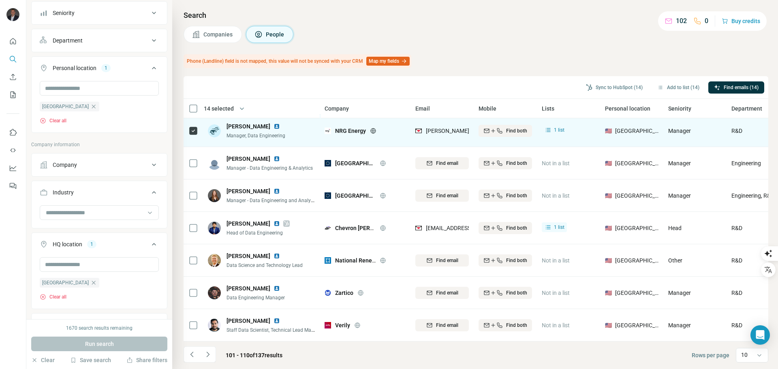
click at [207, 355] on icon "Navigate to next page" at bounding box center [208, 354] width 8 height 8
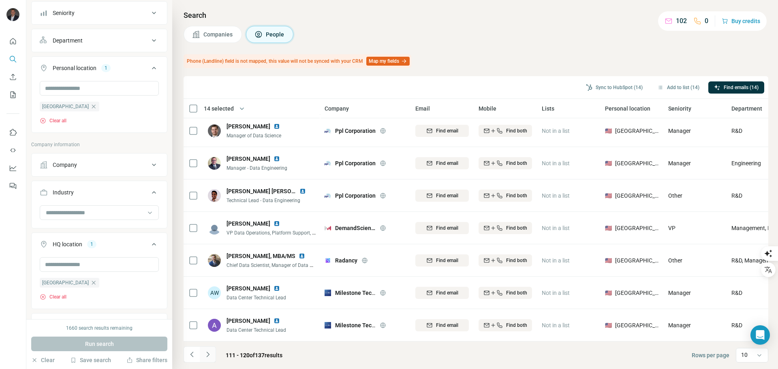
click at [209, 352] on icon "Navigate to next page" at bounding box center [208, 354] width 8 height 8
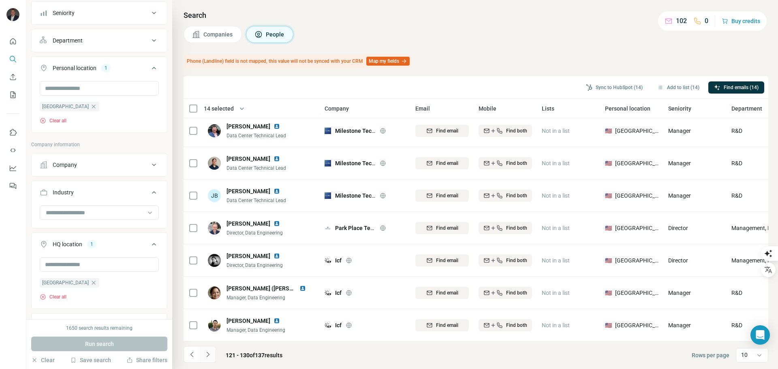
click at [204, 355] on icon "Navigate to next page" at bounding box center [208, 354] width 8 height 8
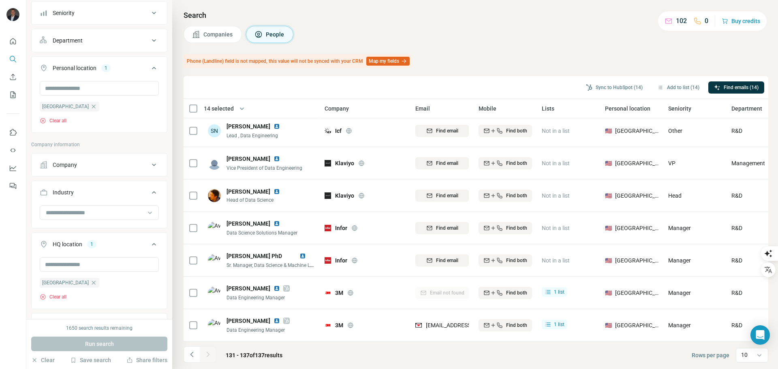
scroll to position [8, 0]
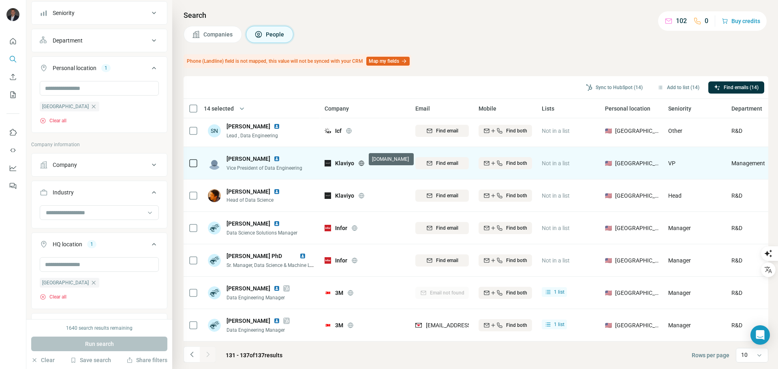
click at [361, 160] on icon at bounding box center [361, 163] width 6 height 6
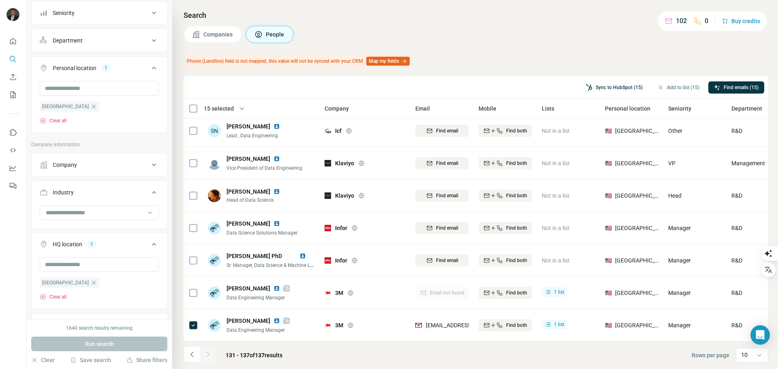
drag, startPoint x: 607, startPoint y: 82, endPoint x: 610, endPoint y: 89, distance: 7.8
click at [607, 83] on button "Sync to HubSpot (15)" at bounding box center [614, 87] width 68 height 12
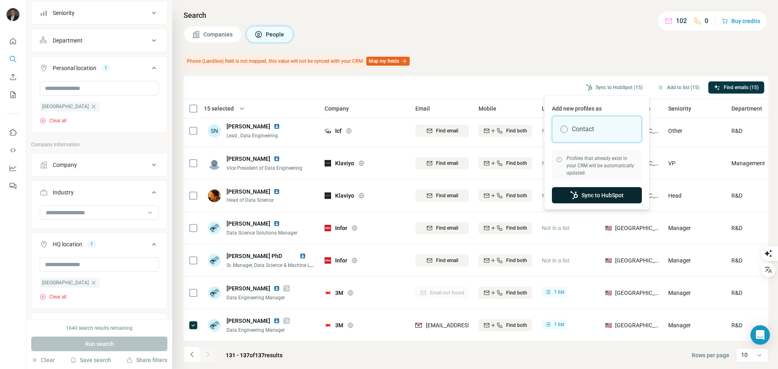
click at [596, 192] on button "Sync to HubSpot" at bounding box center [597, 195] width 90 height 16
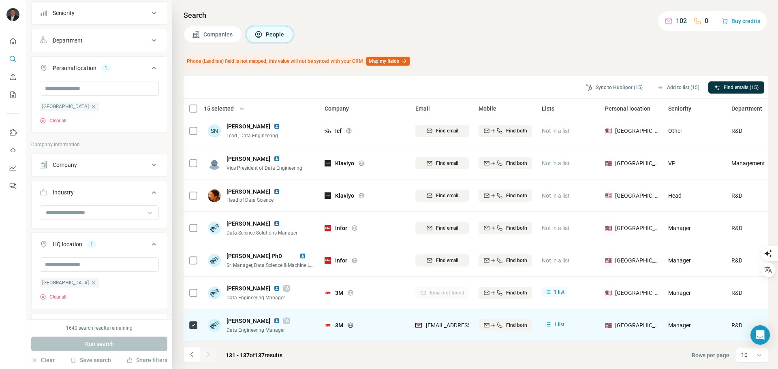
click at [280, 318] on img at bounding box center [276, 321] width 6 height 6
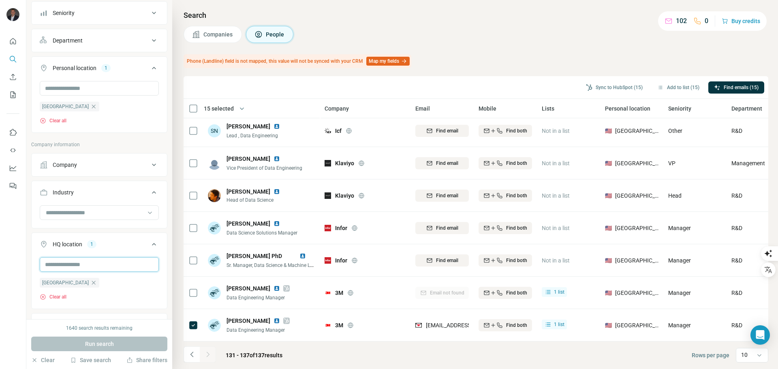
click at [98, 267] on input "text" at bounding box center [99, 264] width 119 height 15
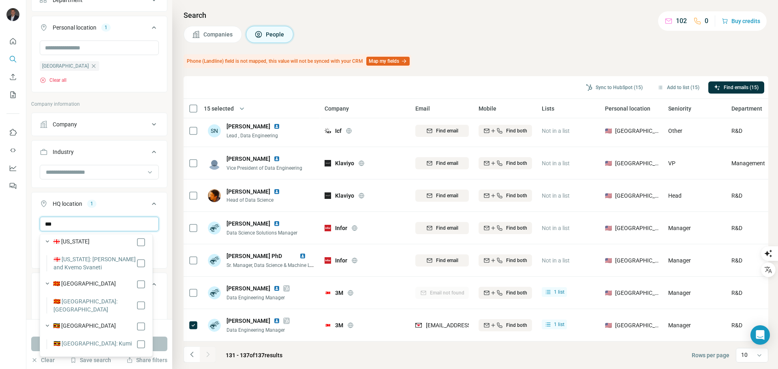
scroll to position [0, 0]
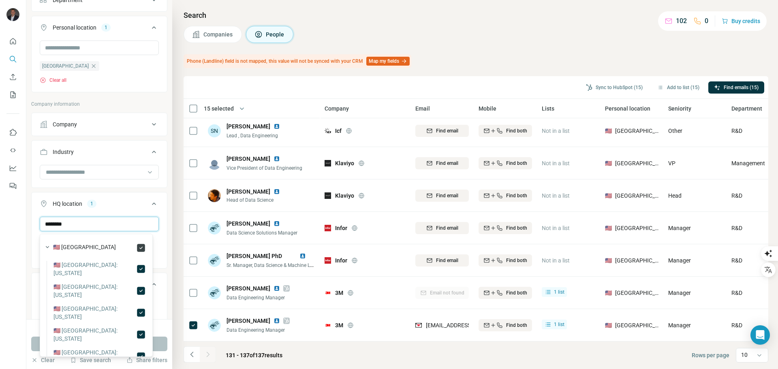
type input "********"
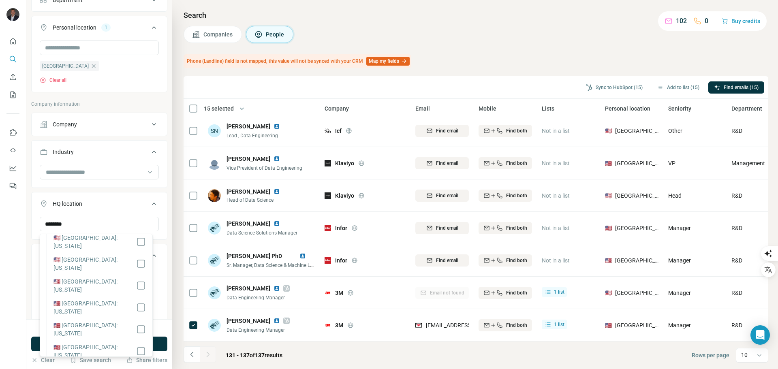
scroll to position [122, 0]
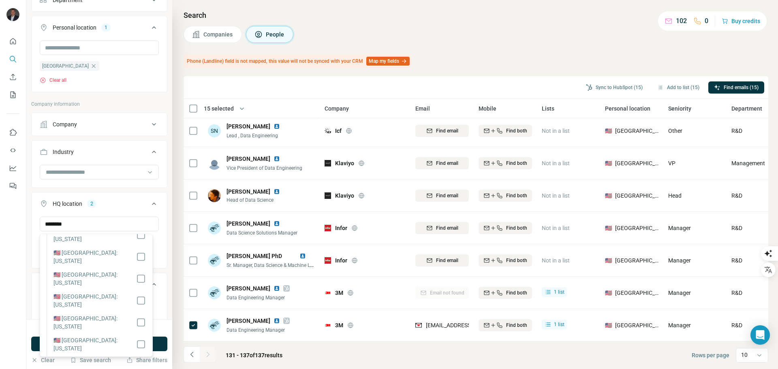
click at [18, 280] on div at bounding box center [13, 184] width 26 height 369
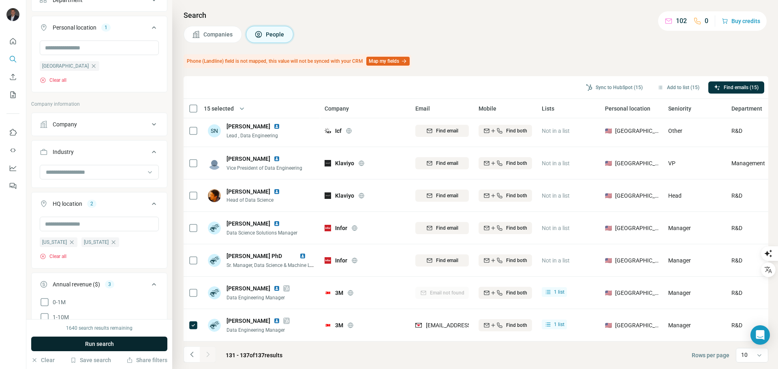
click at [107, 341] on span "Run search" at bounding box center [99, 344] width 29 height 8
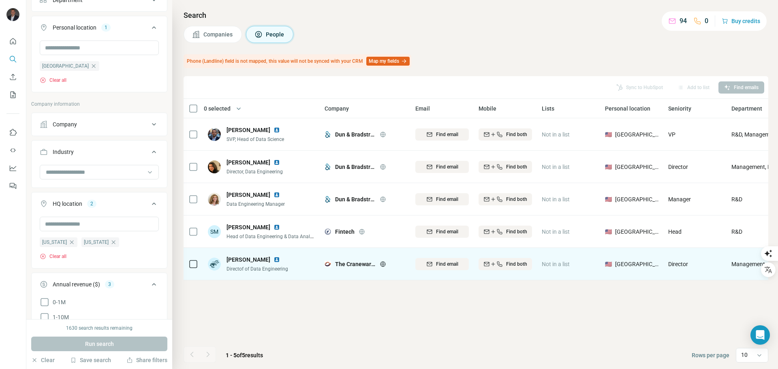
click at [382, 265] on icon at bounding box center [383, 264] width 6 height 6
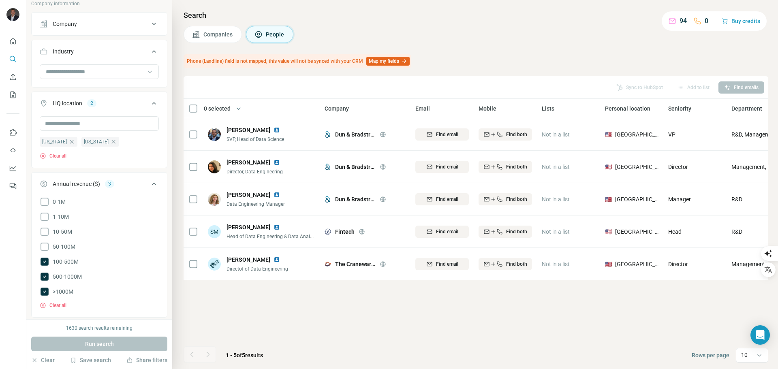
scroll to position [347, 0]
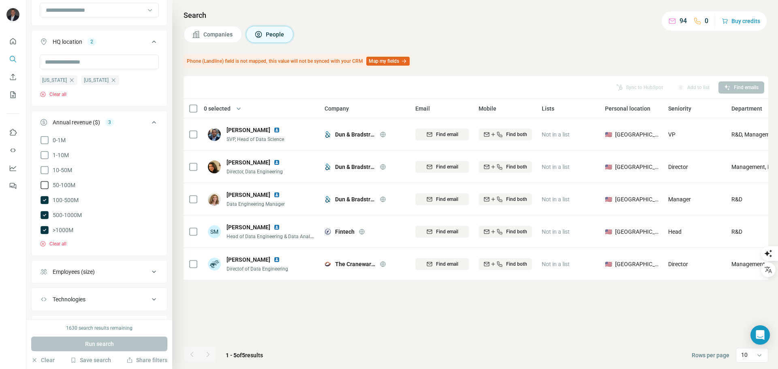
click at [45, 186] on icon at bounding box center [45, 185] width 10 height 10
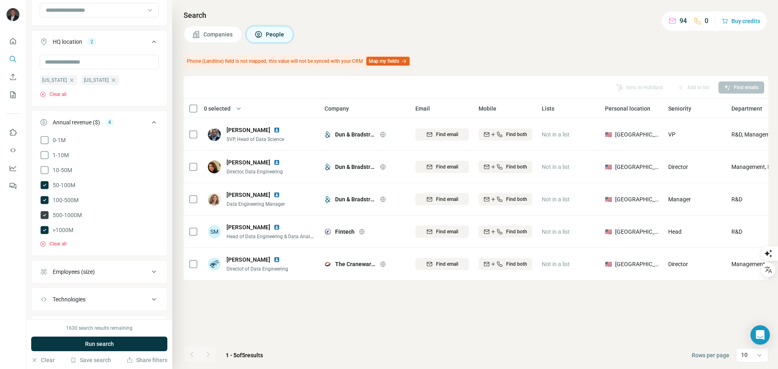
drag, startPoint x: 46, startPoint y: 229, endPoint x: 45, endPoint y: 212, distance: 16.6
click at [46, 228] on icon at bounding box center [45, 230] width 10 height 10
click at [45, 212] on icon at bounding box center [45, 215] width 8 height 8
click at [44, 201] on icon at bounding box center [45, 200] width 8 height 8
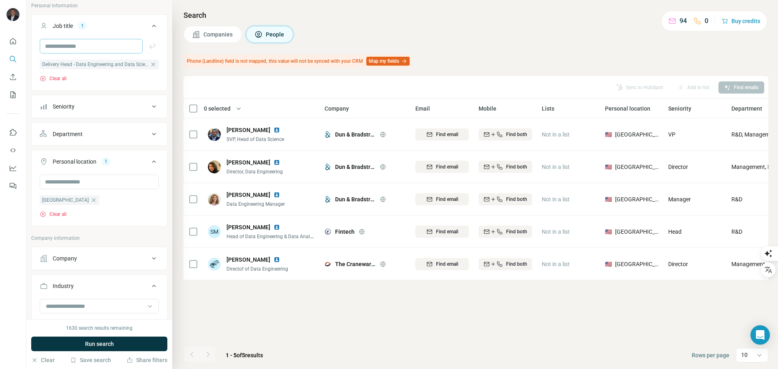
scroll to position [23, 0]
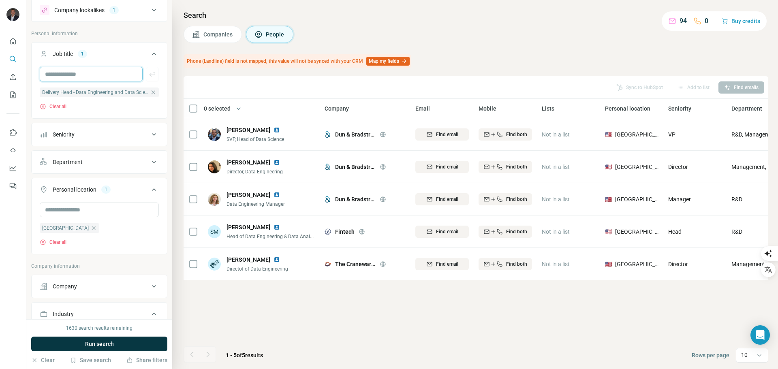
click at [108, 69] on input "text" at bounding box center [91, 74] width 103 height 15
type input "**********"
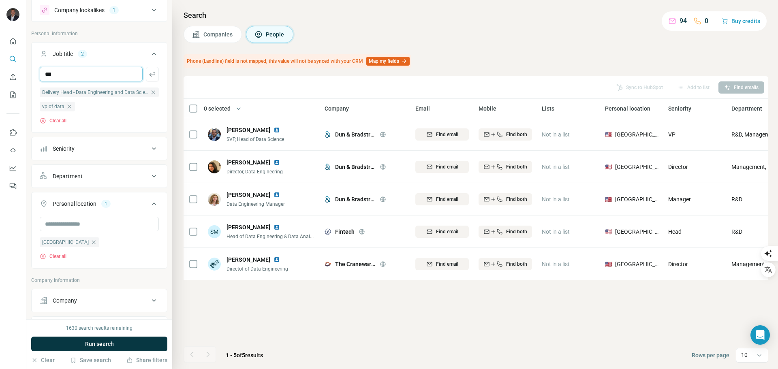
type input "***"
type input "**********"
click at [124, 339] on button "Run search" at bounding box center [99, 344] width 136 height 15
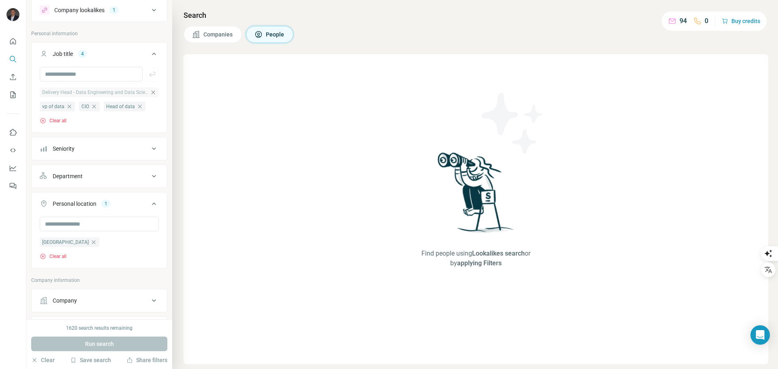
click at [150, 93] on icon "button" at bounding box center [153, 92] width 6 height 6
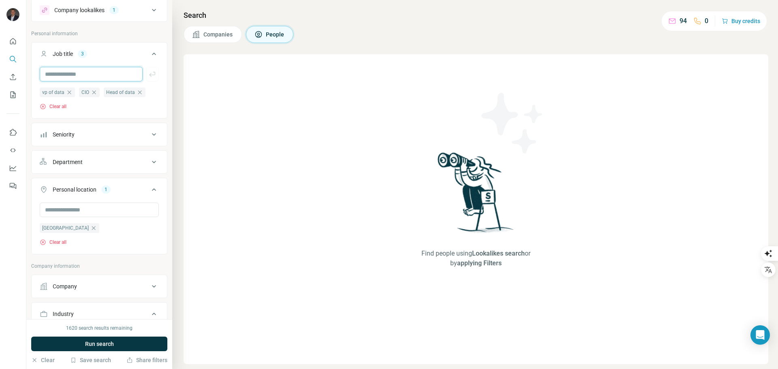
click at [94, 75] on input "text" at bounding box center [91, 74] width 103 height 15
type input "*"
type input "***"
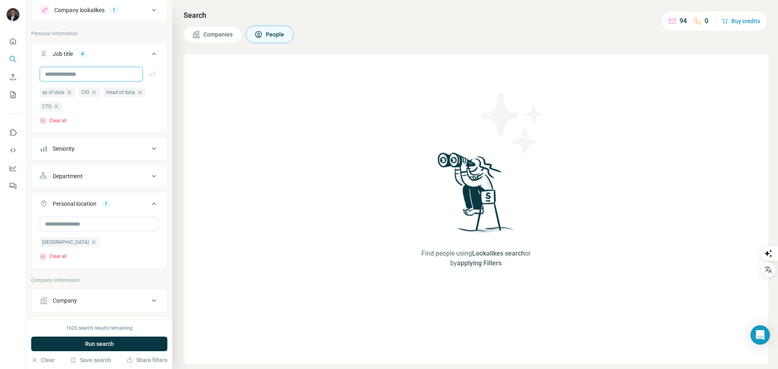
type input "*"
type input "***"
click at [126, 339] on button "Run search" at bounding box center [99, 344] width 136 height 15
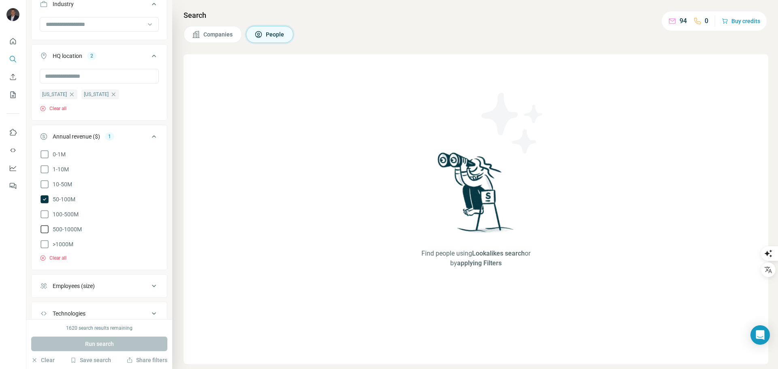
scroll to position [402, 0]
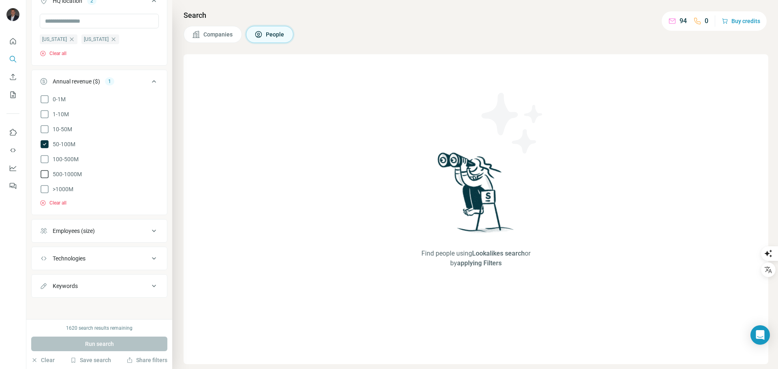
click at [44, 162] on icon at bounding box center [45, 159] width 10 height 10
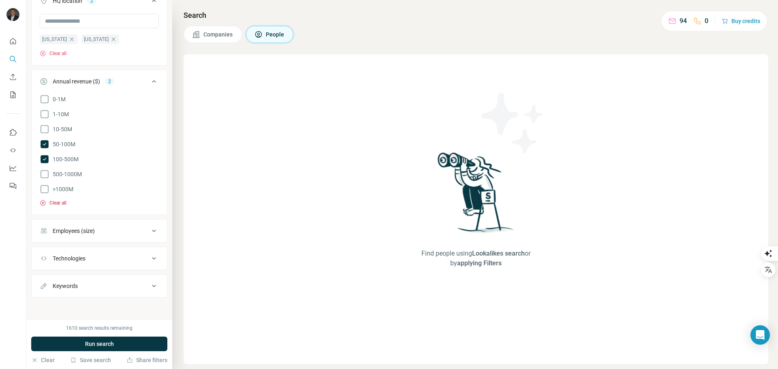
drag, startPoint x: 47, startPoint y: 171, endPoint x: 47, endPoint y: 199, distance: 28.0
click at [47, 172] on icon at bounding box center [45, 174] width 10 height 10
click at [43, 189] on icon at bounding box center [45, 189] width 10 height 10
click at [110, 344] on span "Run search" at bounding box center [99, 344] width 29 height 8
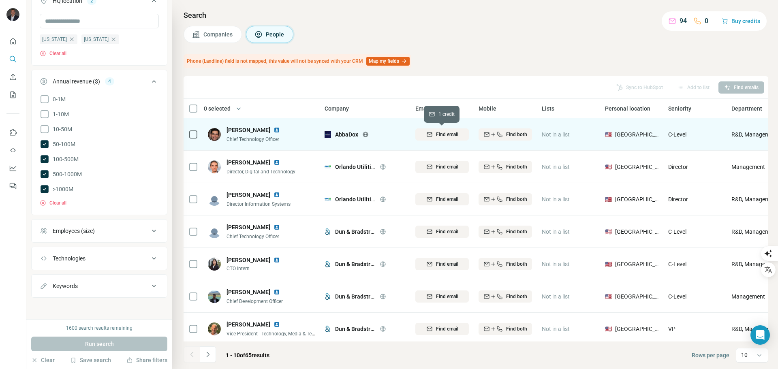
click at [439, 134] on span "Find email" at bounding box center [447, 134] width 22 height 7
click at [366, 134] on icon at bounding box center [365, 134] width 6 height 6
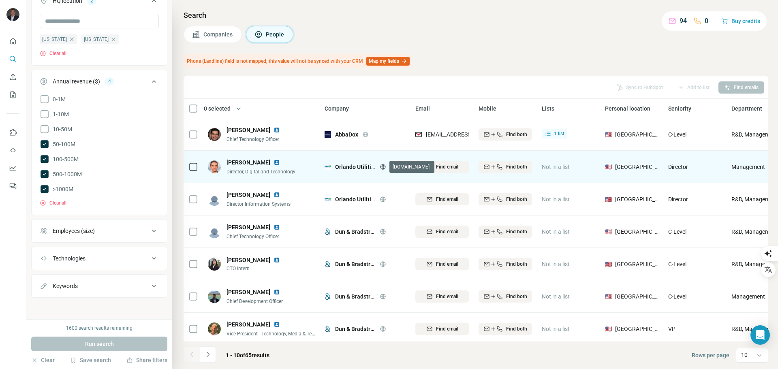
click at [381, 166] on icon at bounding box center [382, 166] width 5 height 0
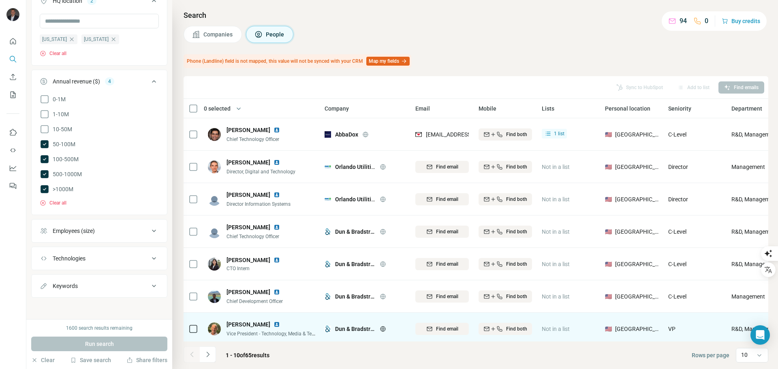
scroll to position [105, 0]
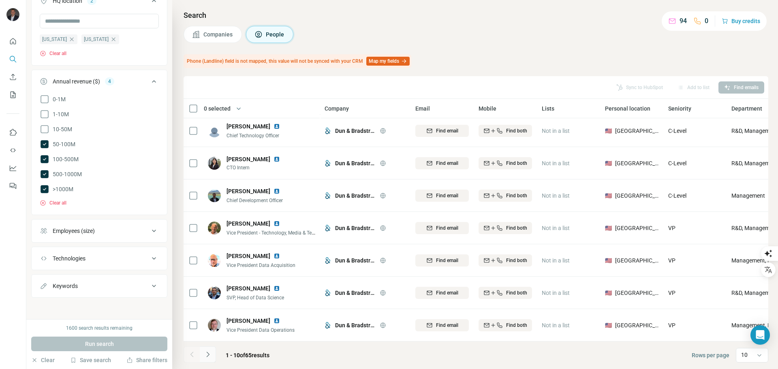
click at [209, 357] on icon "Navigate to next page" at bounding box center [208, 354] width 8 height 8
click at [211, 356] on icon "Navigate to next page" at bounding box center [208, 354] width 8 height 8
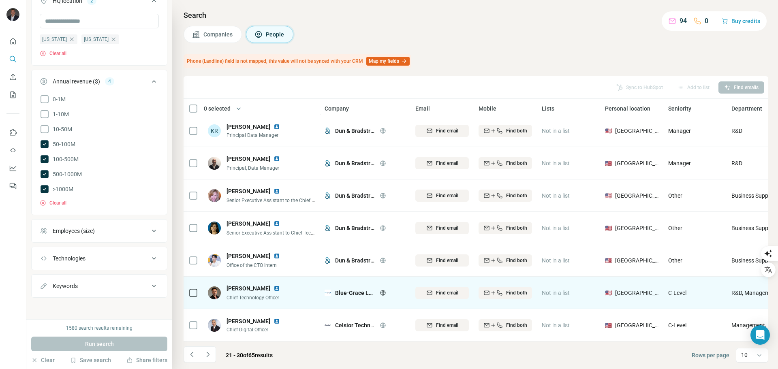
drag, startPoint x: 381, startPoint y: 320, endPoint x: 347, endPoint y: 294, distance: 43.0
click at [381, 322] on icon at bounding box center [383, 325] width 6 height 6
click at [383, 290] on icon at bounding box center [383, 293] width 6 height 6
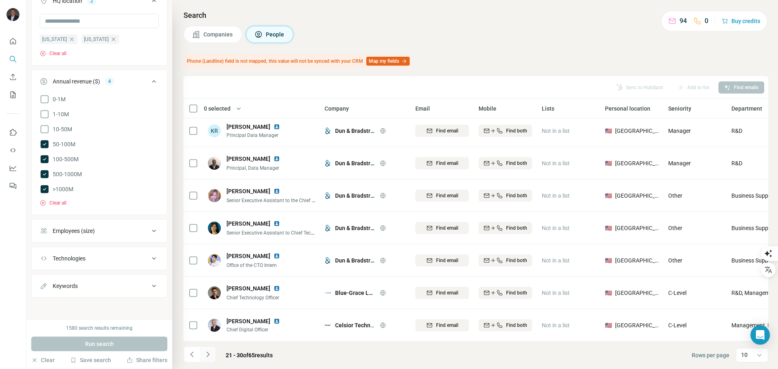
click at [211, 356] on icon "Navigate to next page" at bounding box center [208, 354] width 8 height 8
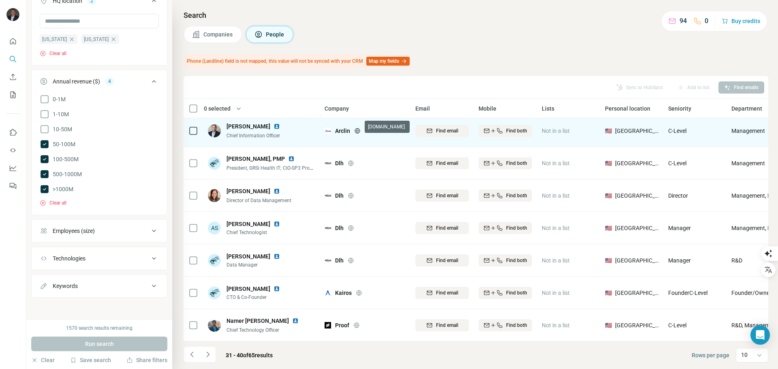
click at [358, 130] on icon at bounding box center [356, 130] width 5 height 0
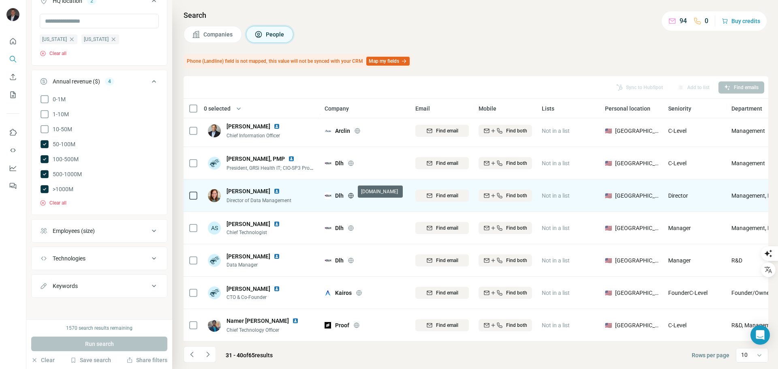
click at [352, 193] on icon at bounding box center [351, 195] width 2 height 5
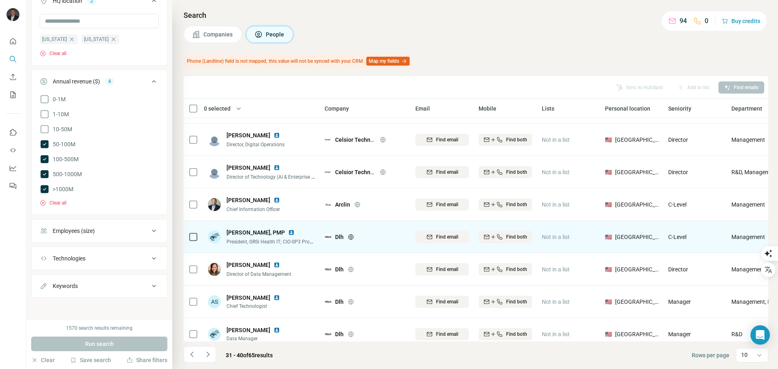
scroll to position [41, 0]
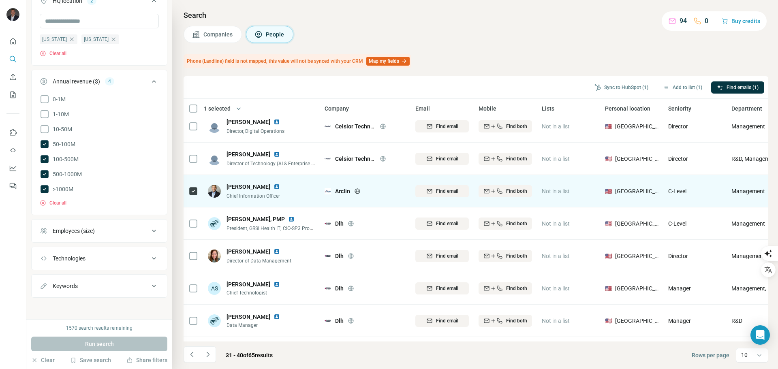
click at [442, 187] on button "Find email" at bounding box center [441, 191] width 53 height 12
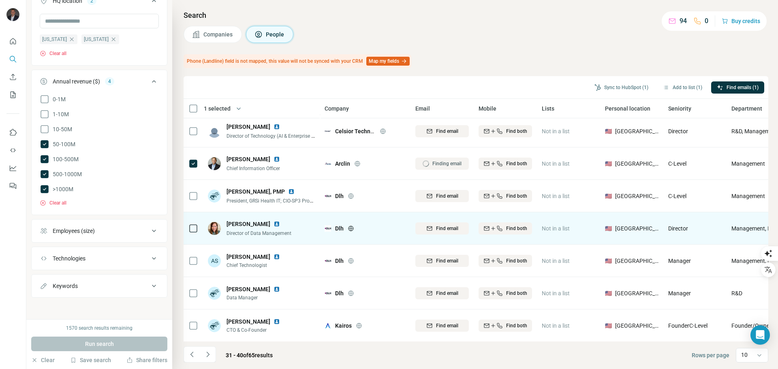
scroll to position [81, 0]
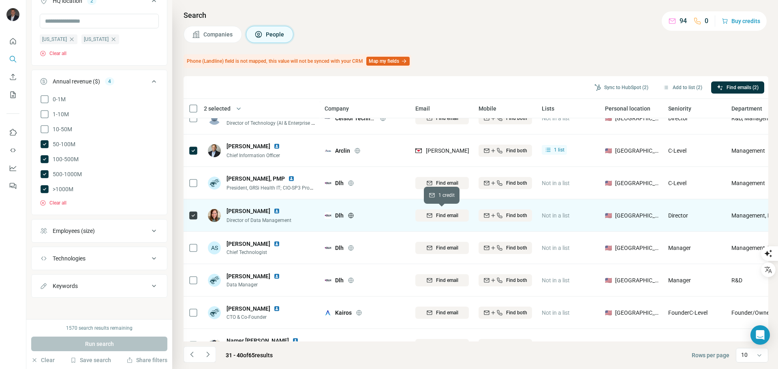
click at [443, 216] on span "Find email" at bounding box center [447, 215] width 22 height 7
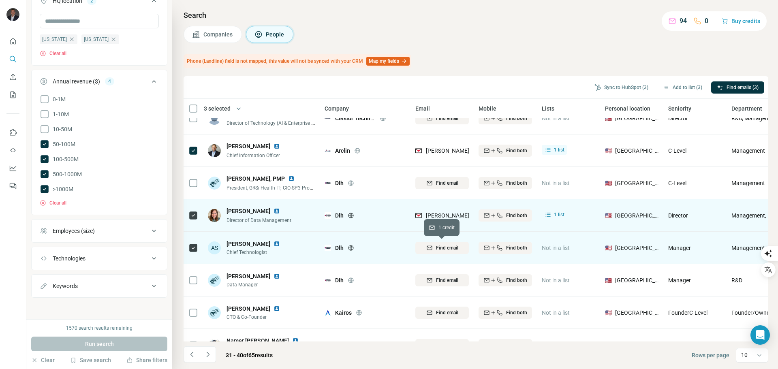
click at [446, 249] on span "Find email" at bounding box center [447, 247] width 22 height 7
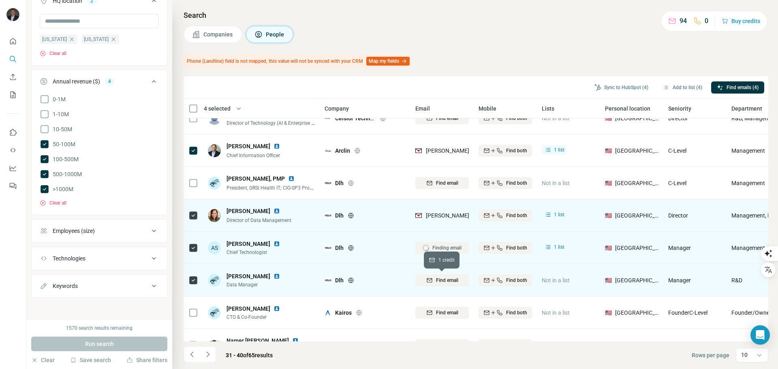
click at [447, 281] on span "Find email" at bounding box center [447, 280] width 22 height 7
click at [190, 356] on icon "Navigate to previous page" at bounding box center [192, 354] width 8 height 8
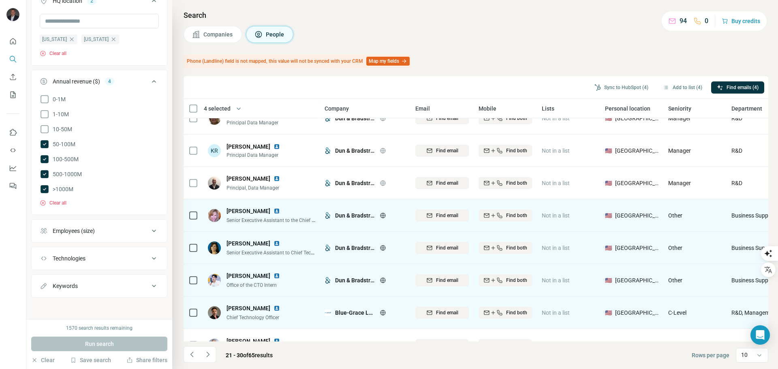
click at [194, 306] on div at bounding box center [193, 312] width 10 height 22
click at [442, 308] on button "Find email" at bounding box center [441, 313] width 53 height 12
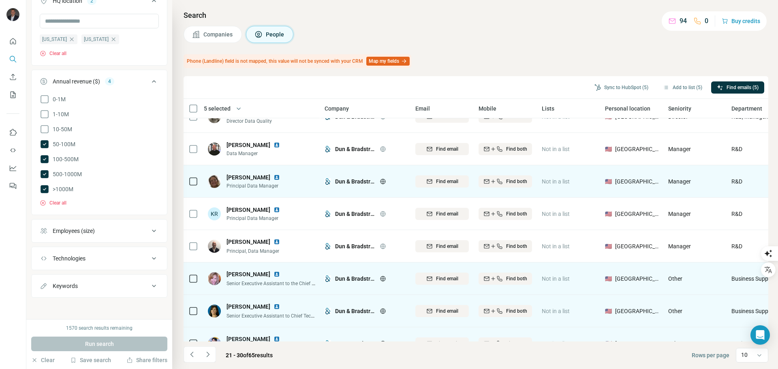
scroll to position [0, 0]
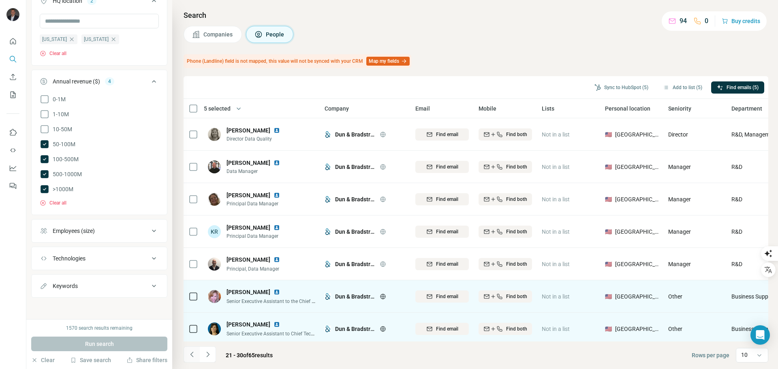
click at [192, 356] on icon "Navigate to previous page" at bounding box center [191, 354] width 3 height 5
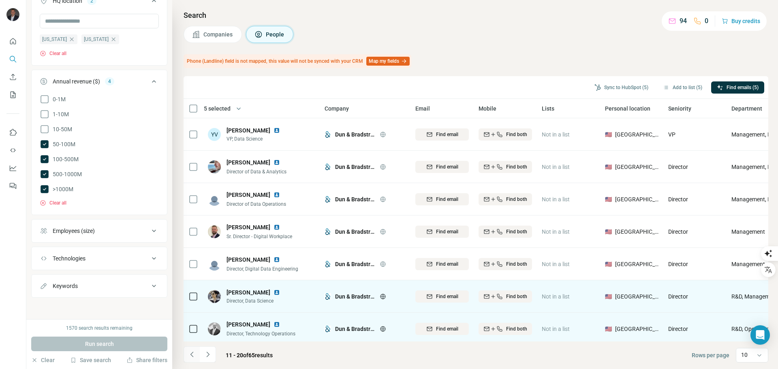
click at [189, 356] on icon "Navigate to previous page" at bounding box center [192, 354] width 8 height 8
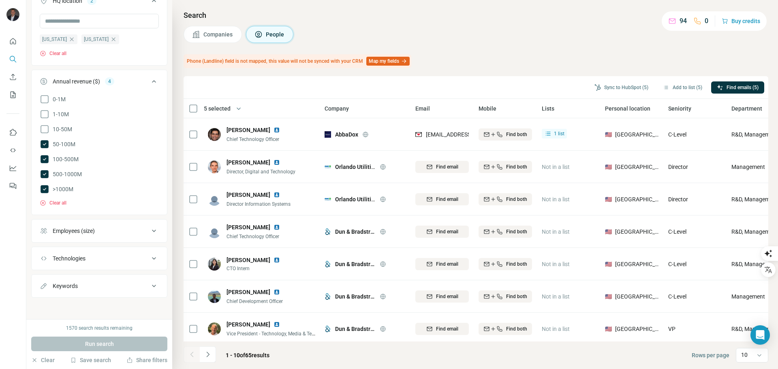
scroll to position [122, 0]
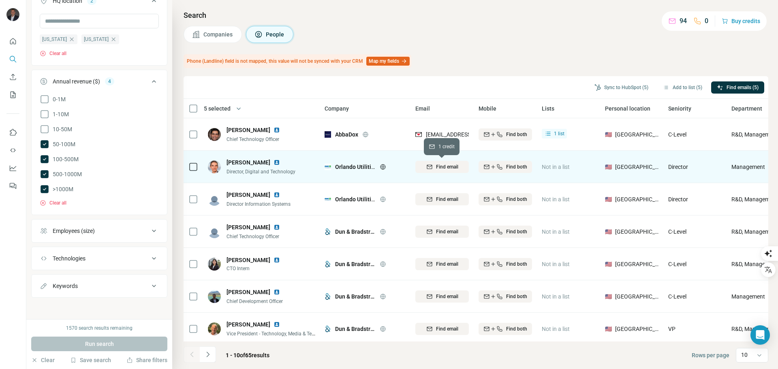
click at [445, 167] on span "Find email" at bounding box center [447, 166] width 22 height 7
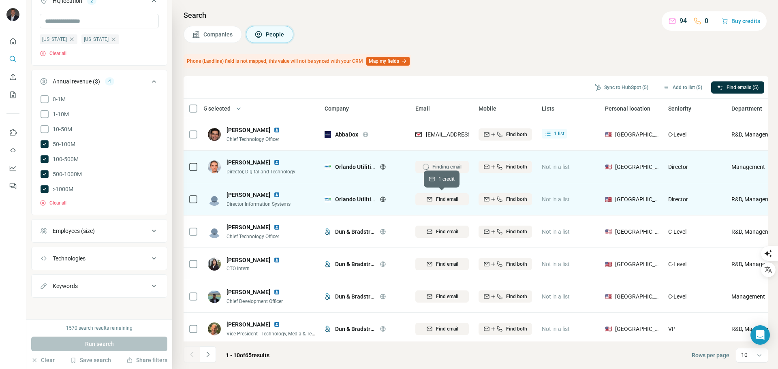
click at [443, 202] on span "Find email" at bounding box center [447, 199] width 22 height 7
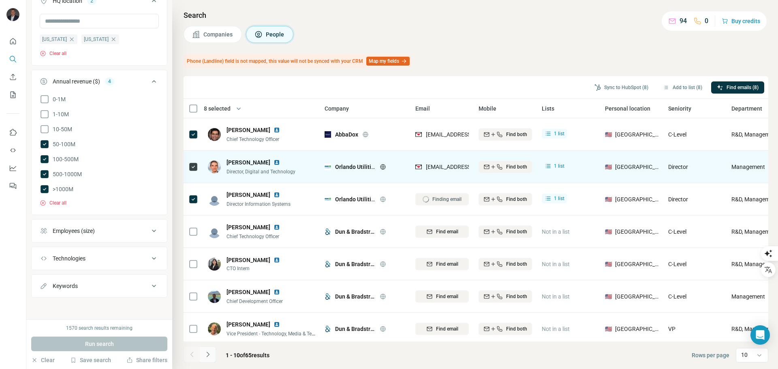
click at [208, 356] on icon "Navigate to next page" at bounding box center [208, 354] width 8 height 8
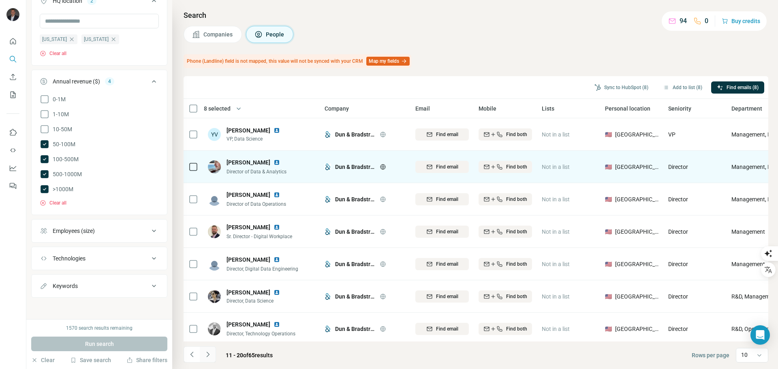
click at [208, 356] on icon "Navigate to next page" at bounding box center [208, 354] width 8 height 8
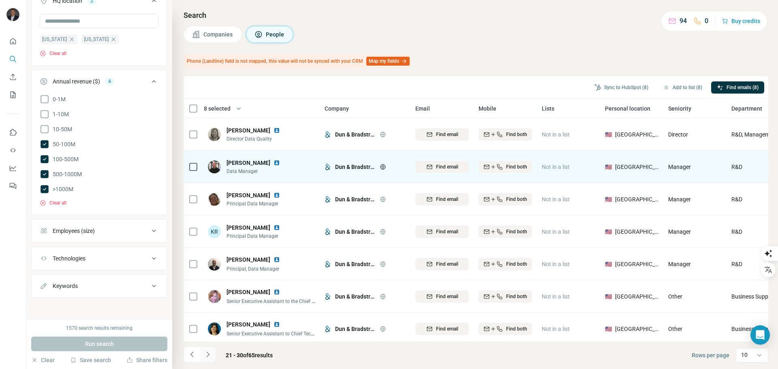
click at [208, 356] on icon "Navigate to next page" at bounding box center [208, 354] width 8 height 8
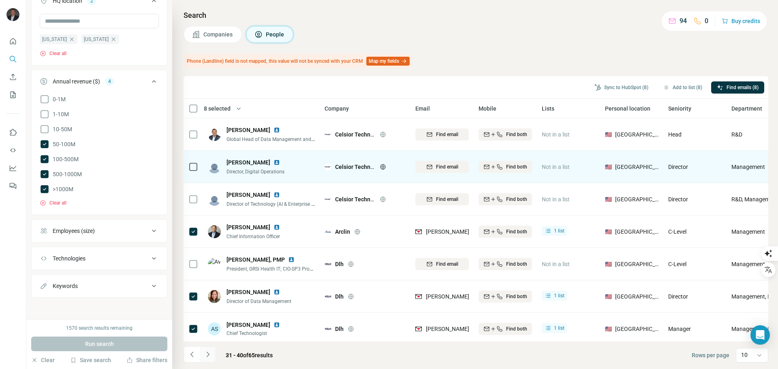
click at [208, 356] on icon "Navigate to next page" at bounding box center [208, 354] width 8 height 8
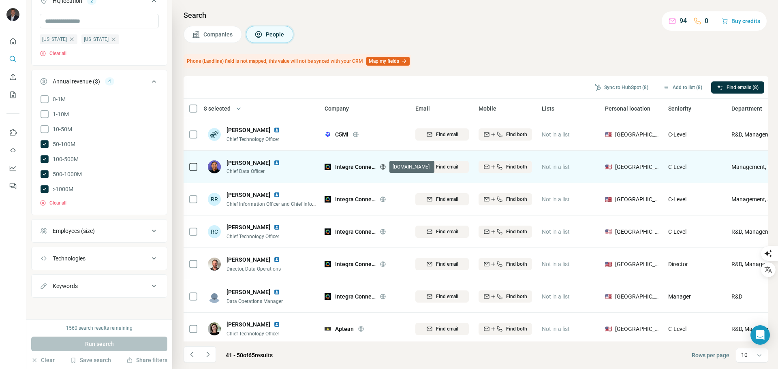
drag, startPoint x: 382, startPoint y: 166, endPoint x: 394, endPoint y: 175, distance: 15.2
click at [382, 166] on icon at bounding box center [383, 167] width 6 height 6
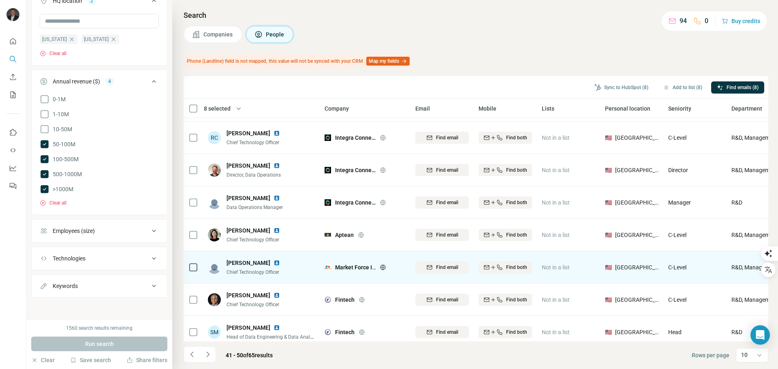
scroll to position [105, 0]
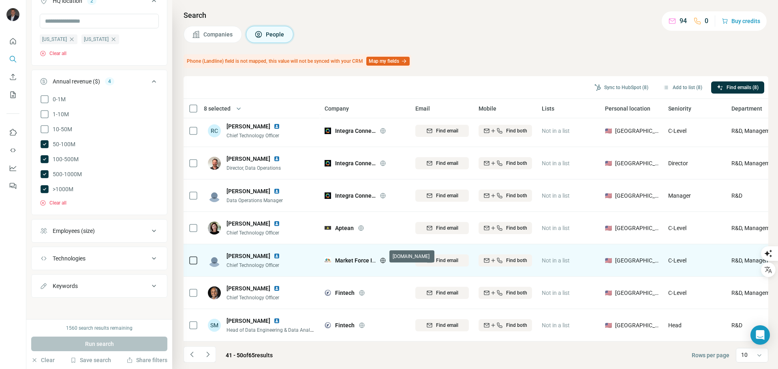
click at [380, 257] on icon at bounding box center [383, 260] width 6 height 6
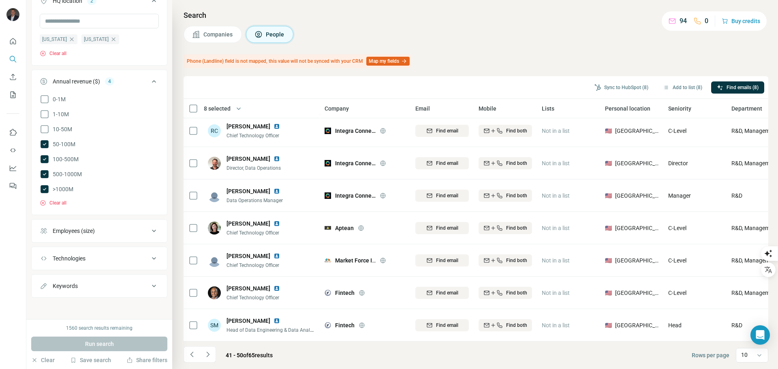
click at [361, 228] on icon at bounding box center [360, 228] width 5 height 0
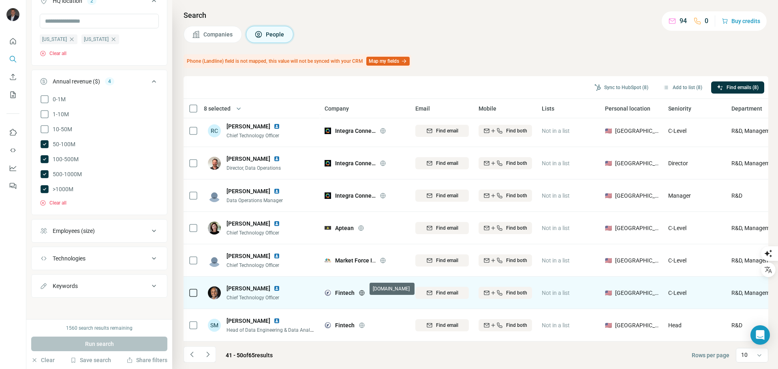
click at [363, 290] on icon at bounding box center [362, 293] width 6 height 6
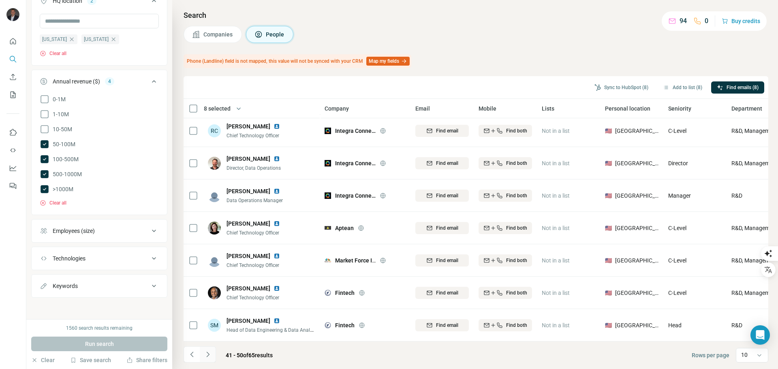
click at [205, 354] on icon "Navigate to next page" at bounding box center [208, 354] width 8 height 8
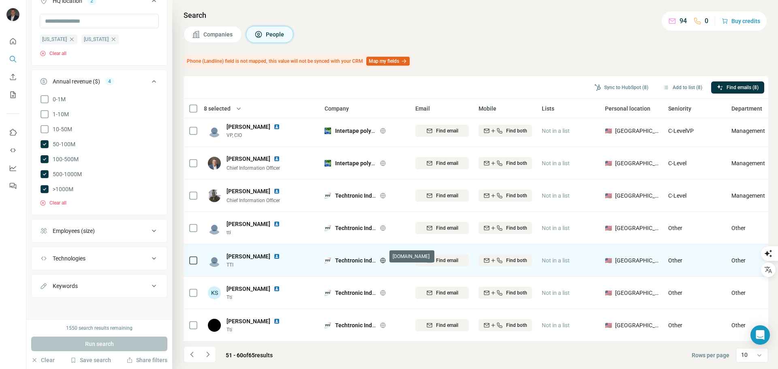
click at [383, 260] on icon at bounding box center [382, 260] width 5 height 0
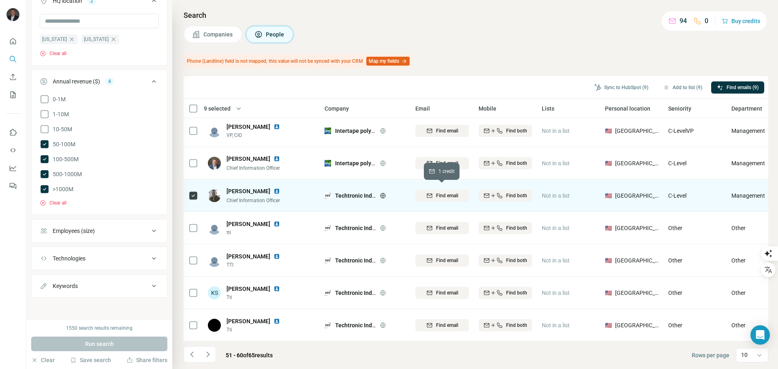
click at [448, 192] on span "Find email" at bounding box center [447, 195] width 22 height 7
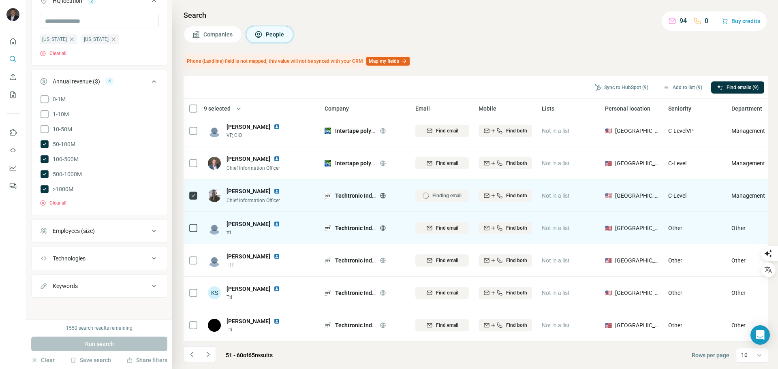
click at [192, 223] on icon at bounding box center [193, 228] width 10 height 10
click at [441, 225] on span "Find email" at bounding box center [447, 227] width 22 height 7
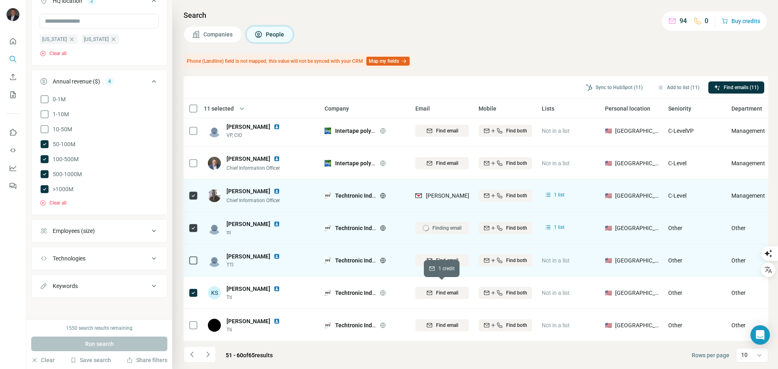
click at [446, 289] on span "Find email" at bounding box center [447, 292] width 22 height 7
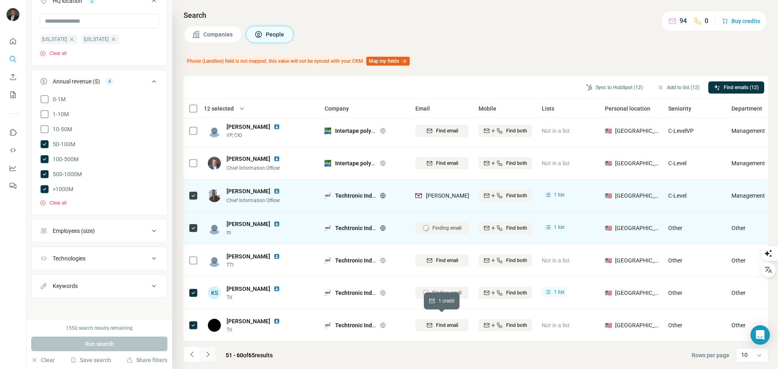
click at [436, 322] on span "Find email" at bounding box center [447, 325] width 22 height 7
click at [206, 354] on icon "Navigate to next page" at bounding box center [208, 354] width 8 height 8
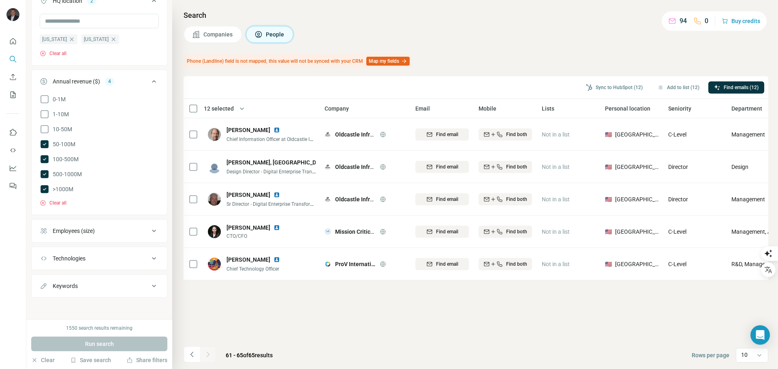
scroll to position [0, 0]
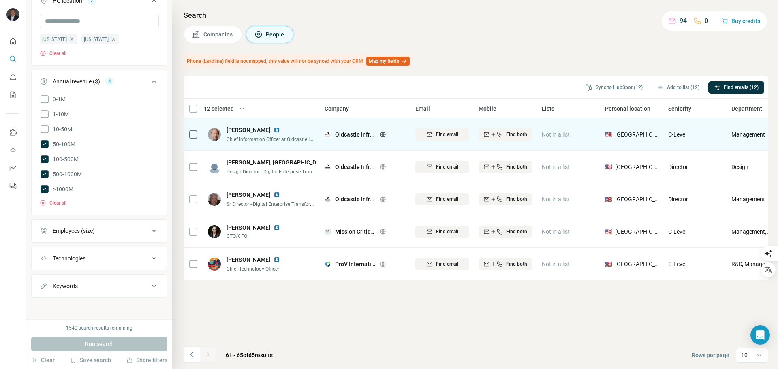
click at [384, 133] on icon at bounding box center [383, 134] width 6 height 6
click at [434, 134] on div "Find email" at bounding box center [441, 134] width 53 height 7
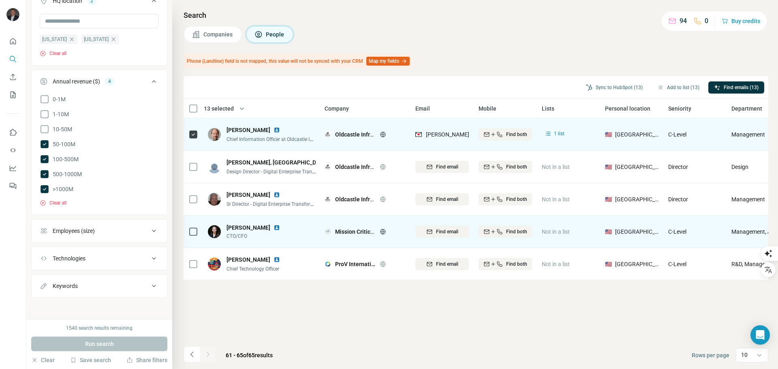
click at [381, 231] on icon at bounding box center [383, 231] width 6 height 6
click at [444, 231] on span "Find email" at bounding box center [447, 231] width 22 height 7
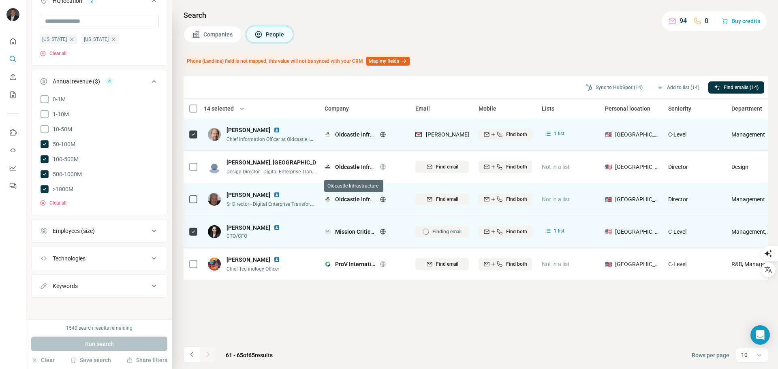
click at [381, 199] on icon at bounding box center [382, 199] width 5 height 0
click at [444, 195] on button "Find email" at bounding box center [441, 199] width 53 height 12
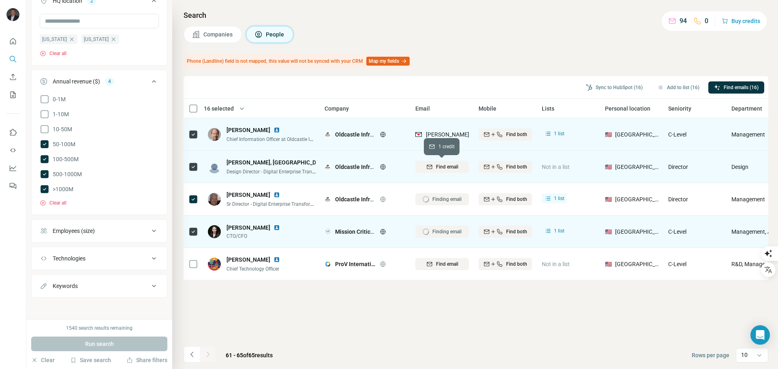
click at [438, 167] on span "Find email" at bounding box center [447, 166] width 22 height 7
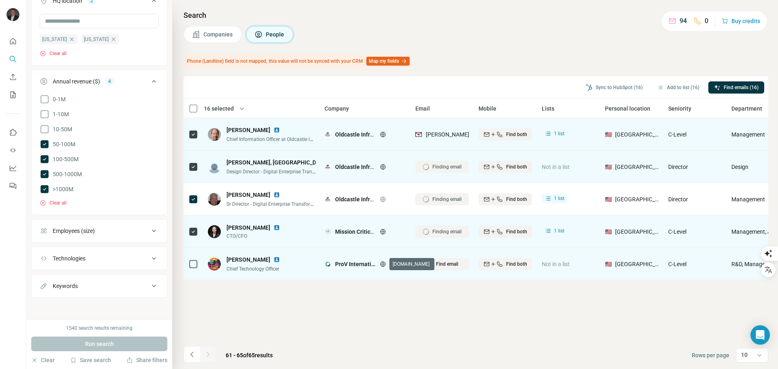
click at [381, 264] on icon at bounding box center [382, 264] width 5 height 0
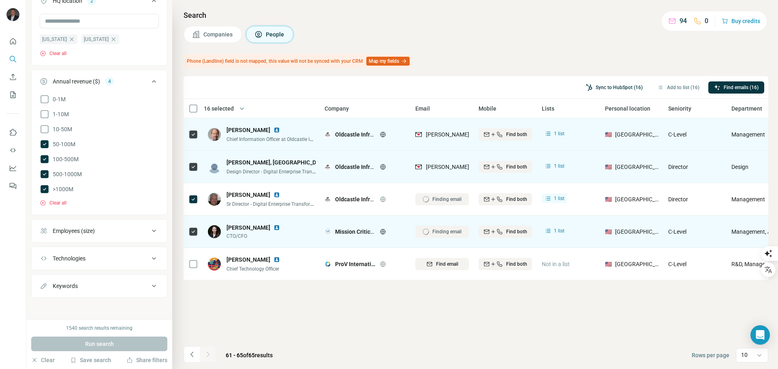
click at [617, 88] on button "Sync to HubSpot (16)" at bounding box center [614, 87] width 68 height 12
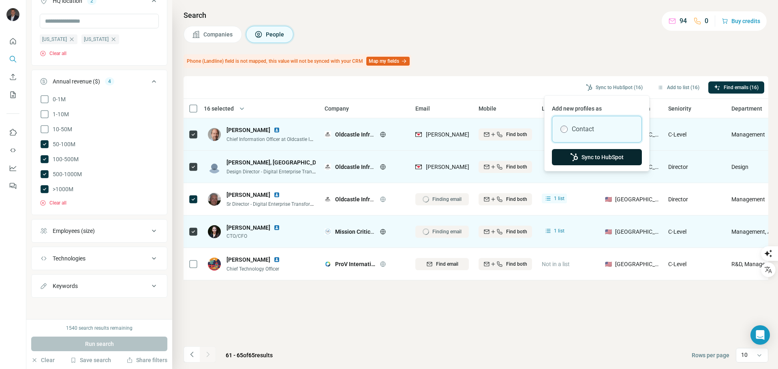
click at [612, 157] on button "Sync to HubSpot" at bounding box center [597, 157] width 90 height 16
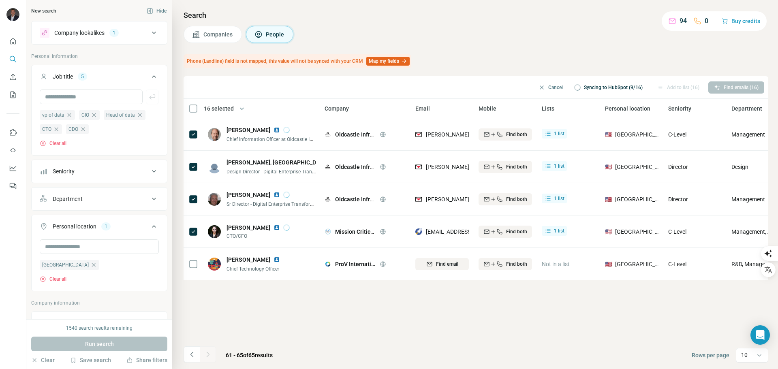
scroll to position [122, 0]
